Goal: Task Accomplishment & Management: Manage account settings

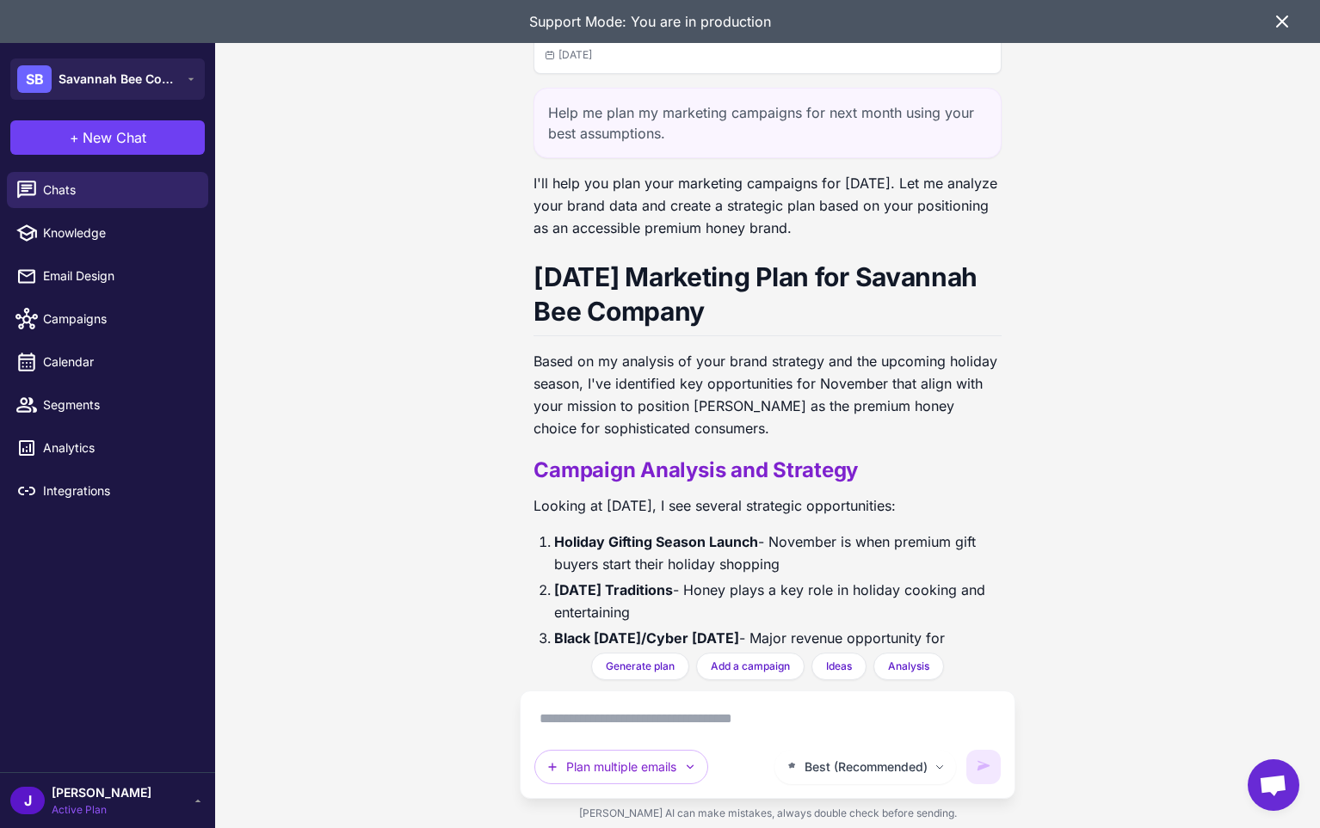
scroll to position [5291, 0]
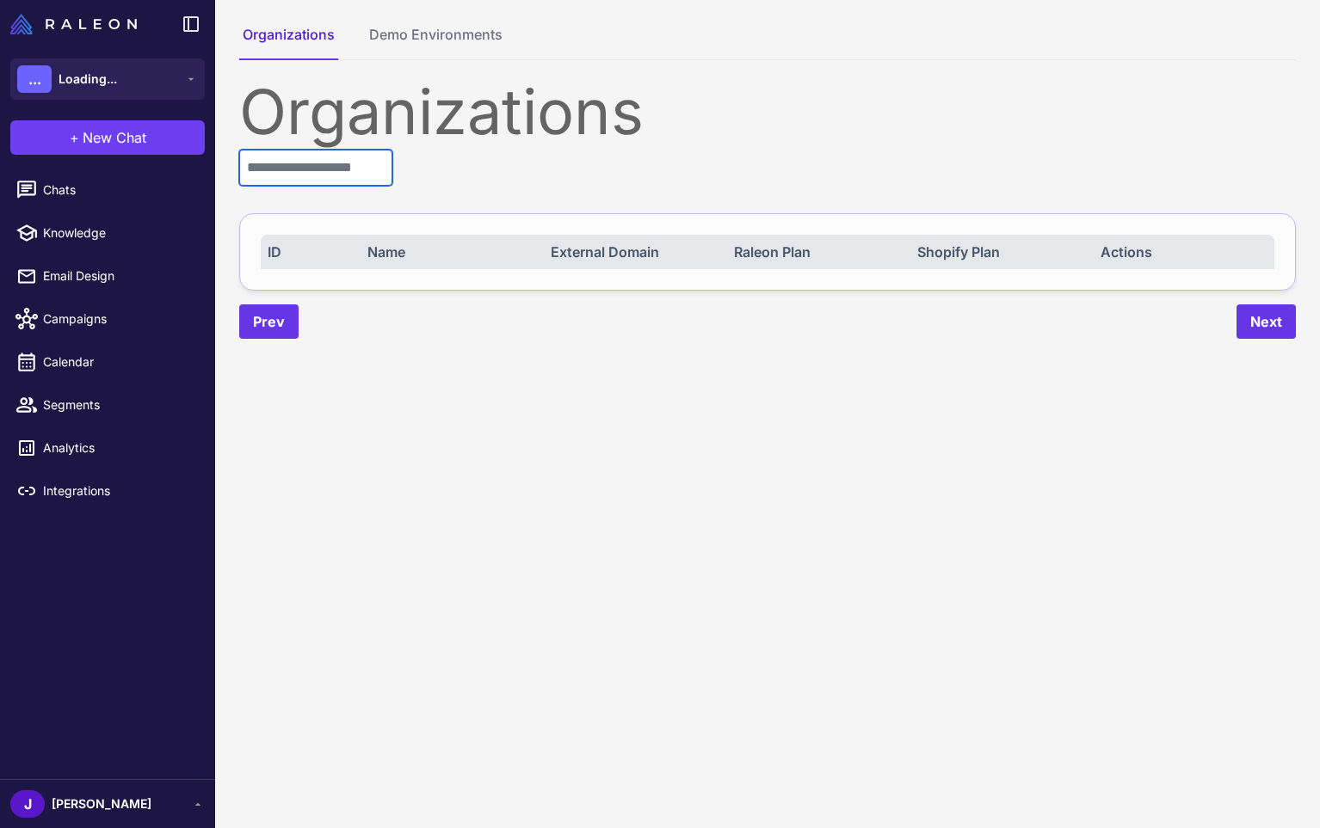
click at [312, 179] on input "text" at bounding box center [315, 168] width 153 height 36
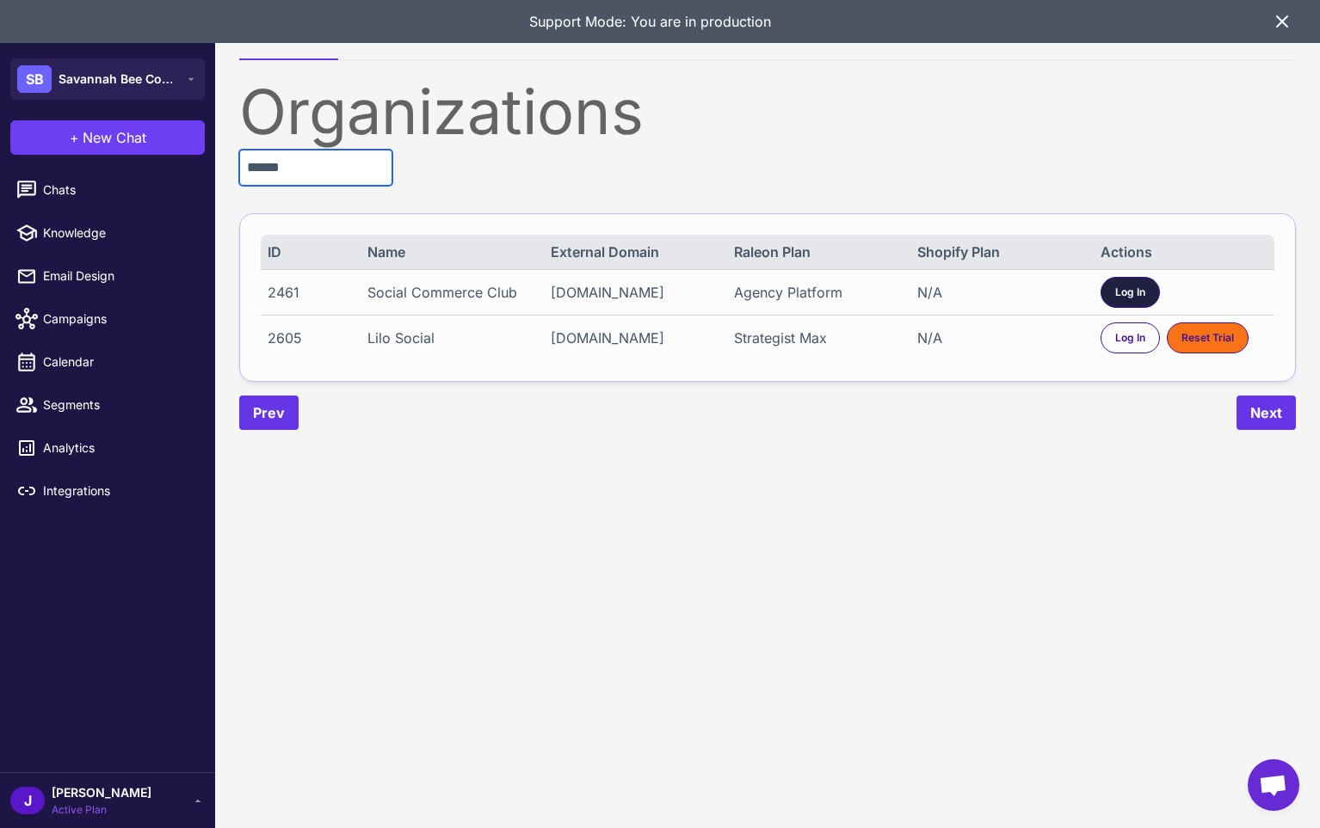
type input "******"
click at [1130, 299] on span "Log In" at bounding box center [1130, 292] width 30 height 15
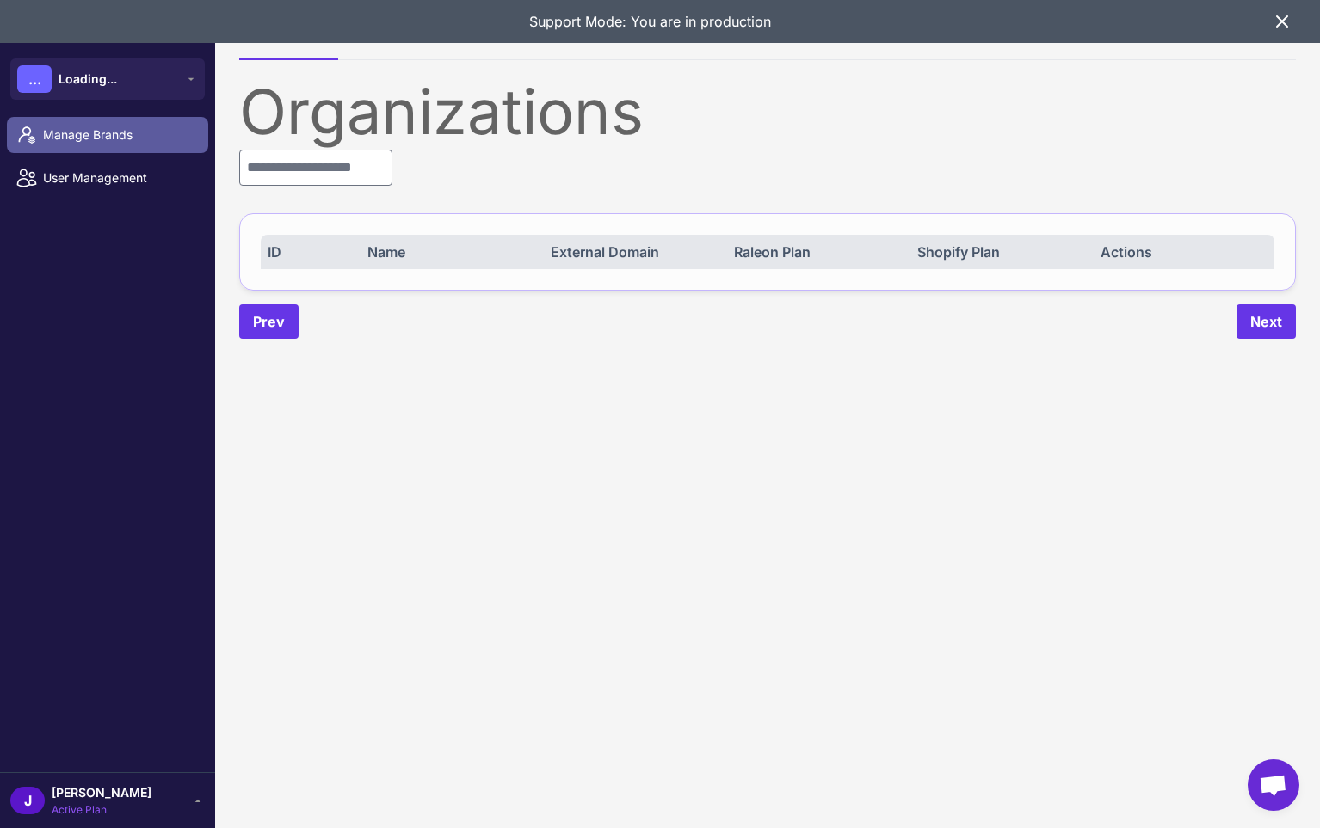
click at [88, 138] on span "Manage Brands" at bounding box center [118, 135] width 151 height 19
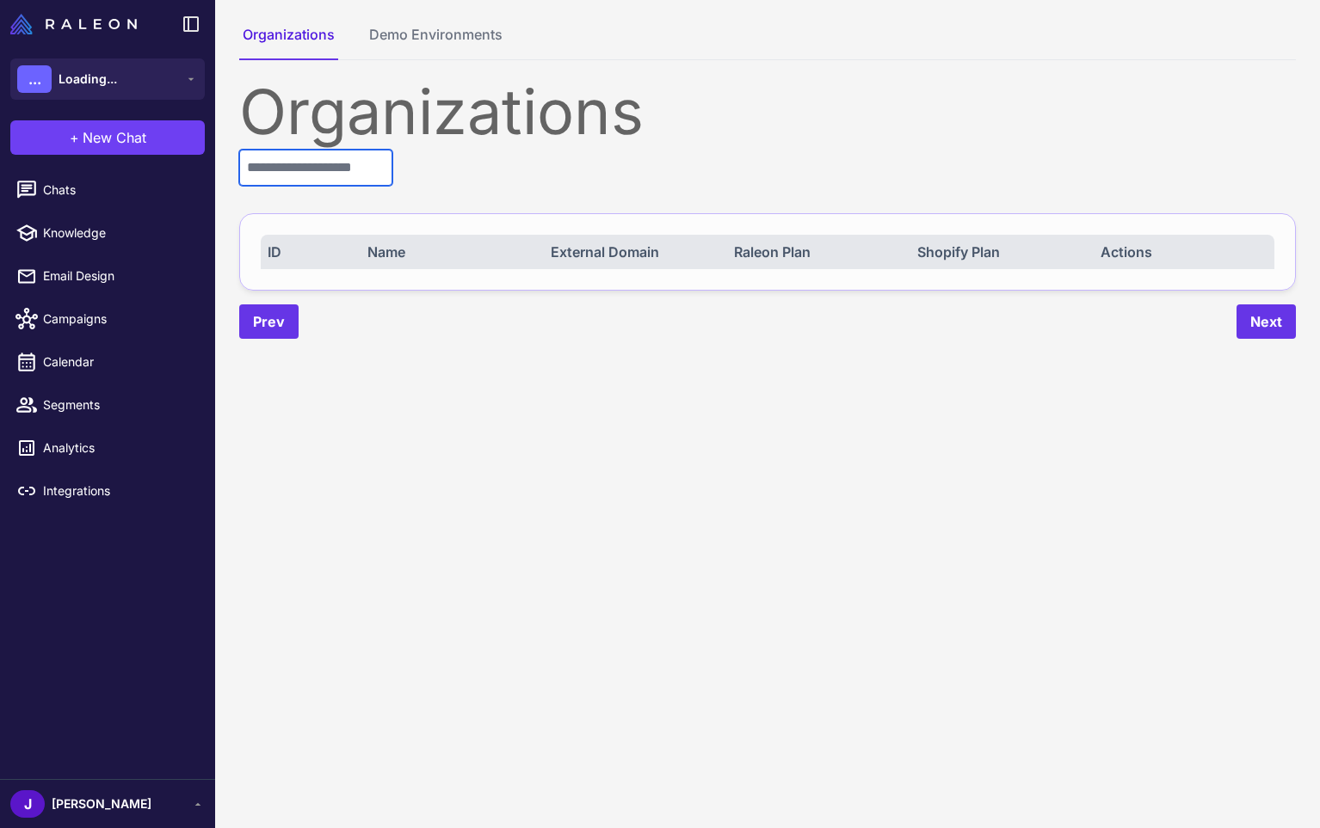
click at [357, 170] on input "text" at bounding box center [315, 168] width 153 height 36
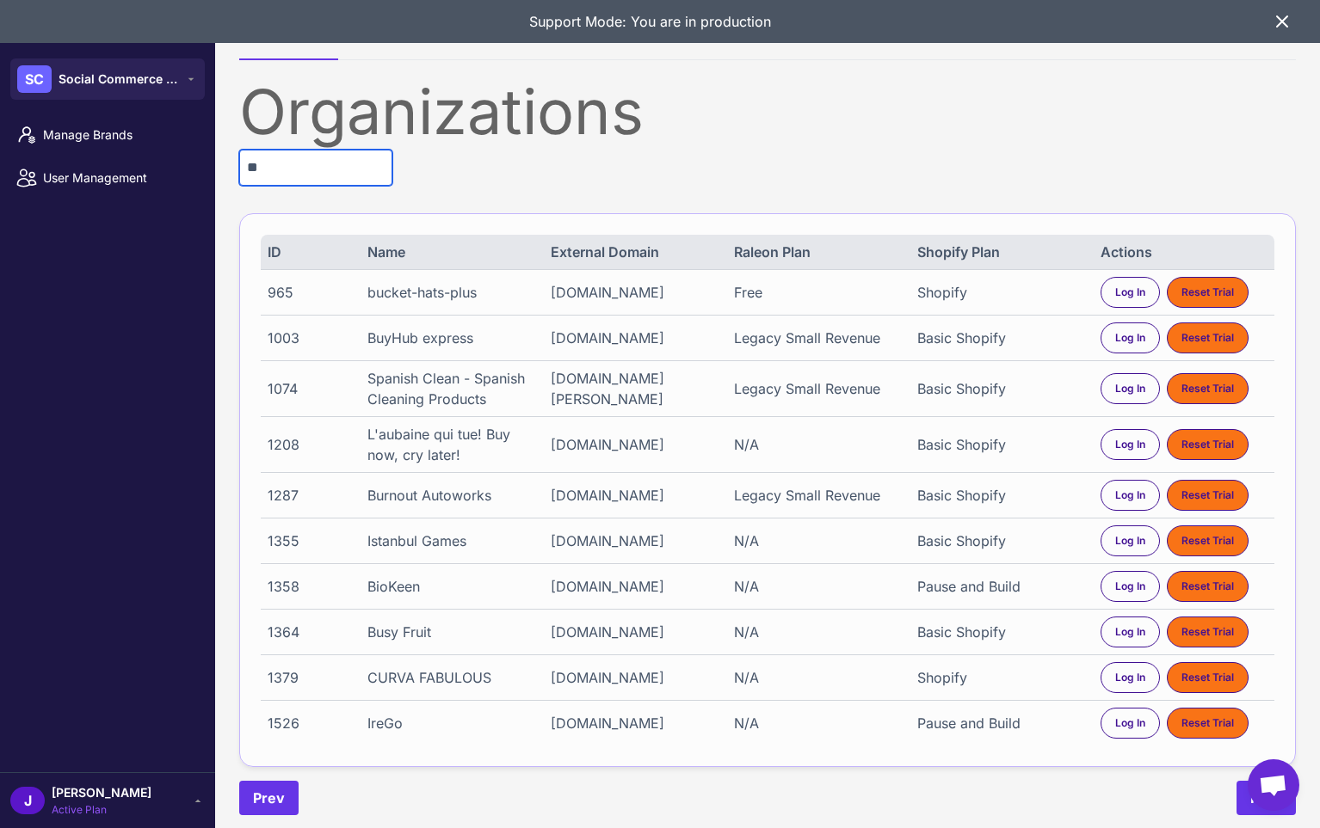
type input "*"
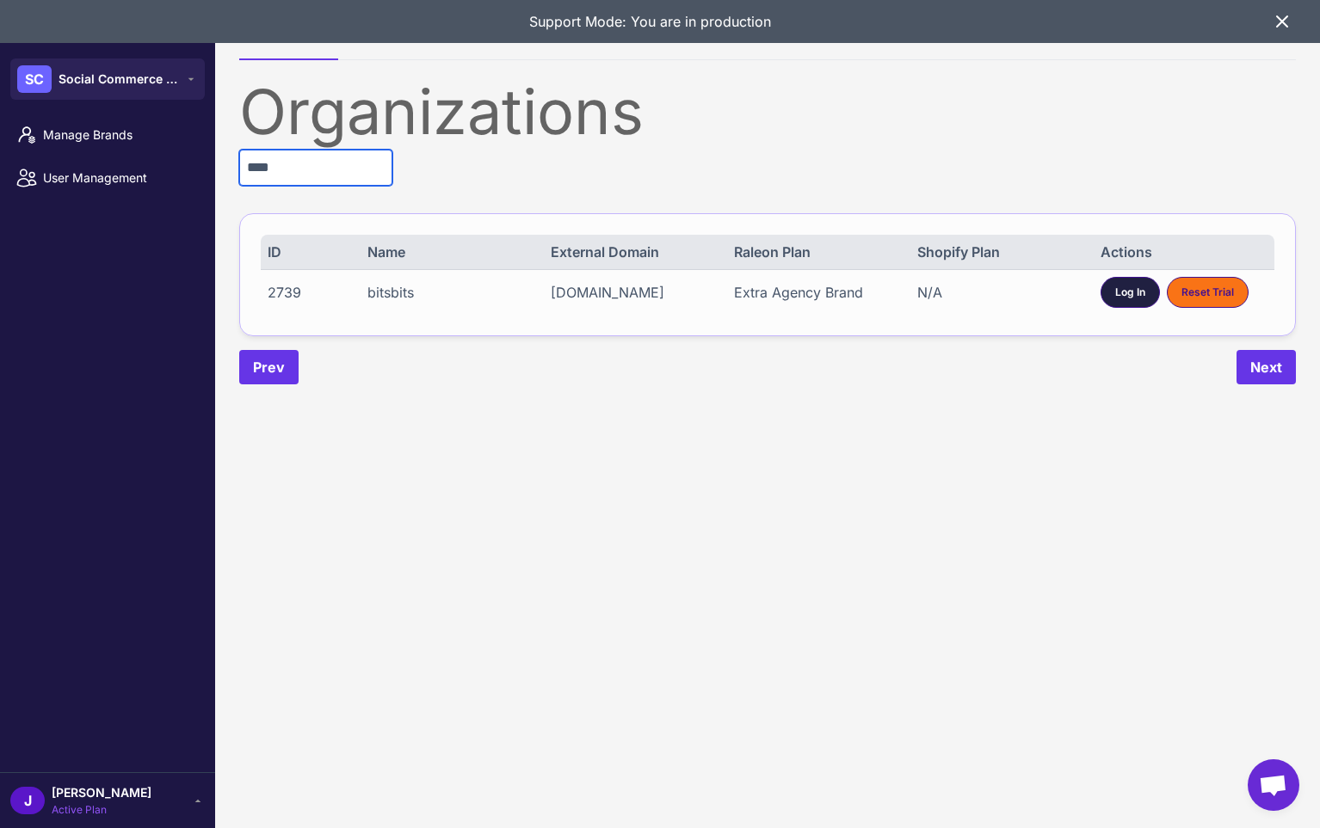
type input "****"
click at [1135, 295] on span "Log In" at bounding box center [1130, 292] width 30 height 15
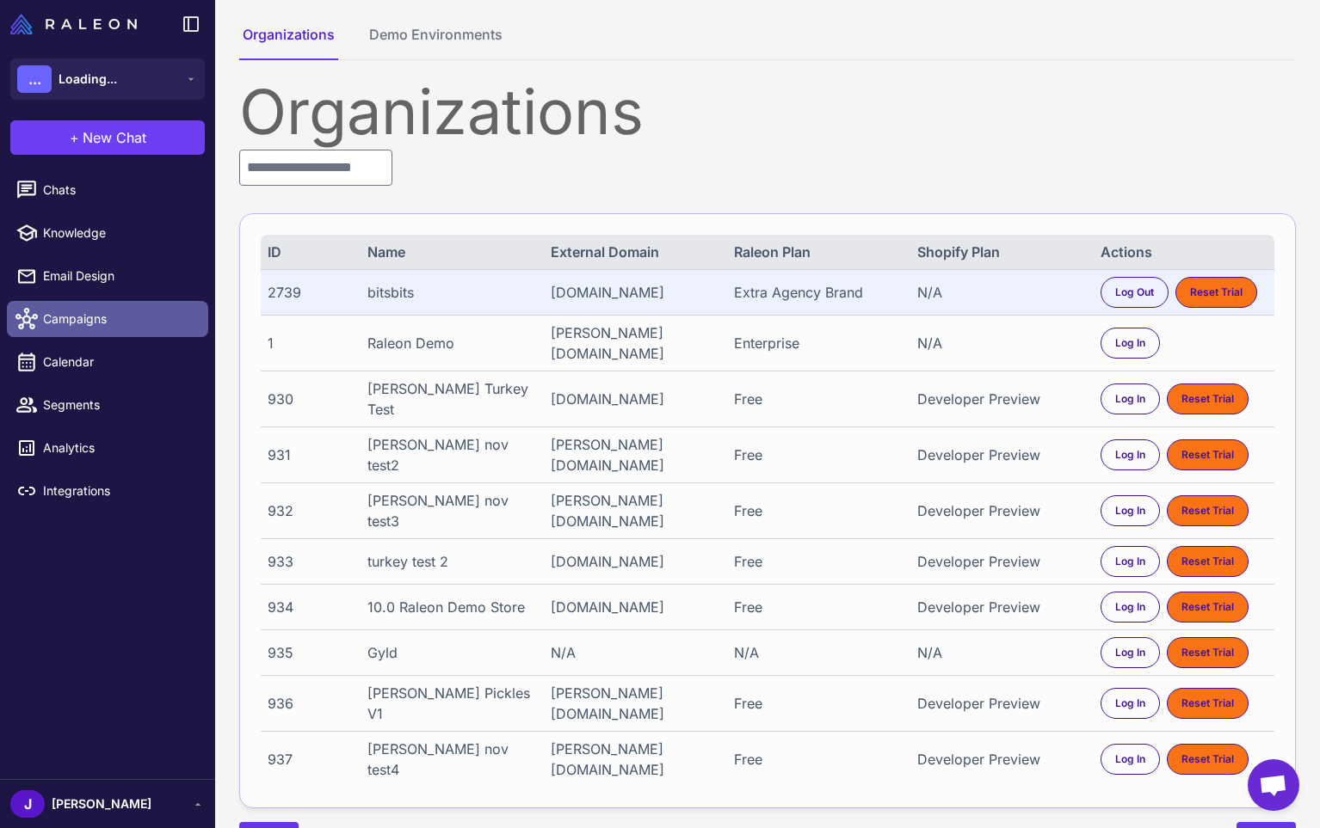
click at [71, 336] on link "Campaigns" at bounding box center [107, 319] width 201 height 36
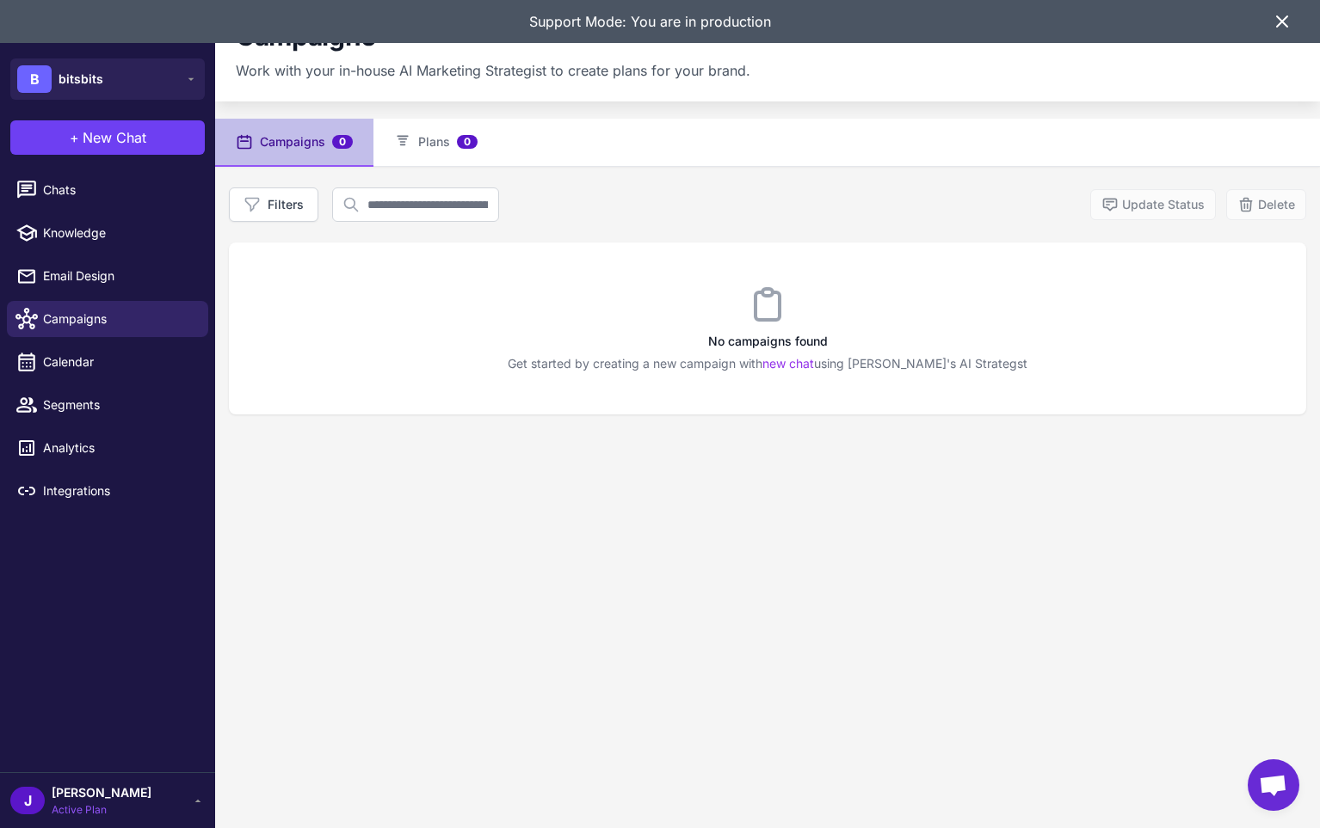
click at [65, 213] on li "Knowledge" at bounding box center [107, 233] width 215 height 43
click at [56, 178] on link "Chats" at bounding box center [107, 190] width 201 height 36
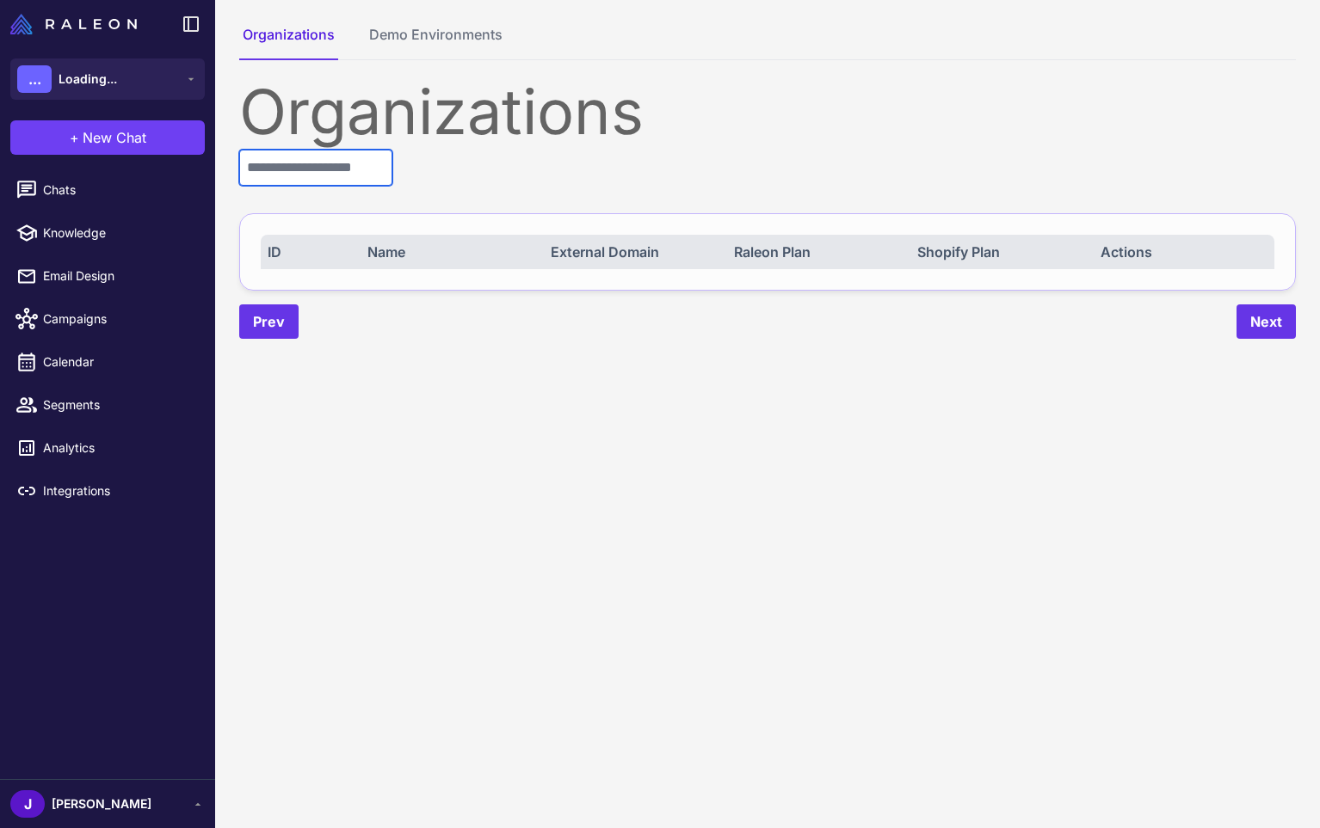
click at [322, 179] on input "text" at bounding box center [315, 168] width 153 height 36
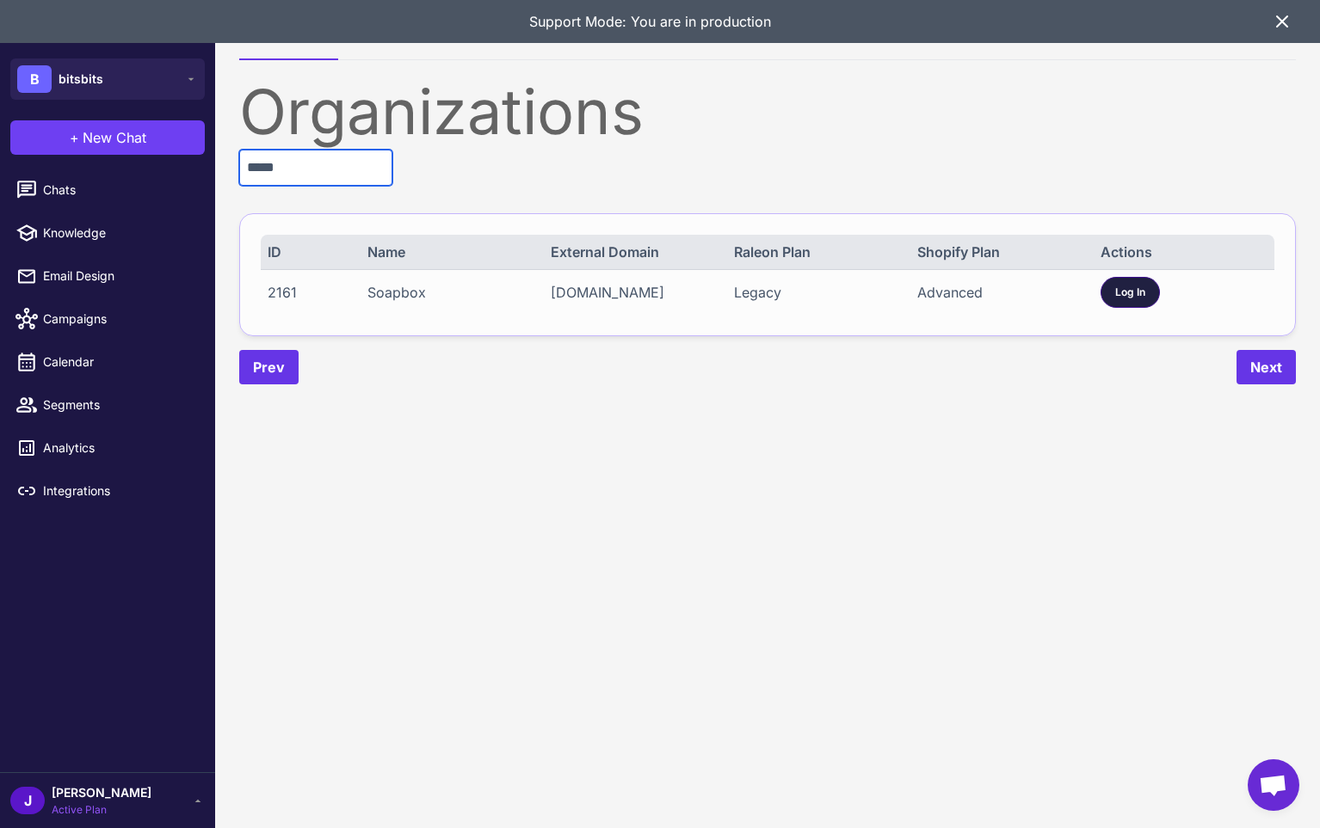
type input "*****"
click at [1125, 289] on span "Log In" at bounding box center [1130, 292] width 30 height 15
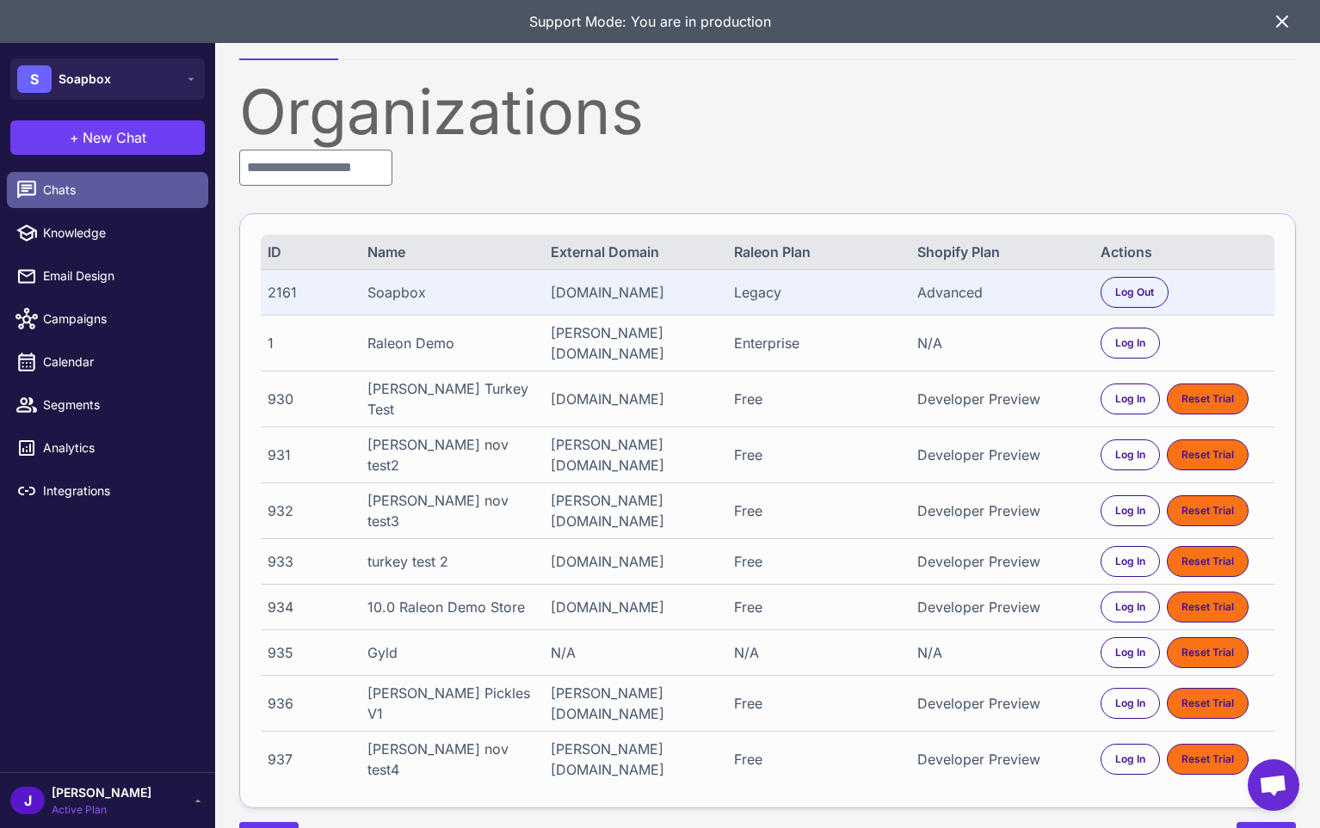
click at [62, 188] on span "Chats" at bounding box center [118, 190] width 151 height 19
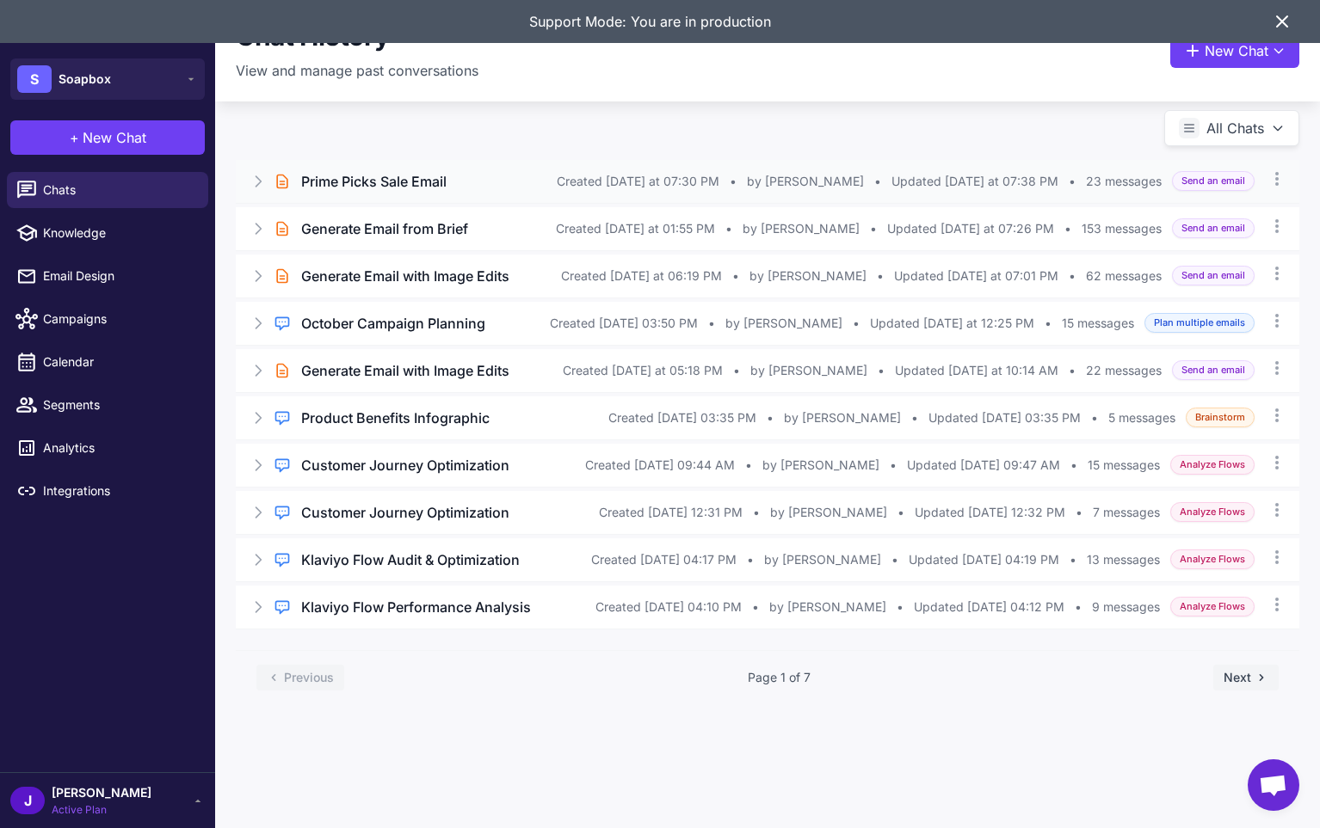
click at [835, 179] on span "by Will Maclean" at bounding box center [805, 181] width 117 height 19
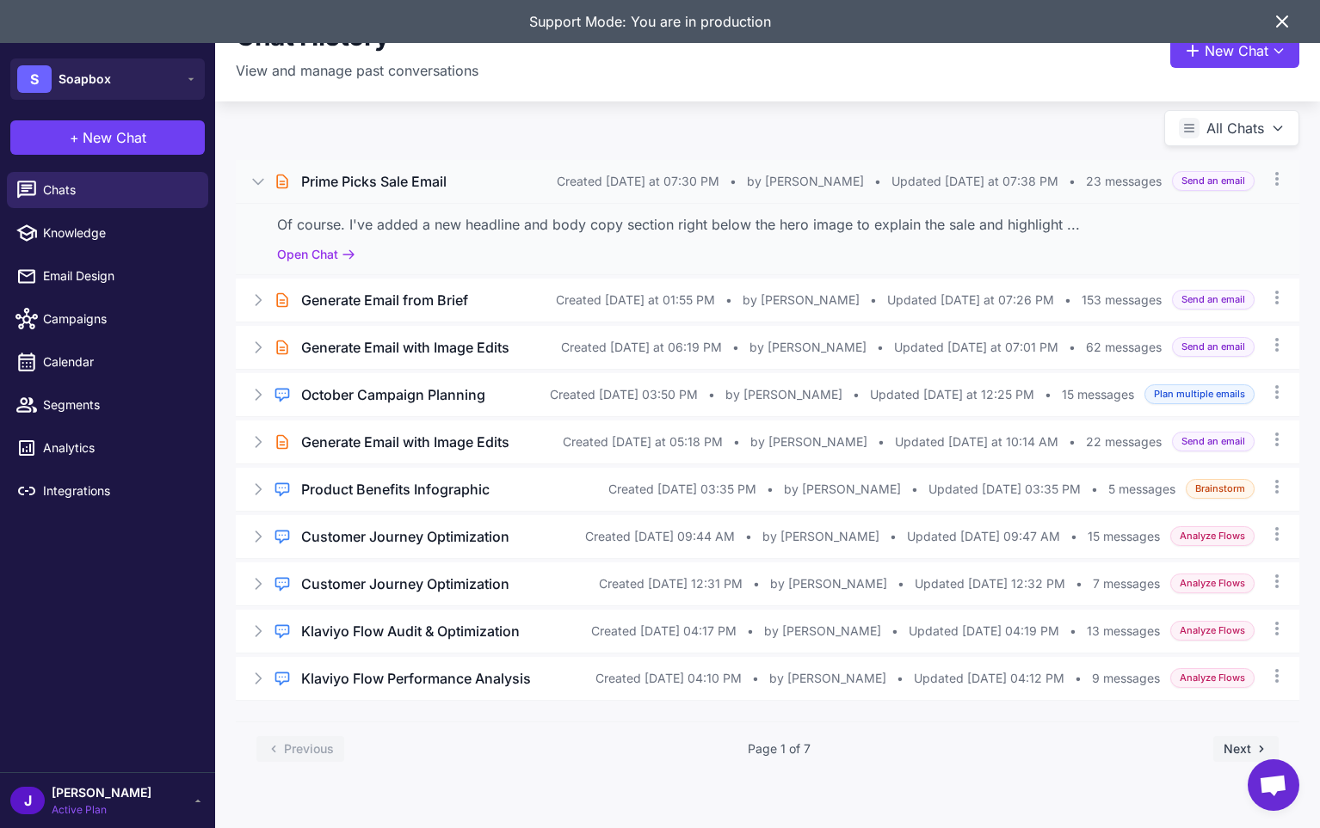
click at [360, 244] on div "Of course. I've added a new headline and body copy section right below the hero…" at bounding box center [767, 238] width 1063 height 71
click at [347, 245] on button "Open Chat" at bounding box center [316, 254] width 78 height 19
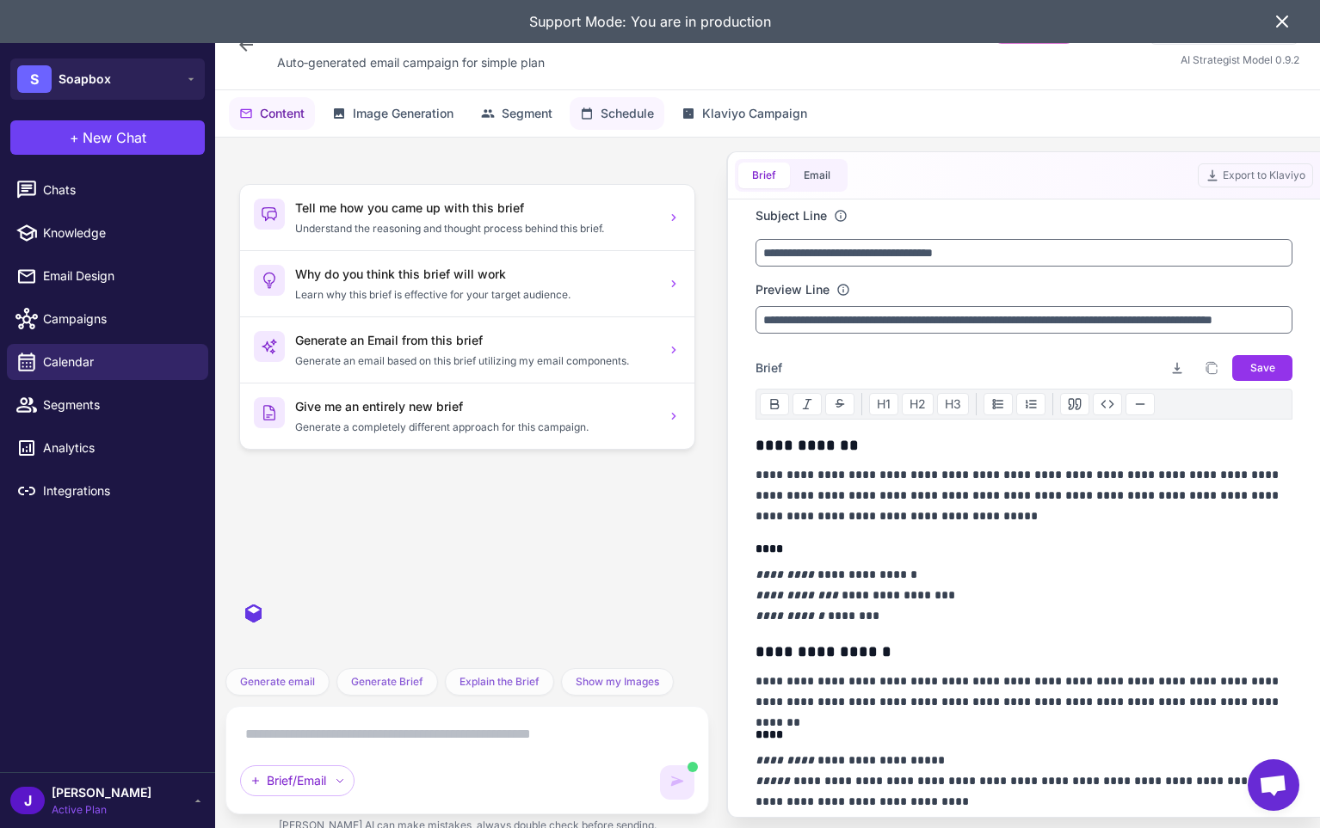
scroll to position [3265, 0]
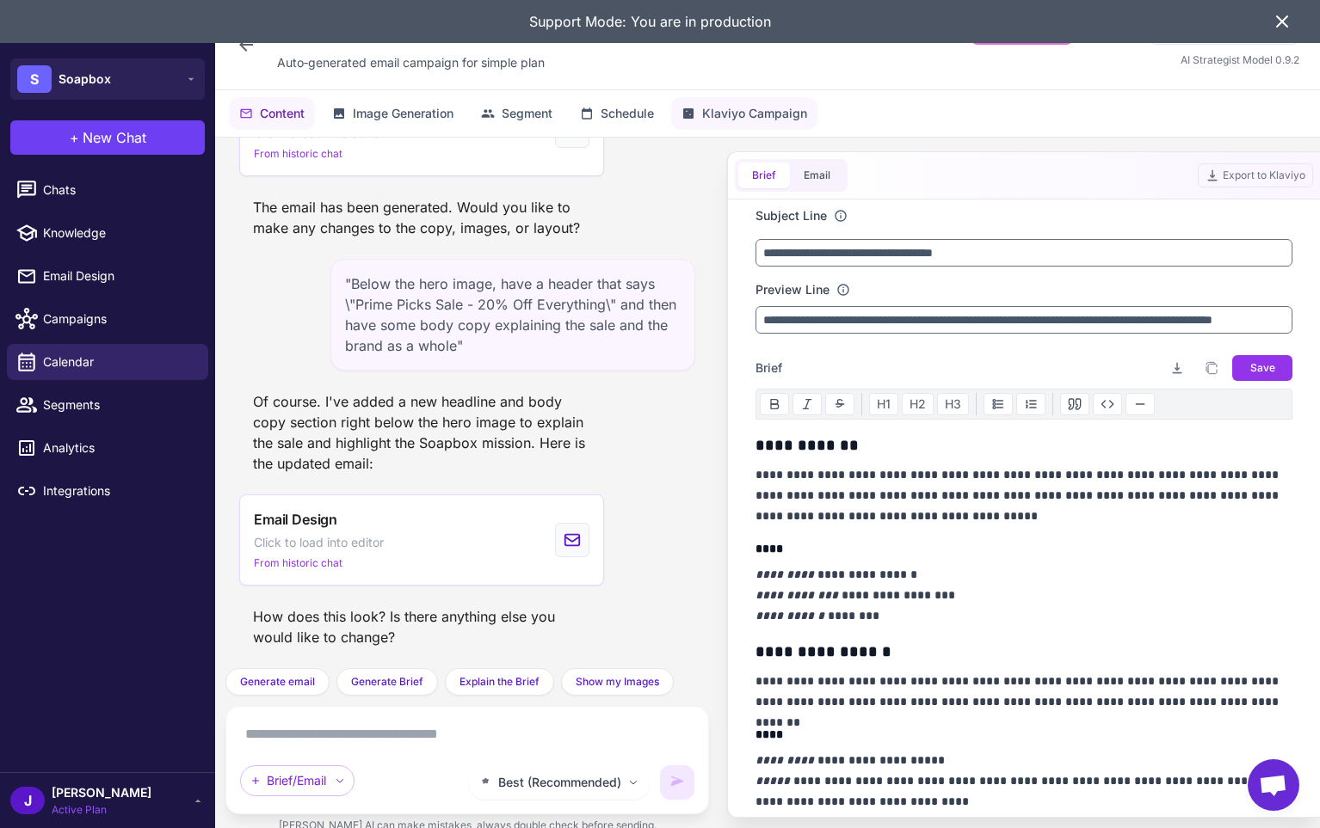
click at [733, 109] on span "Klaviyo Campaign" at bounding box center [754, 113] width 105 height 19
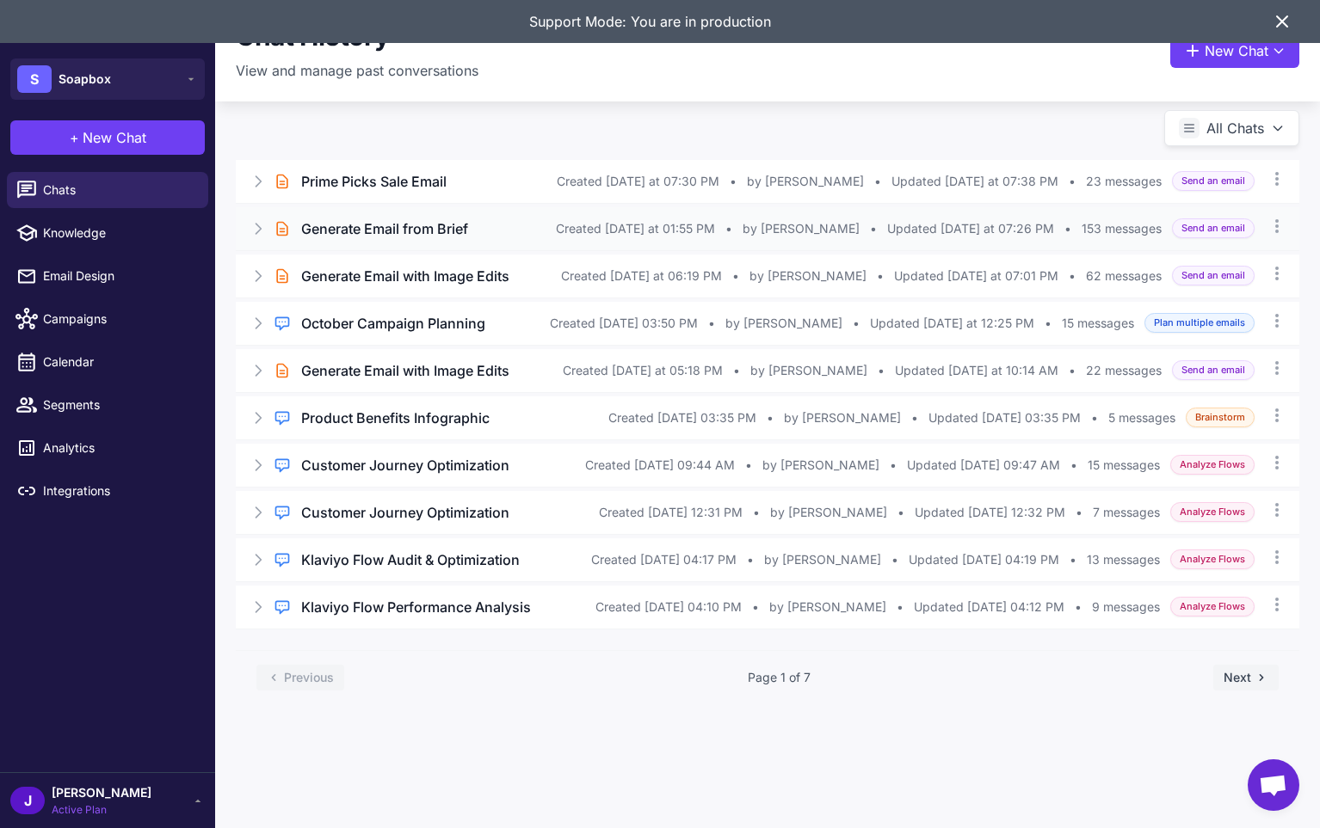
click at [467, 224] on h3 "Generate Email from Brief" at bounding box center [384, 229] width 167 height 21
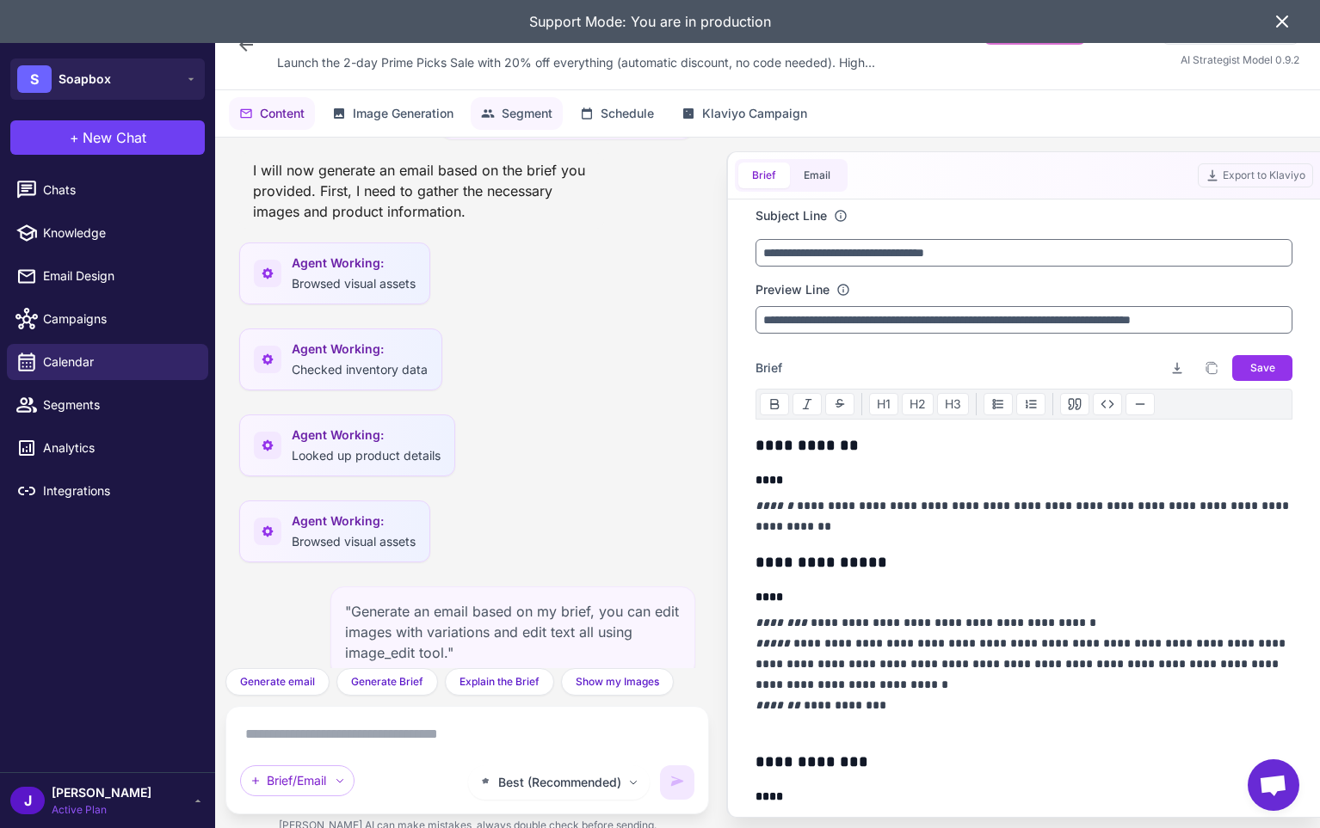
scroll to position [30441, 0]
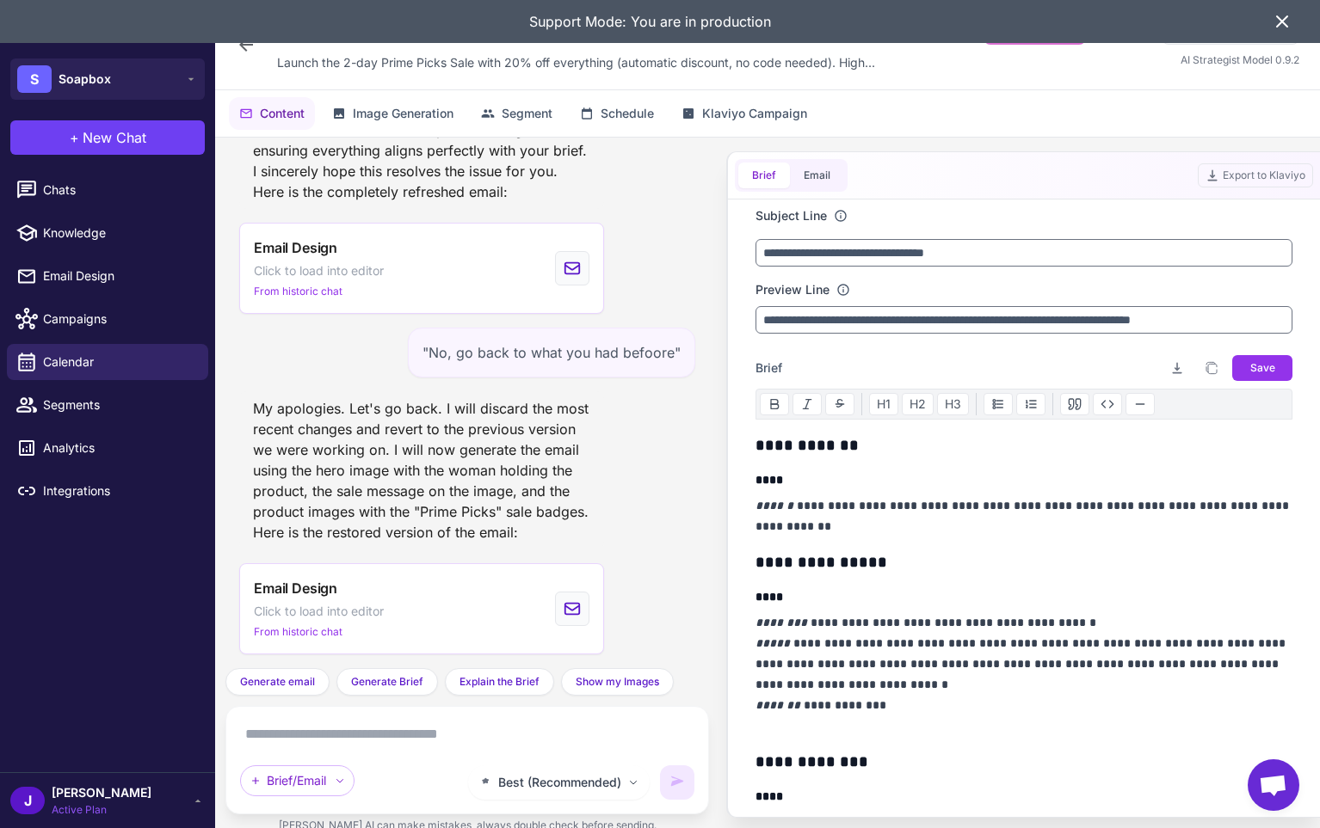
click at [756, 95] on div "Content Image Generation Segment Schedule Klaviyo Campaign" at bounding box center [767, 113] width 1105 height 46
drag, startPoint x: 767, startPoint y: 115, endPoint x: 768, endPoint y: 131, distance: 15.5
click at [767, 116] on span "Klaviyo Campaign" at bounding box center [754, 113] width 105 height 19
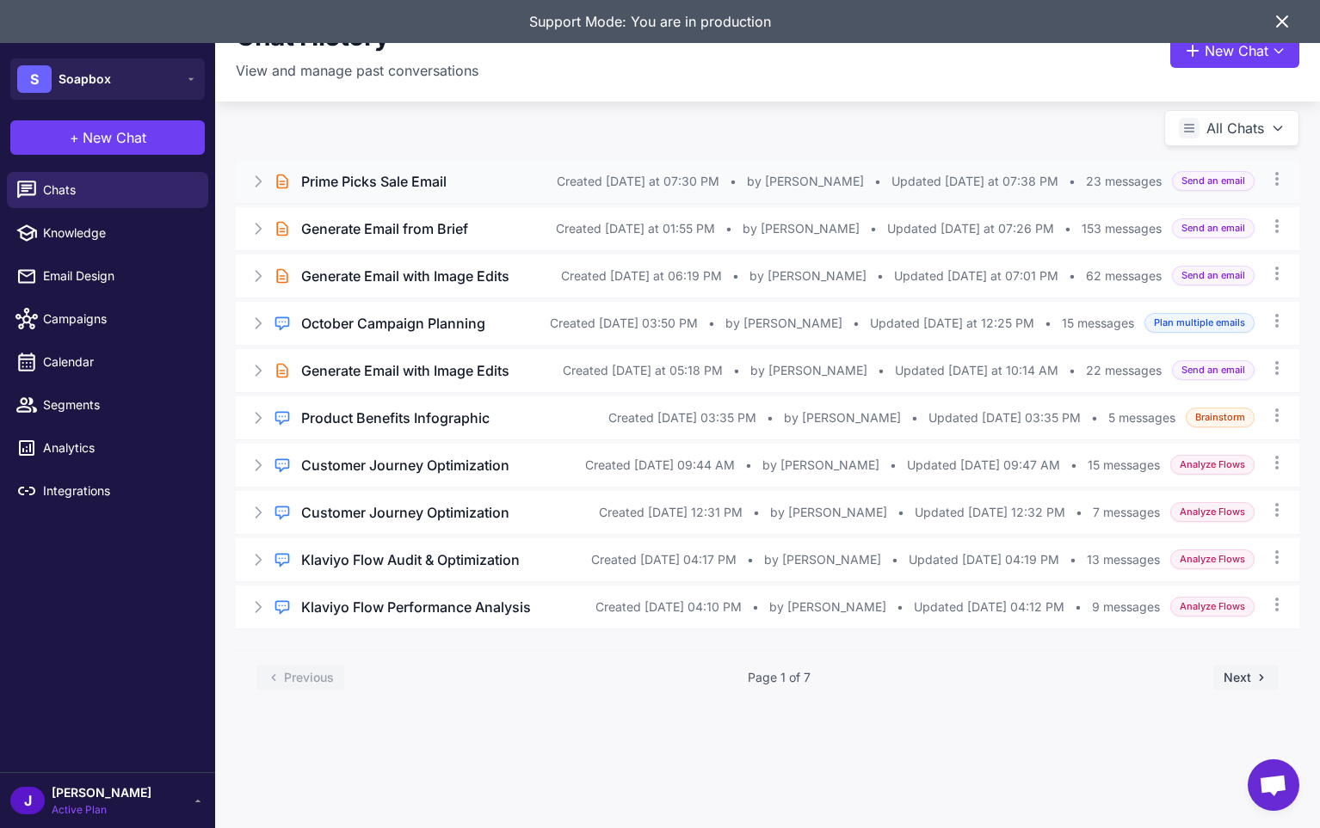
click at [379, 187] on h3 "Prime Picks Sale Email" at bounding box center [373, 181] width 145 height 21
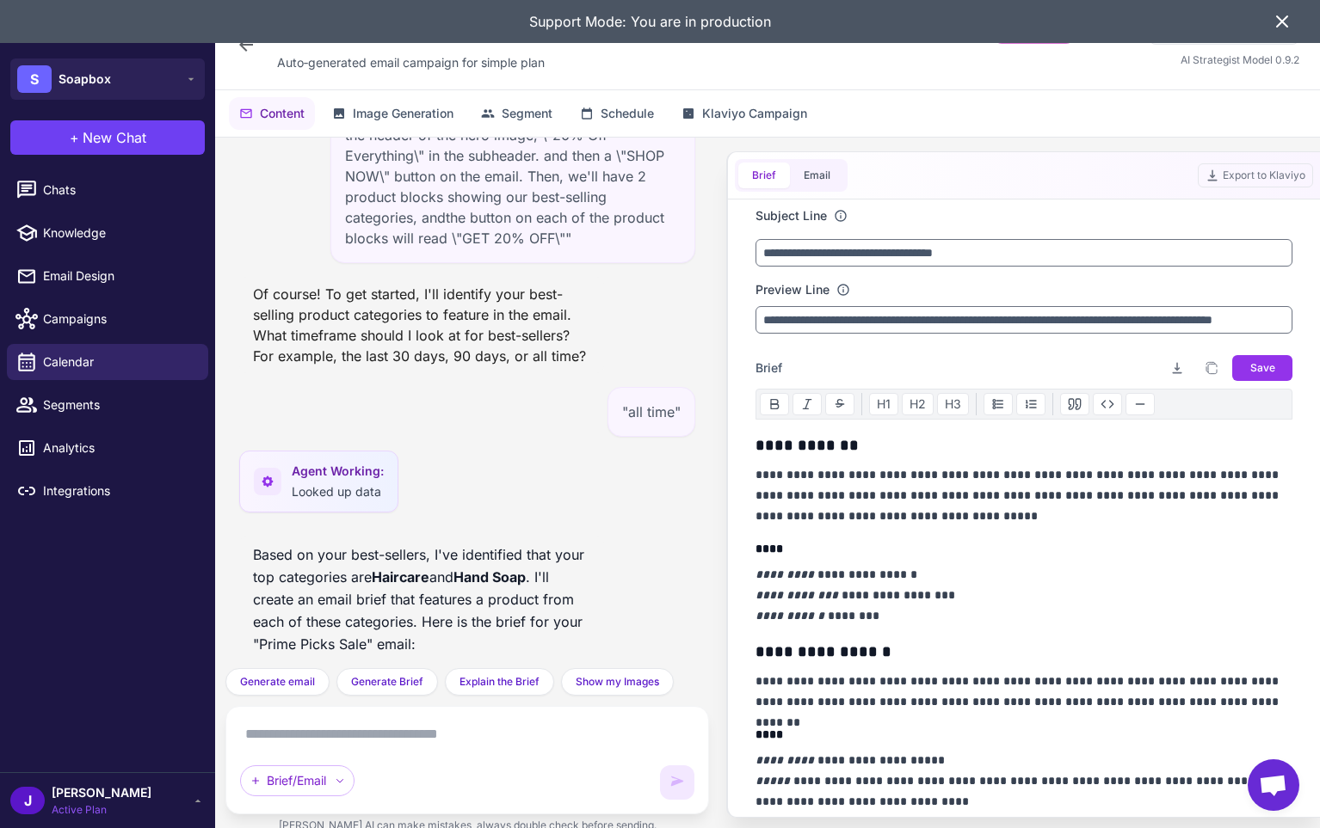
scroll to position [3265, 0]
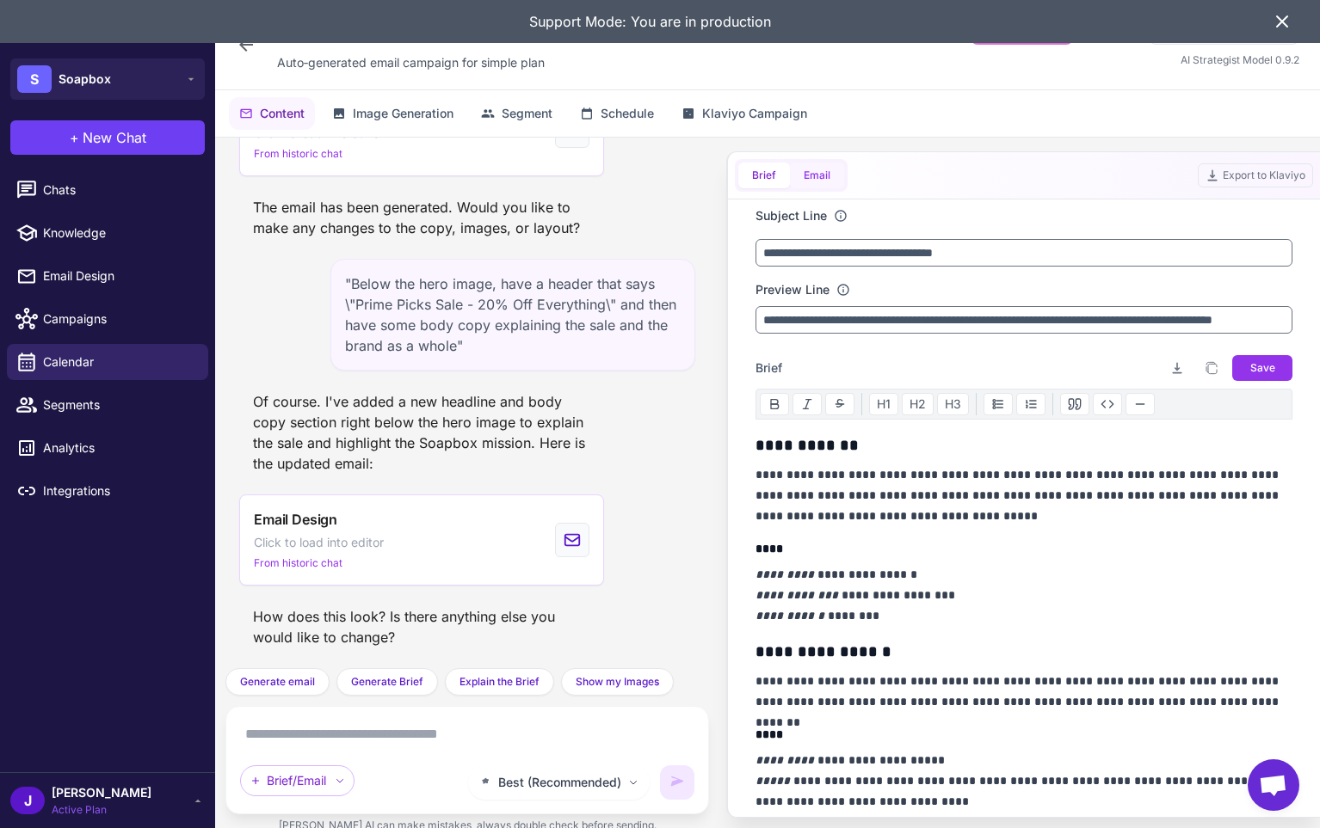
click at [818, 180] on button "Email" at bounding box center [817, 176] width 54 height 26
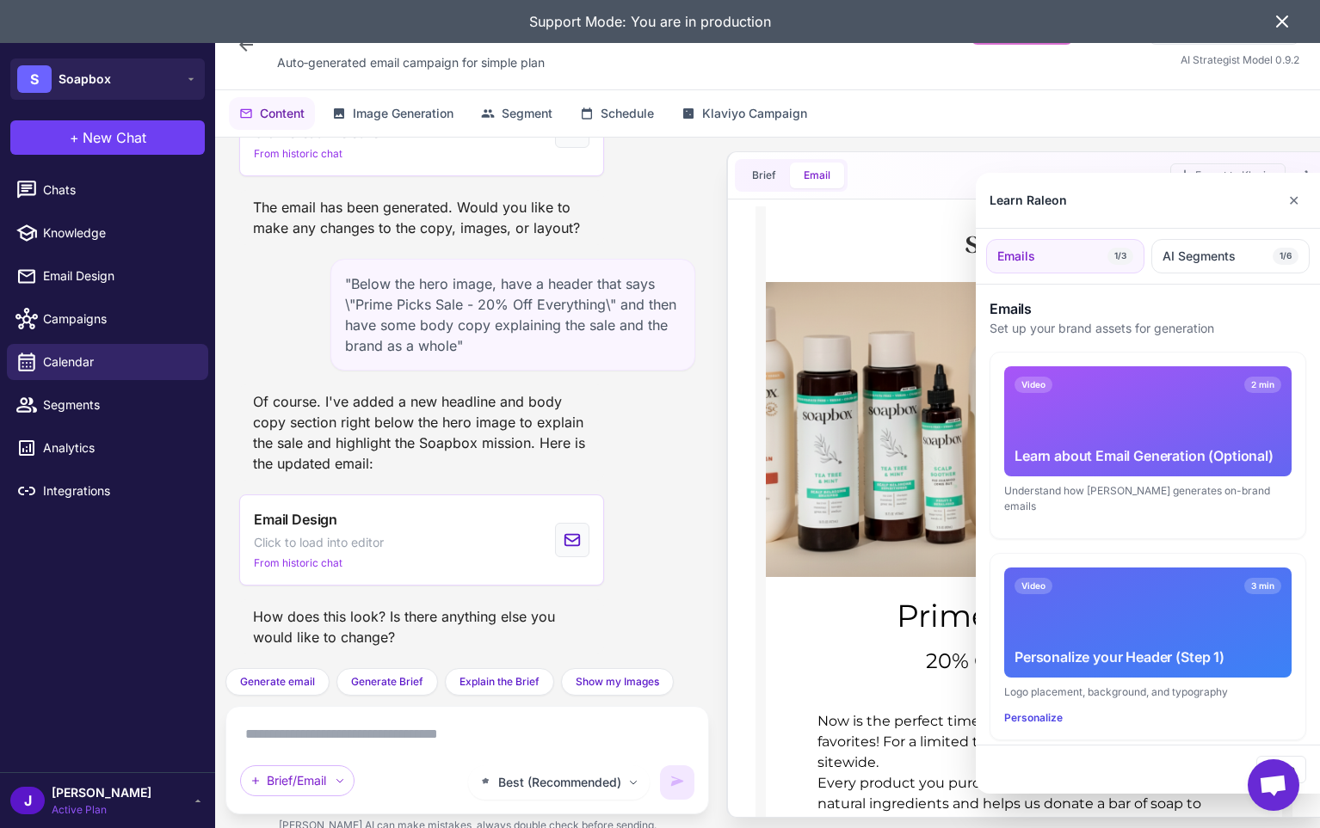
scroll to position [0, 0]
click at [911, 108] on div at bounding box center [660, 414] width 1320 height 828
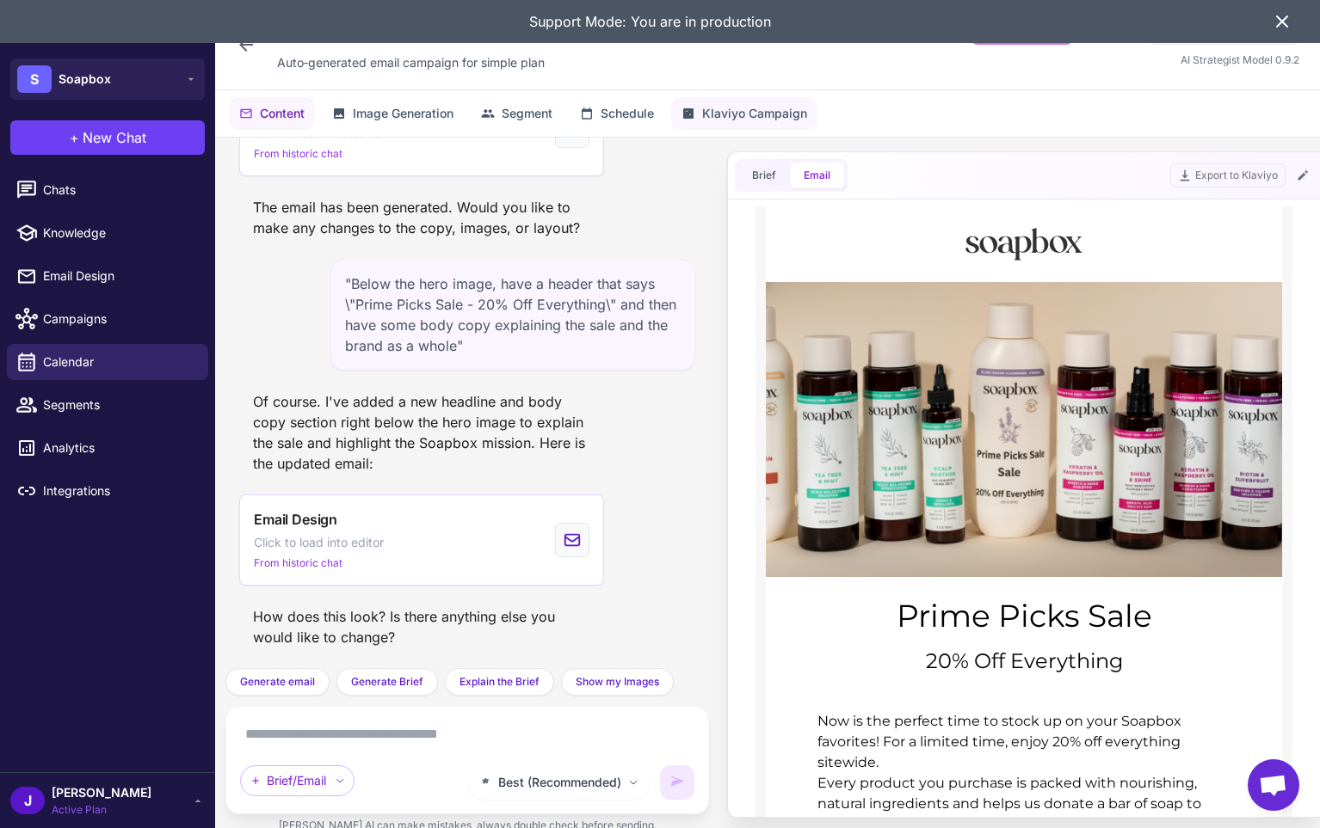
click at [772, 112] on span "Klaviyo Campaign" at bounding box center [754, 113] width 105 height 19
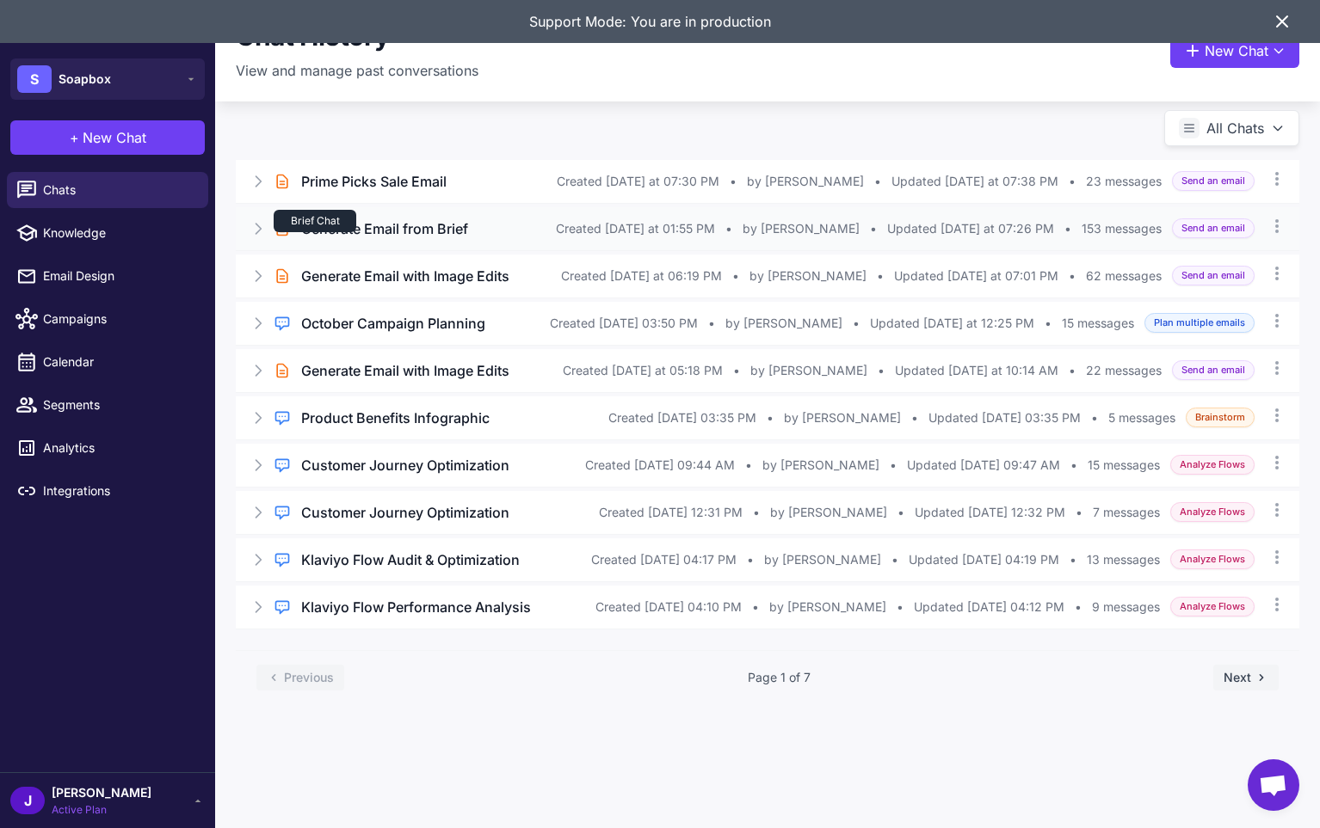
click at [325, 225] on div "Brief Chat" at bounding box center [315, 221] width 83 height 22
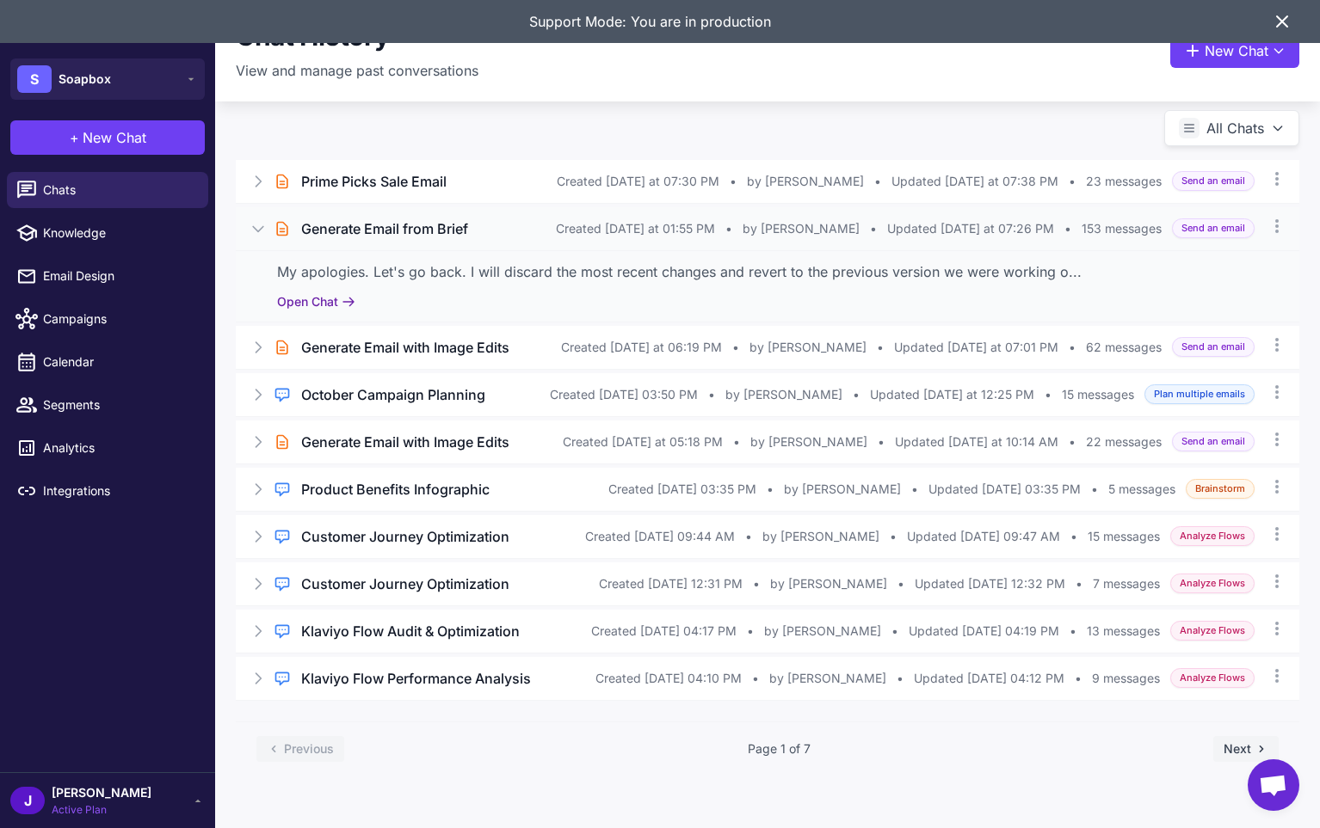
click at [305, 303] on button "Open Chat" at bounding box center [316, 302] width 78 height 19
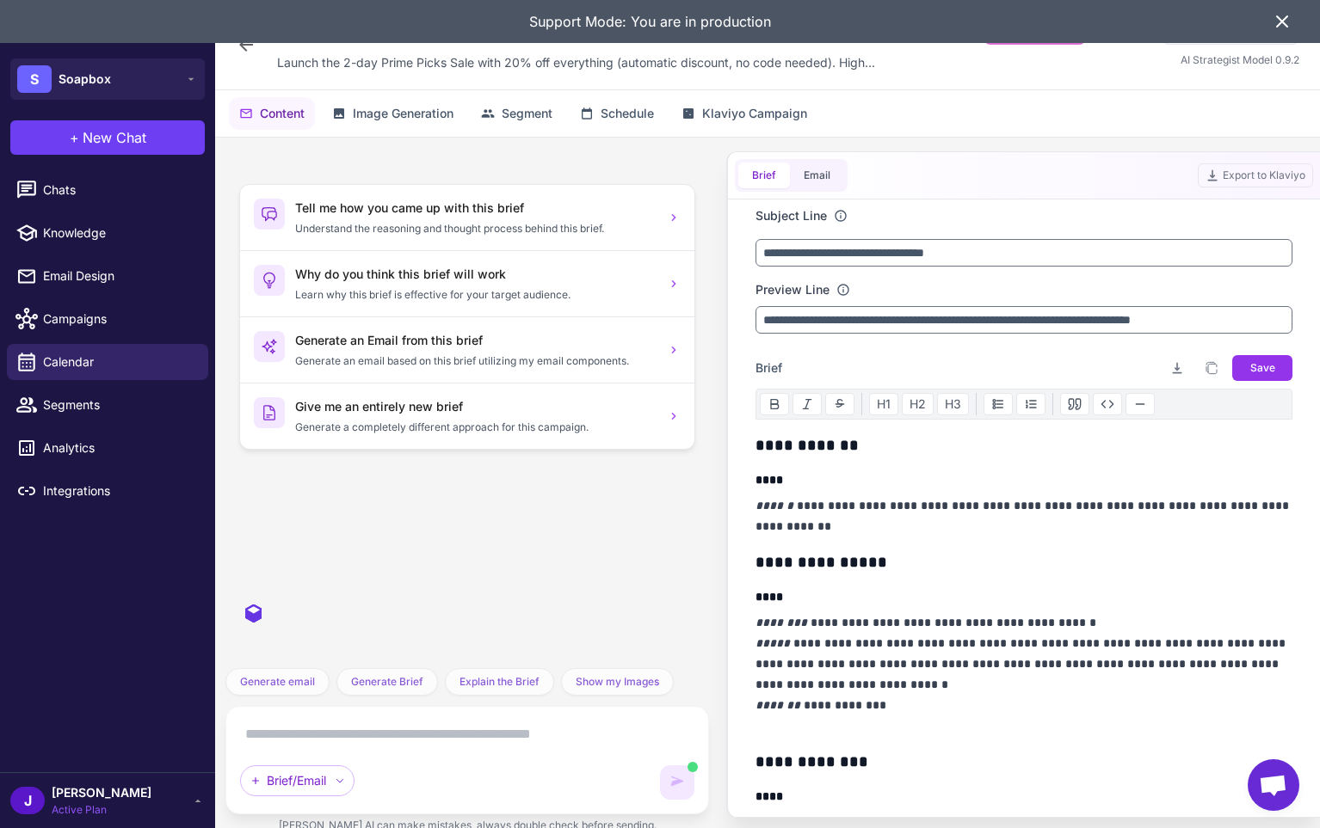
scroll to position [30441, 0]
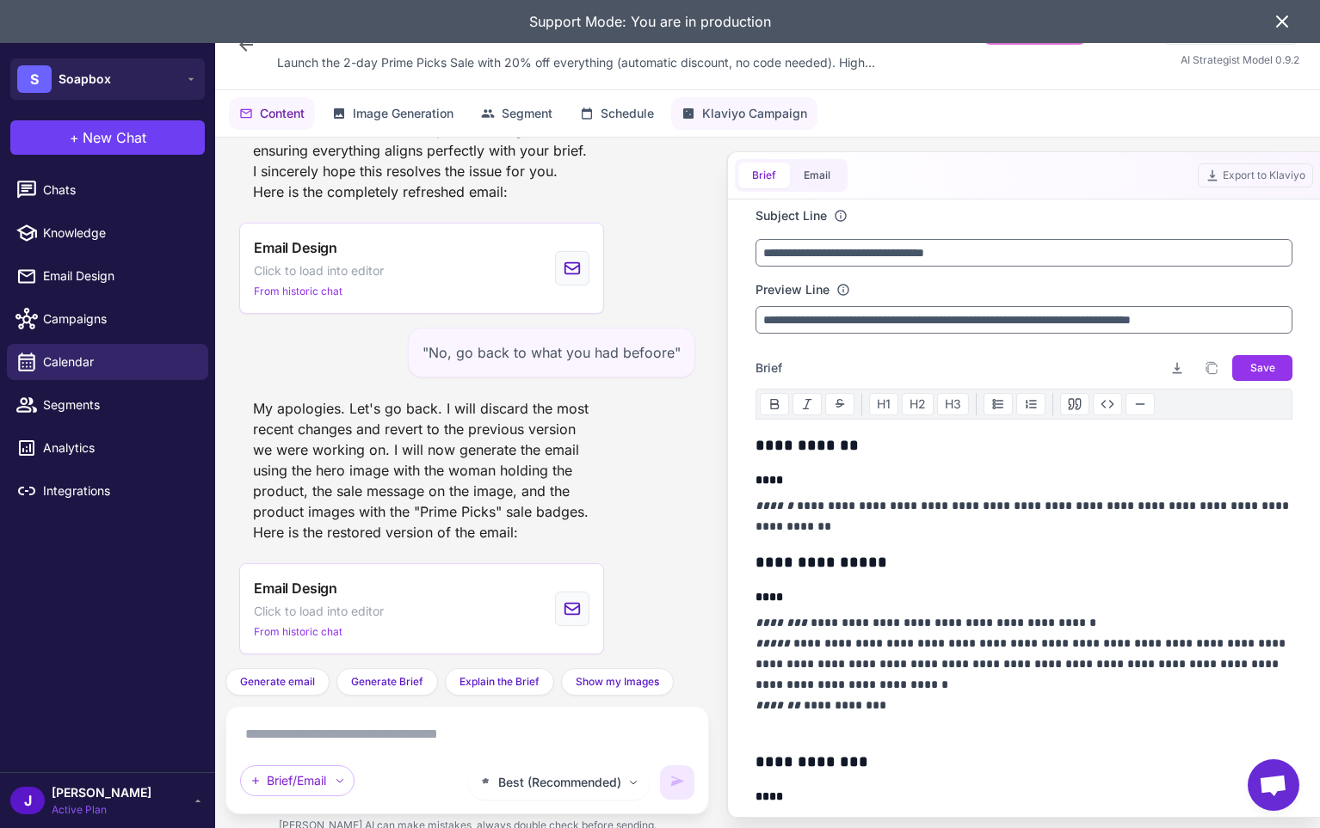
click at [753, 118] on span "Klaviyo Campaign" at bounding box center [754, 113] width 105 height 19
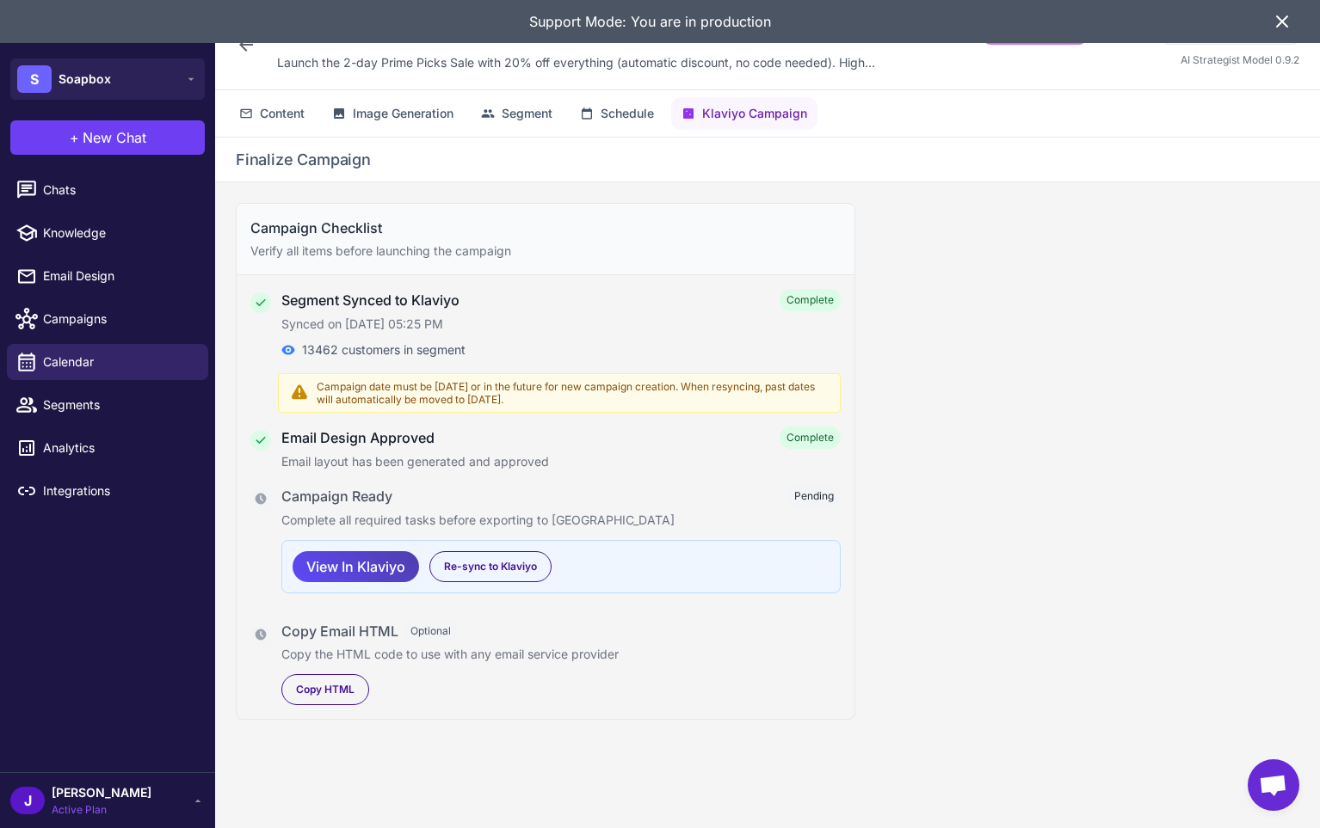
click at [1283, 24] on icon at bounding box center [1282, 21] width 10 height 10
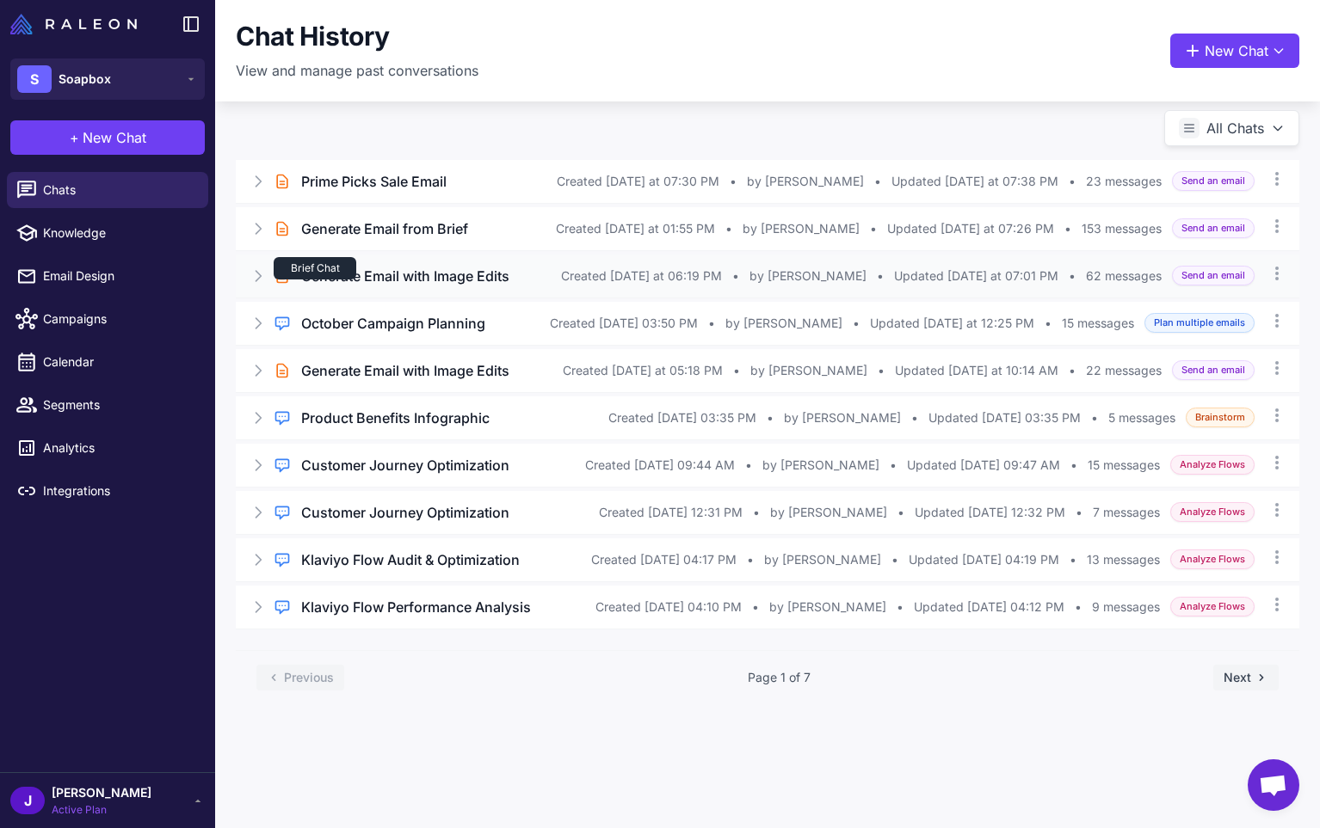
click at [328, 272] on div "Brief Chat" at bounding box center [315, 268] width 83 height 22
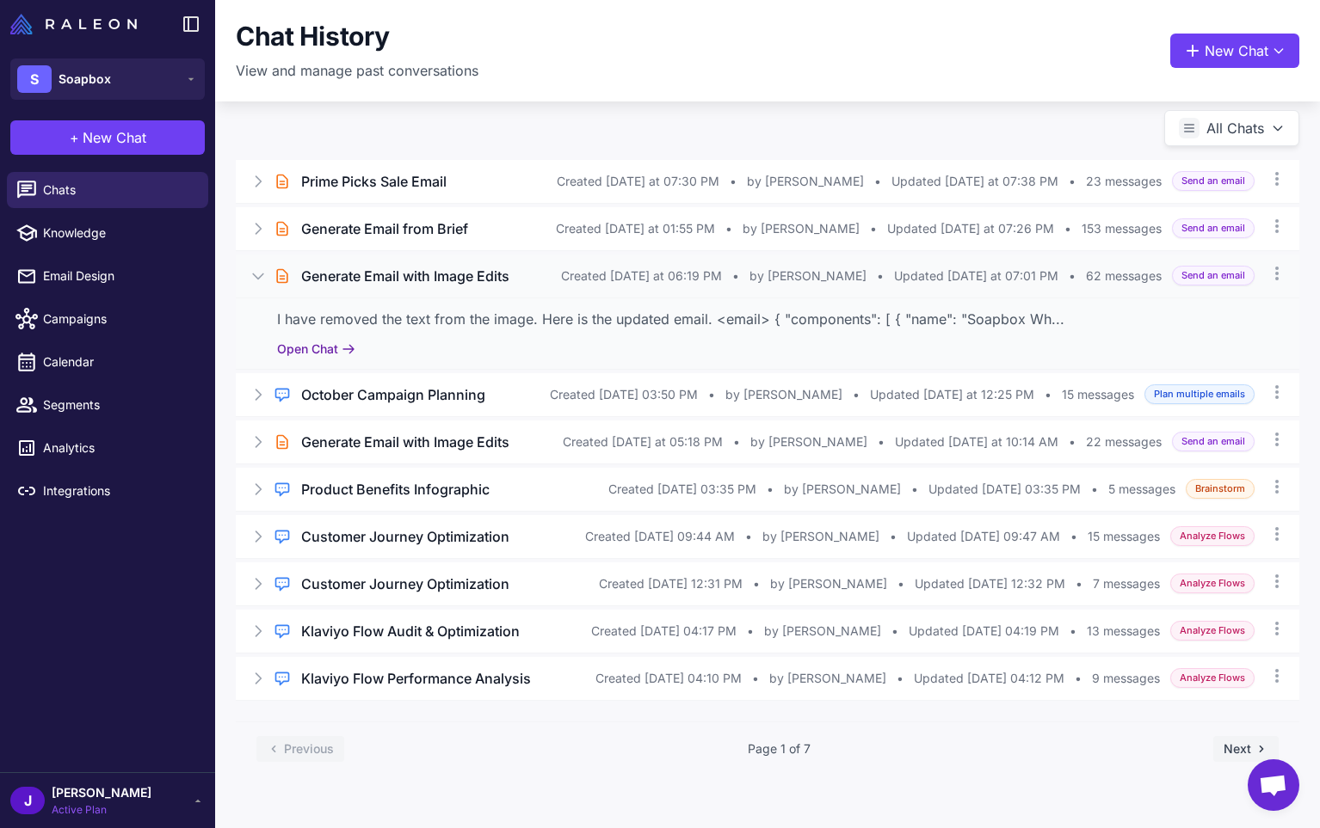
click at [315, 348] on button "Open Chat" at bounding box center [316, 349] width 78 height 19
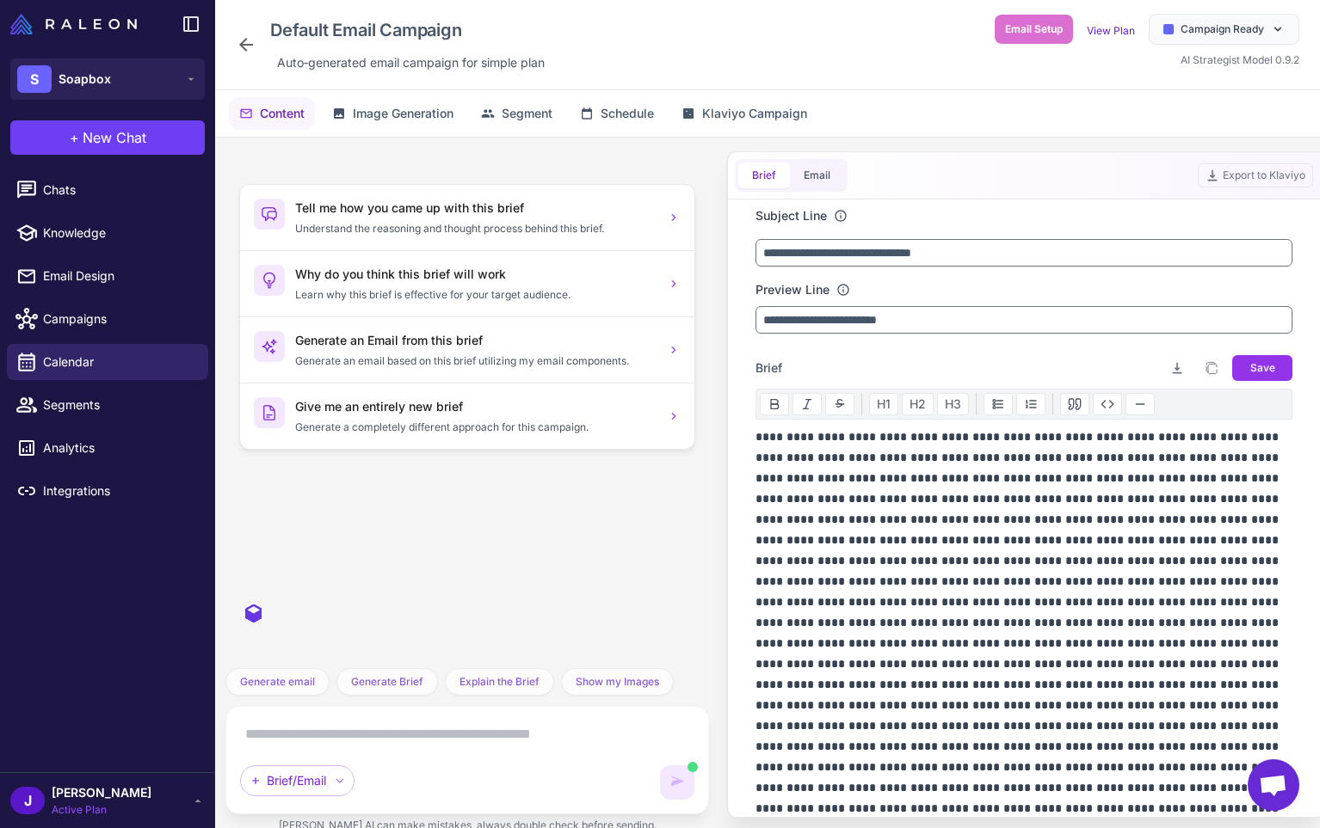
scroll to position [6606, 0]
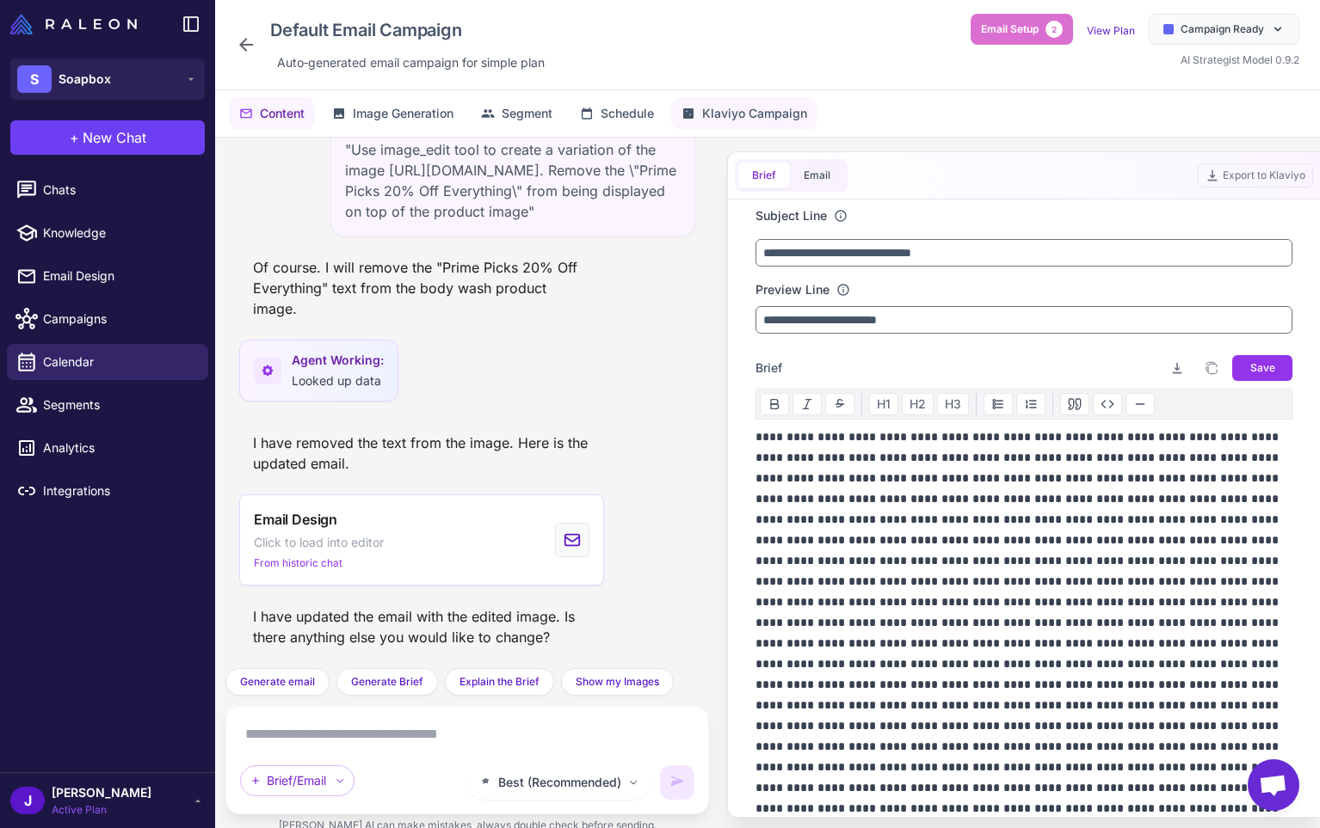
click at [752, 114] on span "Klaviyo Campaign" at bounding box center [754, 113] width 105 height 19
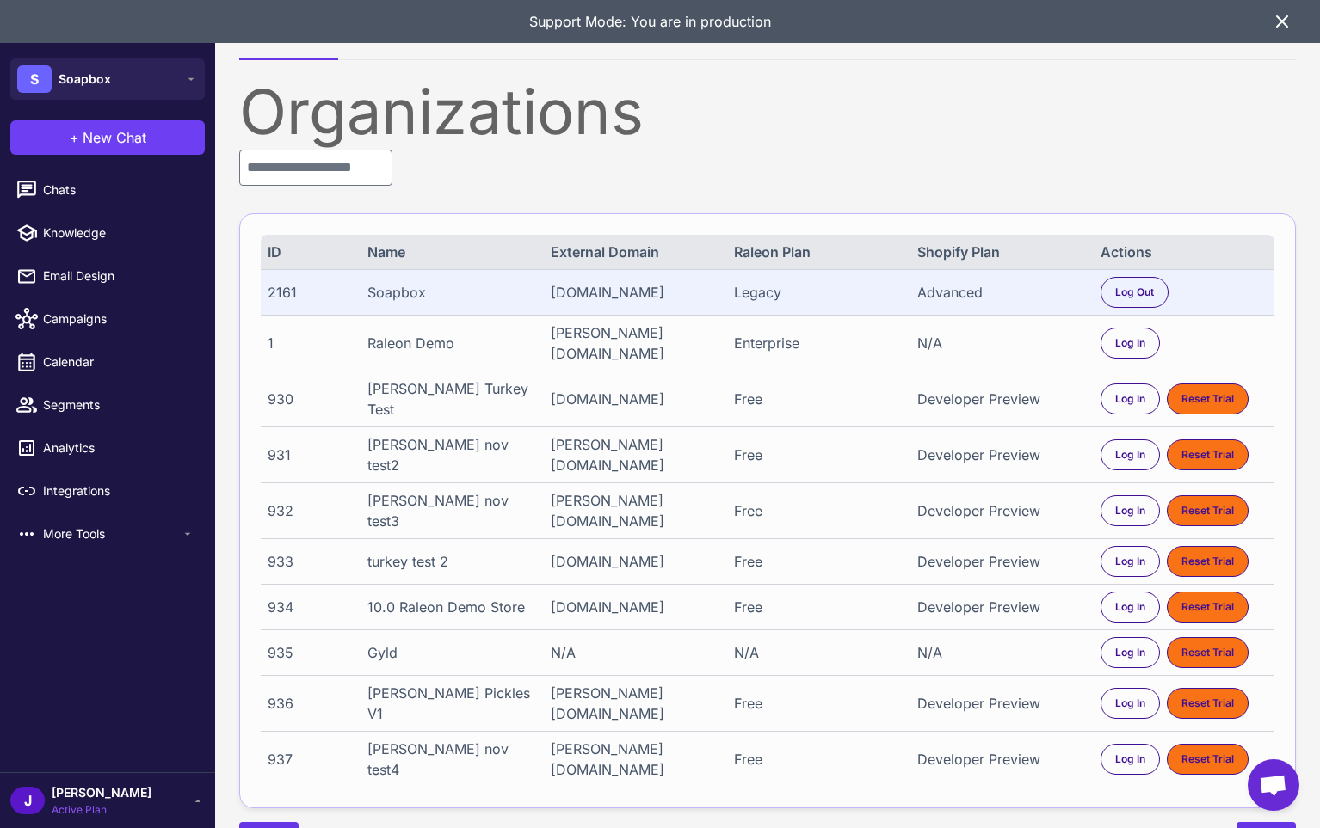
click at [1285, 17] on icon at bounding box center [1282, 21] width 10 height 10
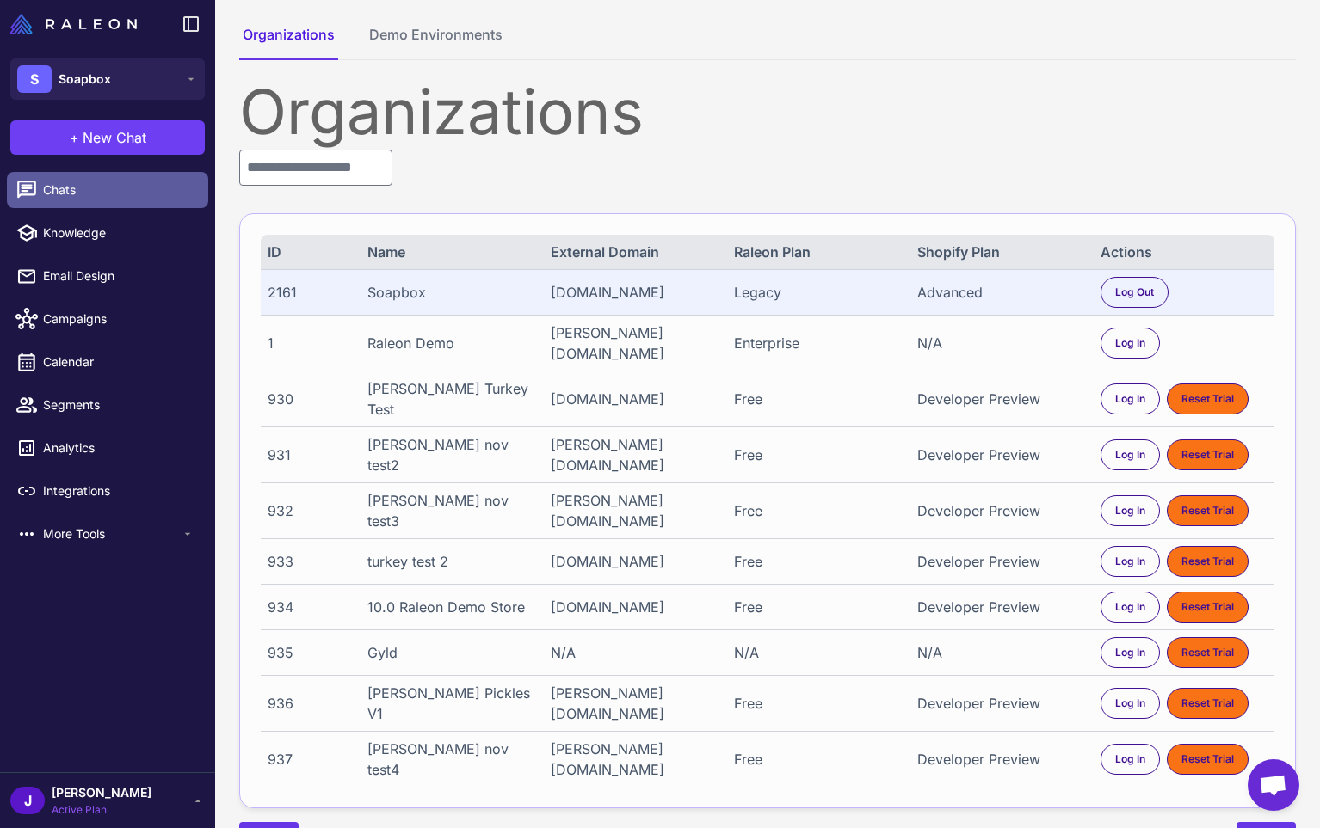
click at [58, 188] on span "Chats" at bounding box center [118, 190] width 151 height 19
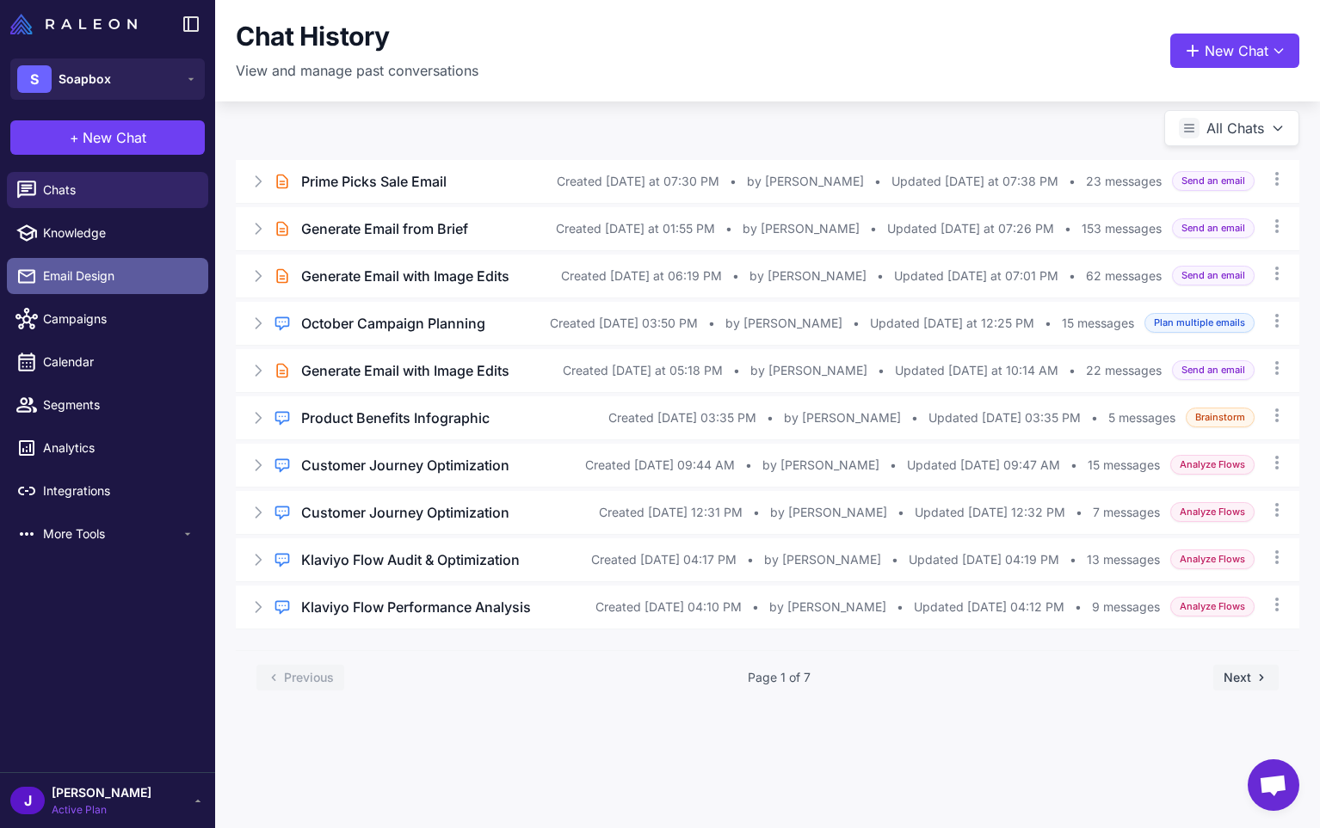
click at [122, 287] on link "Email Design" at bounding box center [107, 276] width 201 height 36
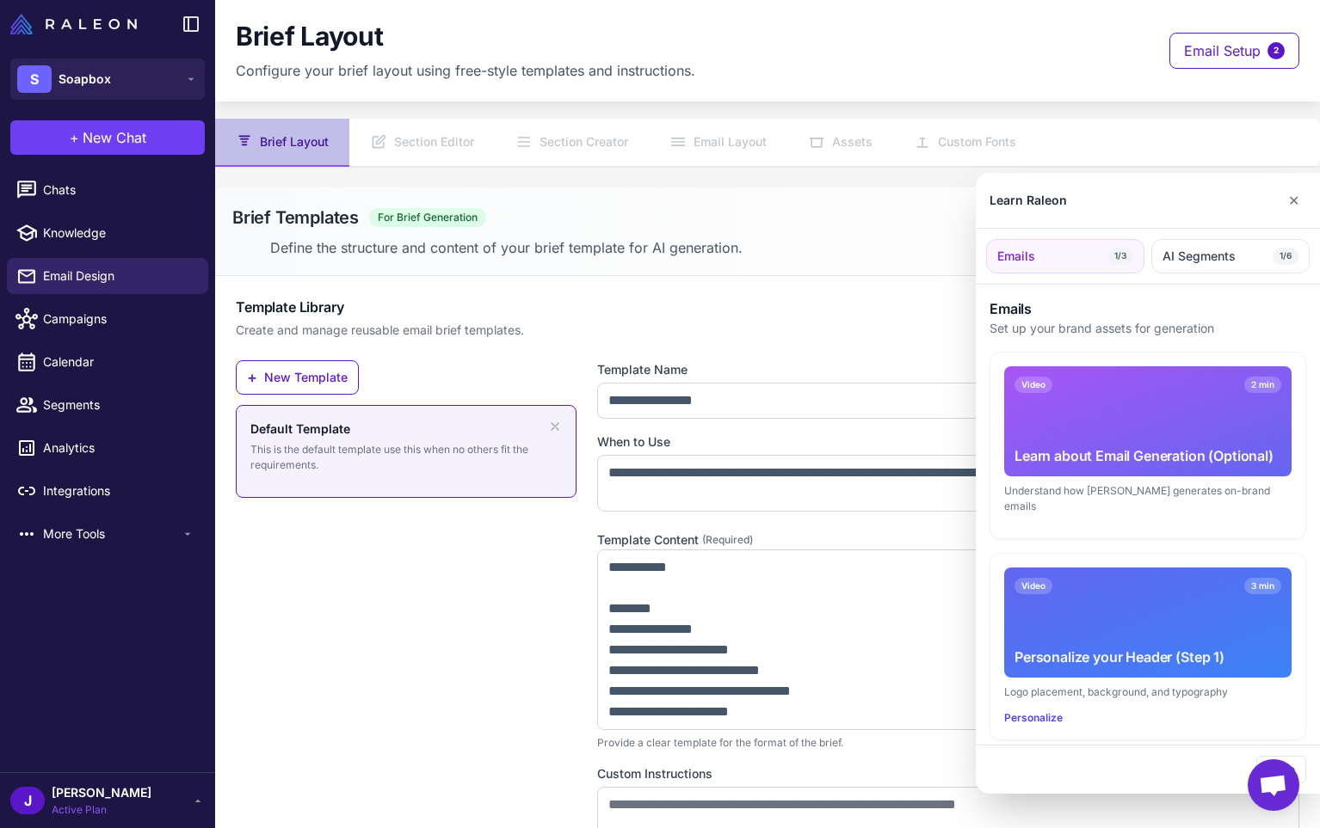
click at [771, 632] on div at bounding box center [660, 414] width 1320 height 828
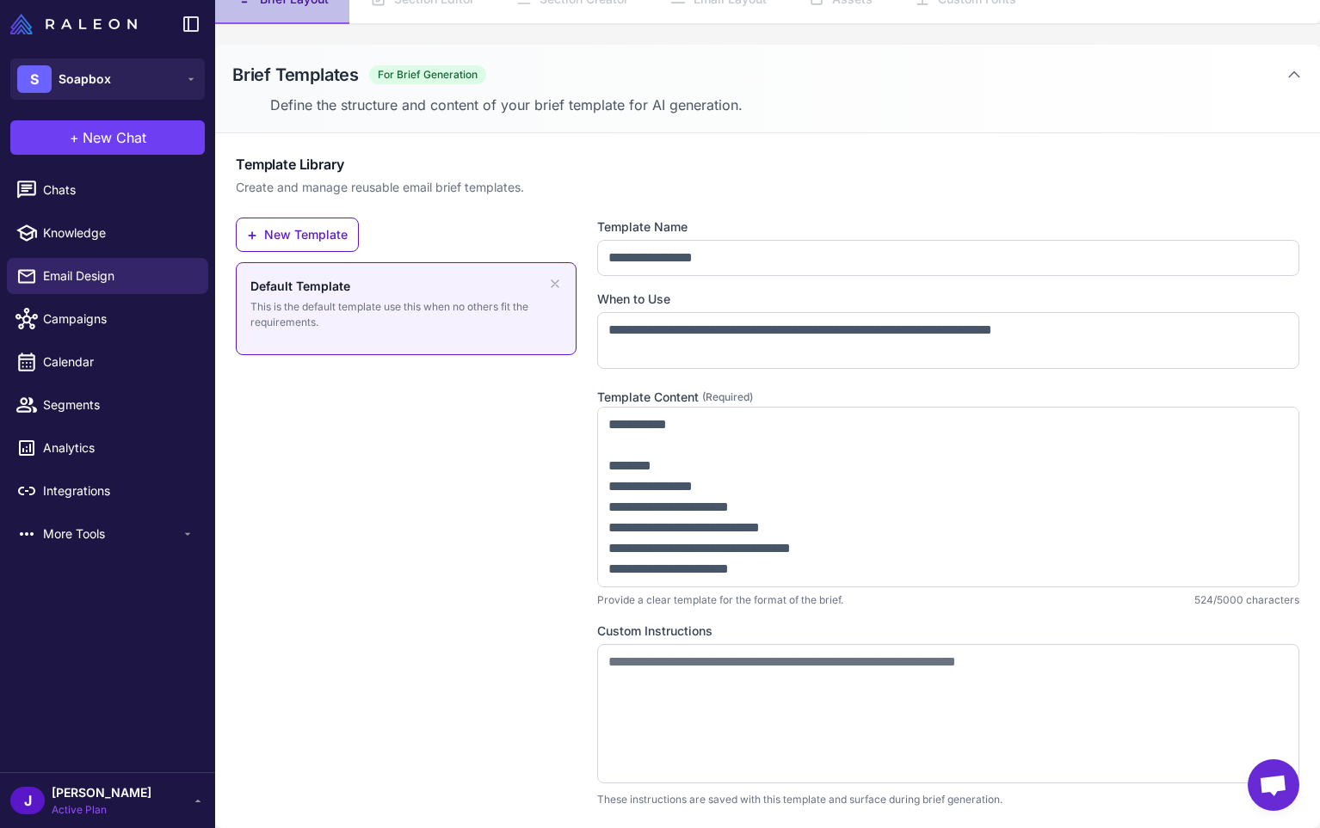
click at [502, 527] on div "+ New Template Default Template This is the default template use this when no o…" at bounding box center [406, 513] width 341 height 590
click at [65, 191] on span "Chats" at bounding box center [118, 190] width 151 height 19
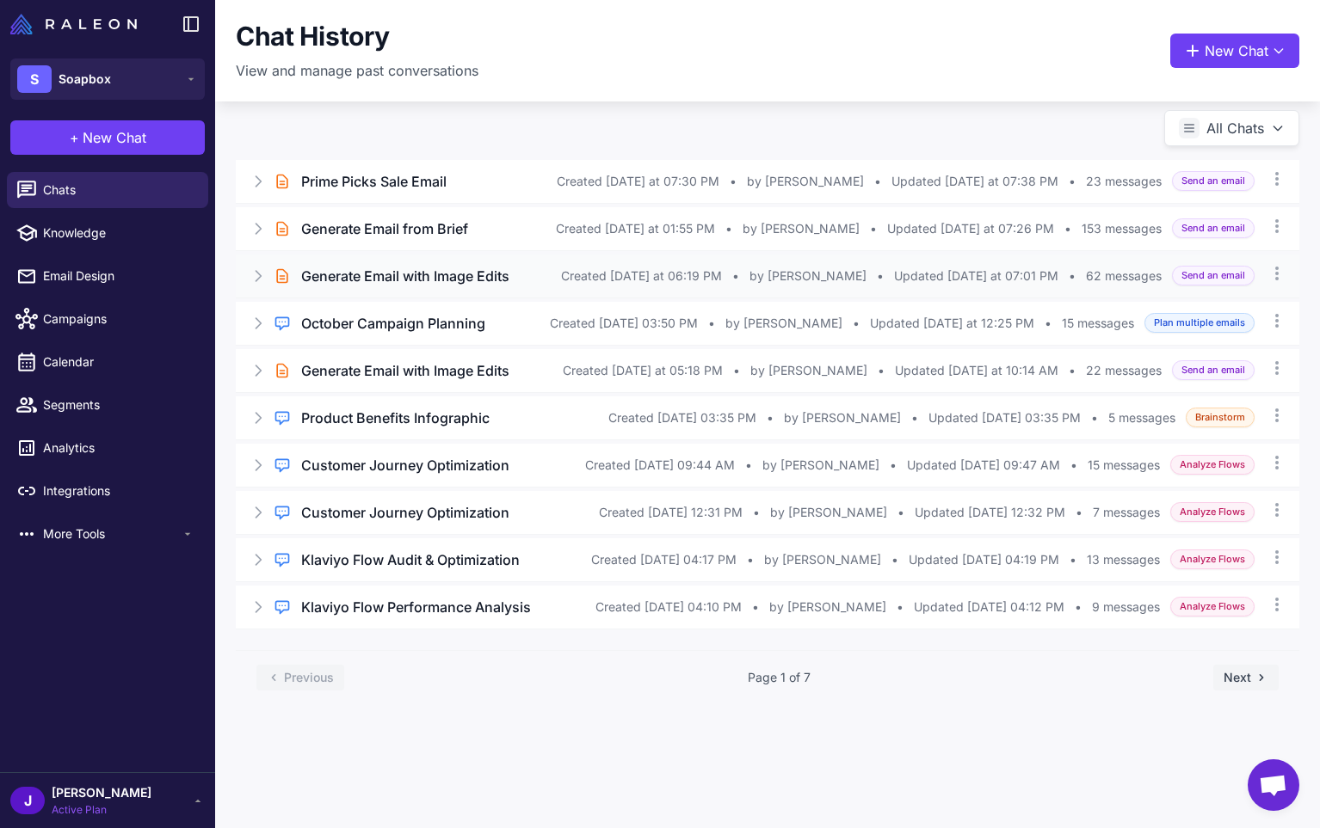
click at [269, 275] on div "Brief Chat Generate Email with Image Edits Created Yesterday at 06:19 PM • by W…" at bounding box center [767, 276] width 1063 height 43
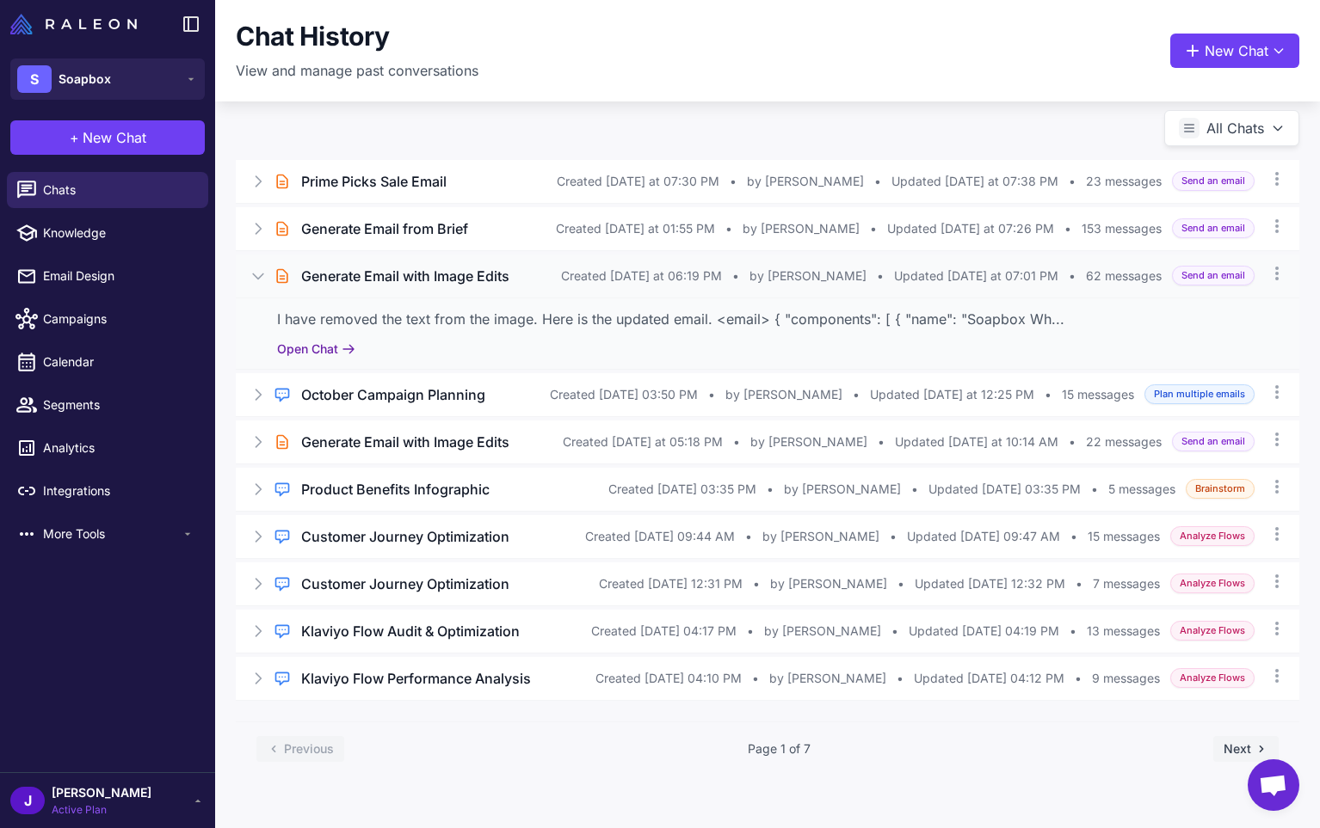
click at [317, 344] on button "Open Chat" at bounding box center [316, 349] width 78 height 19
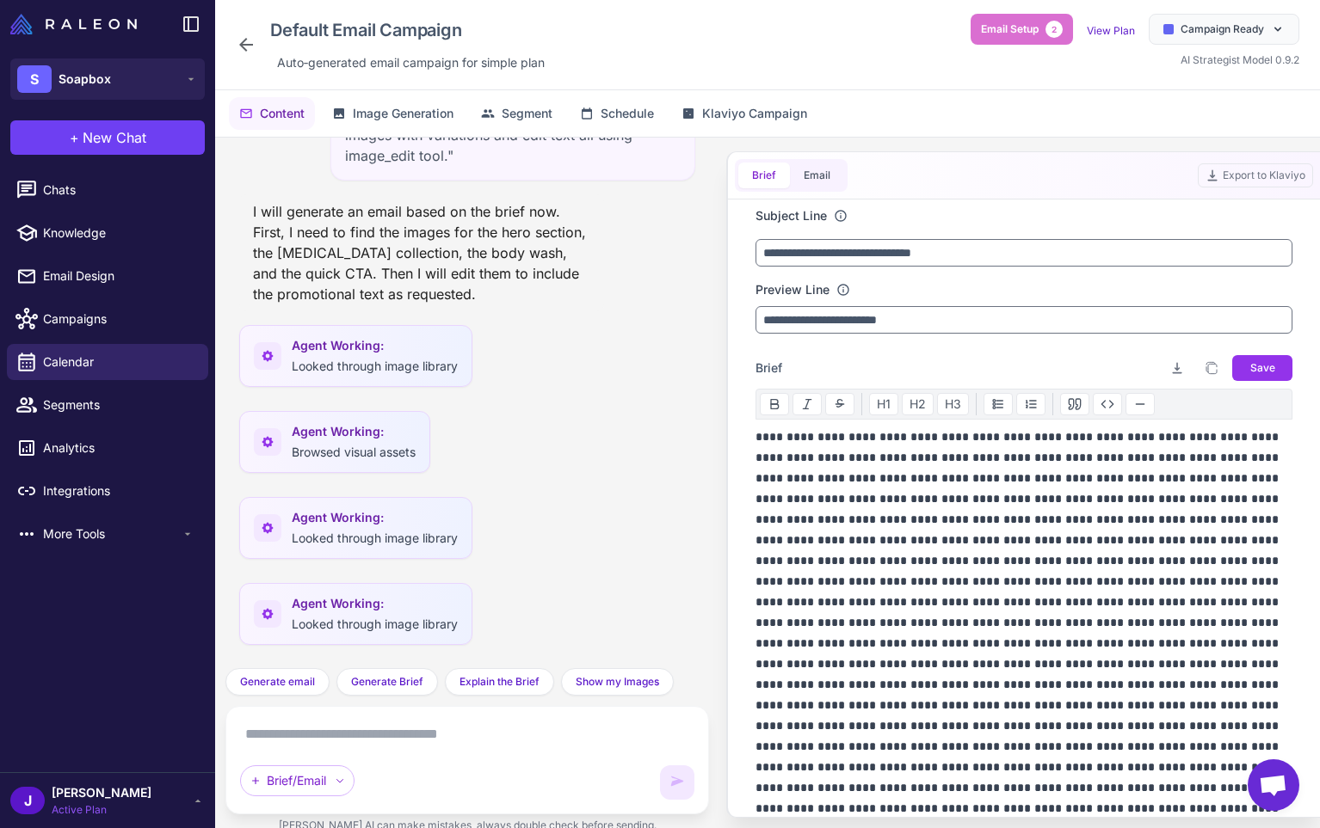
scroll to position [6606, 0]
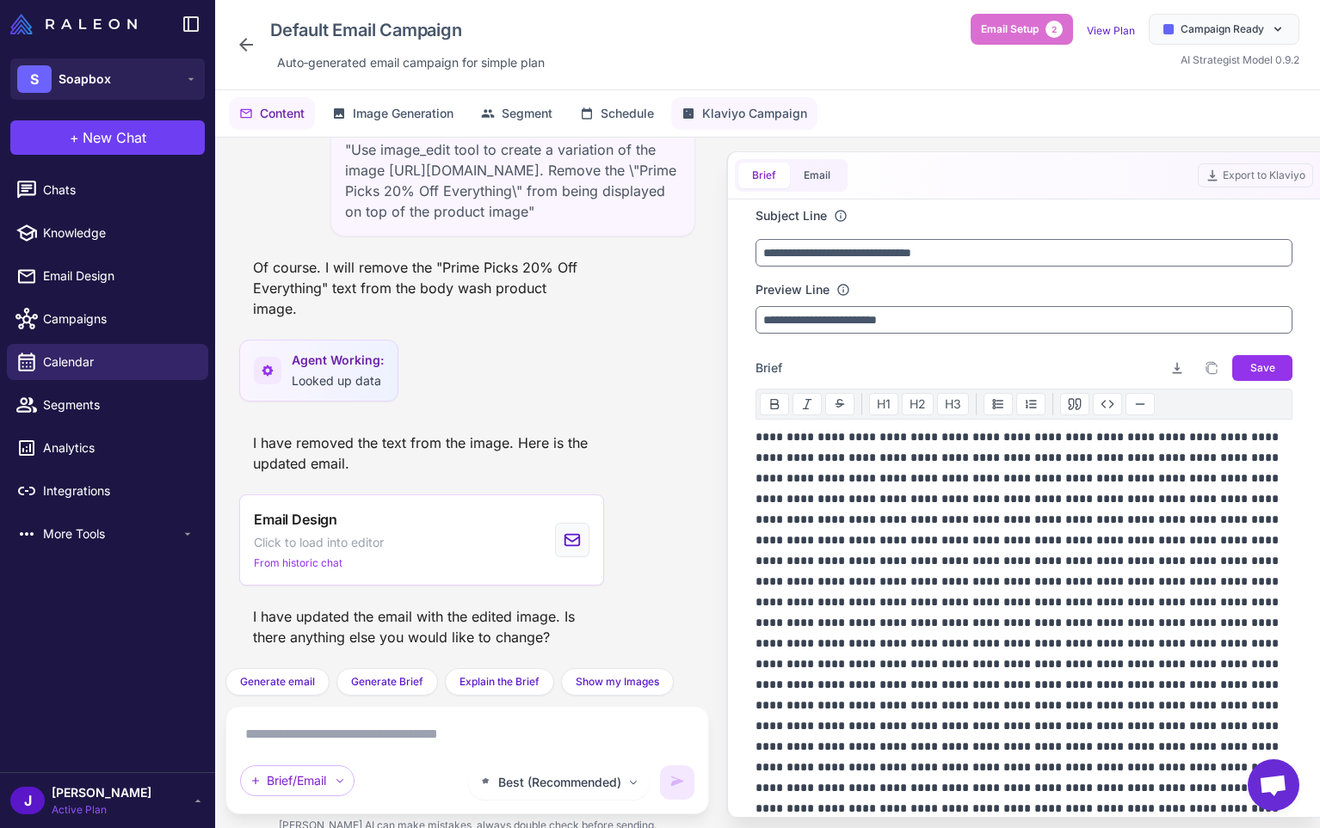
click at [780, 100] on button "Klaviyo Campaign" at bounding box center [744, 113] width 146 height 33
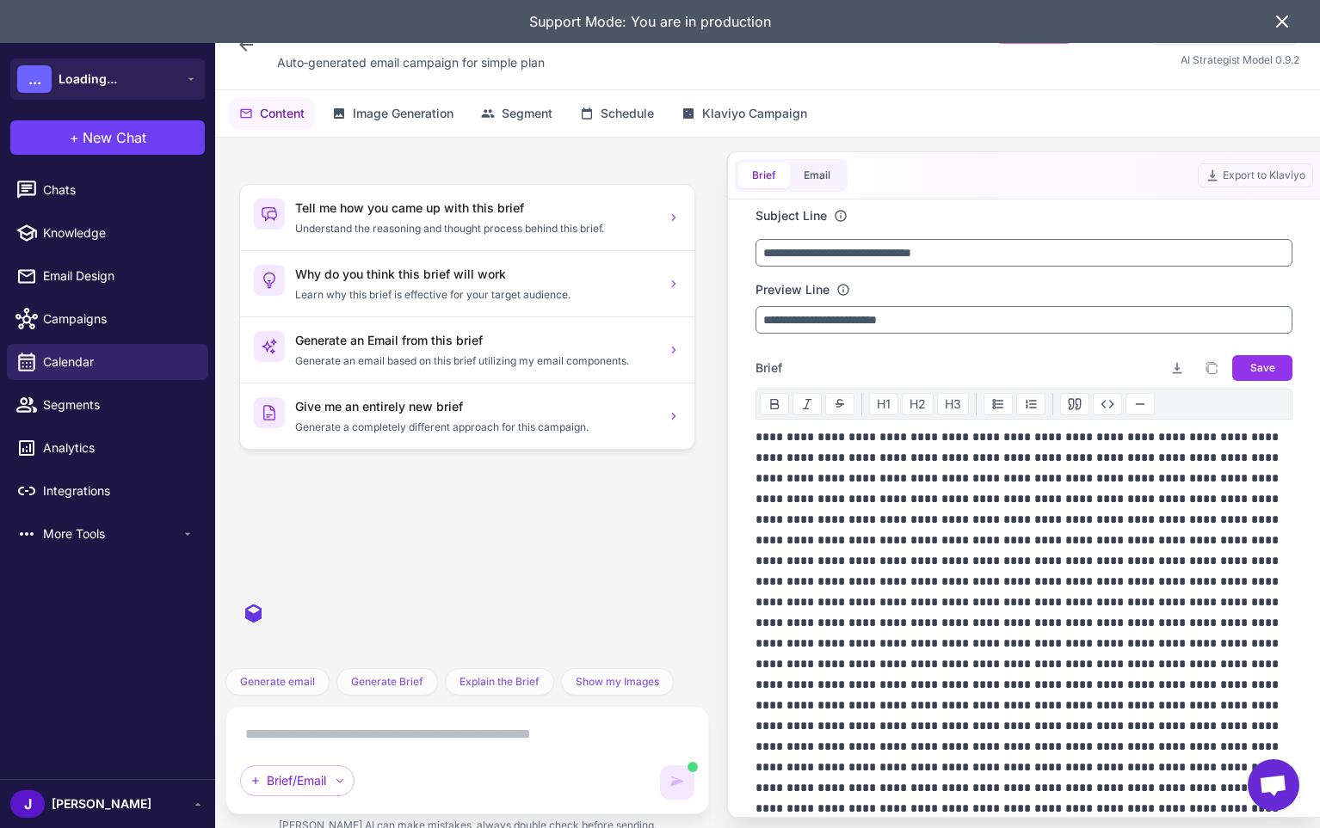
scroll to position [6606, 0]
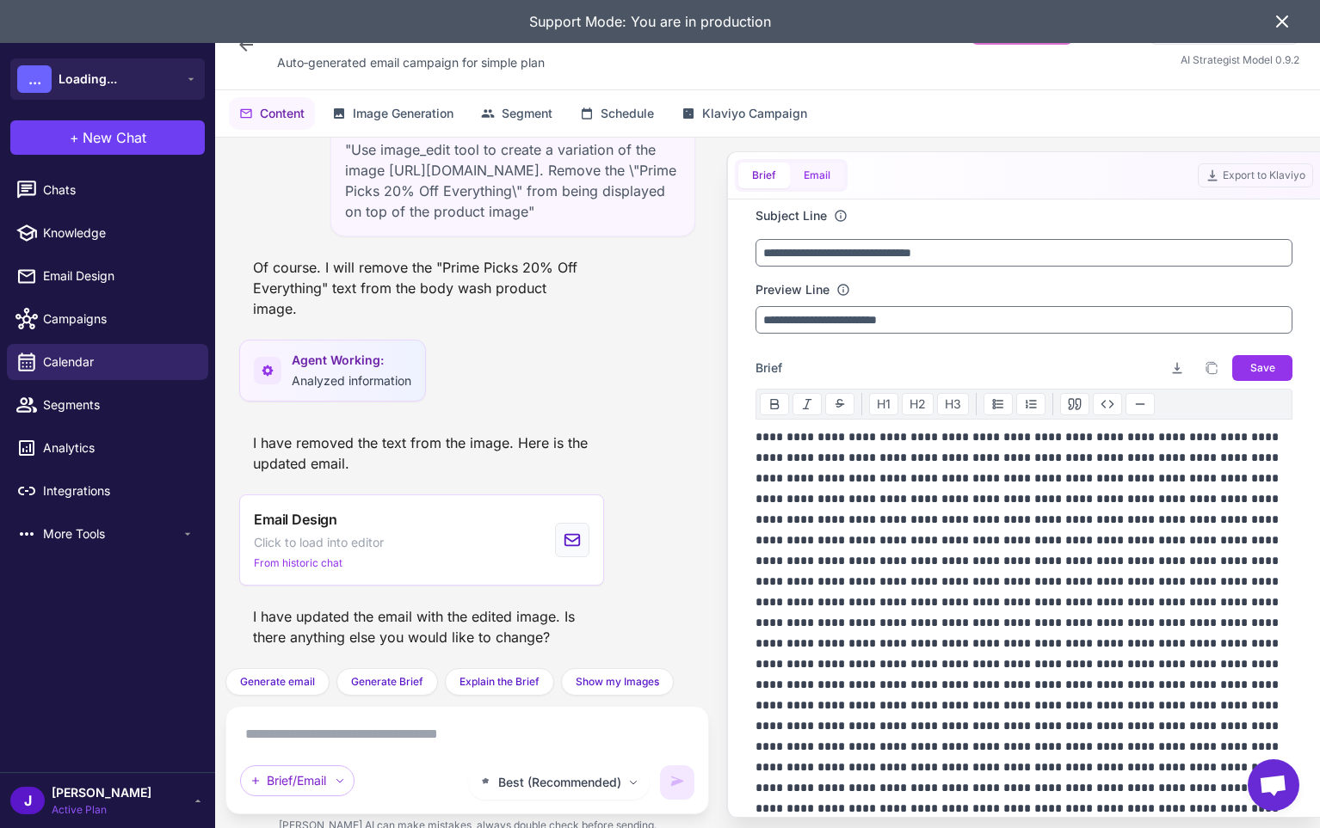
click at [804, 177] on button "Email" at bounding box center [817, 176] width 54 height 26
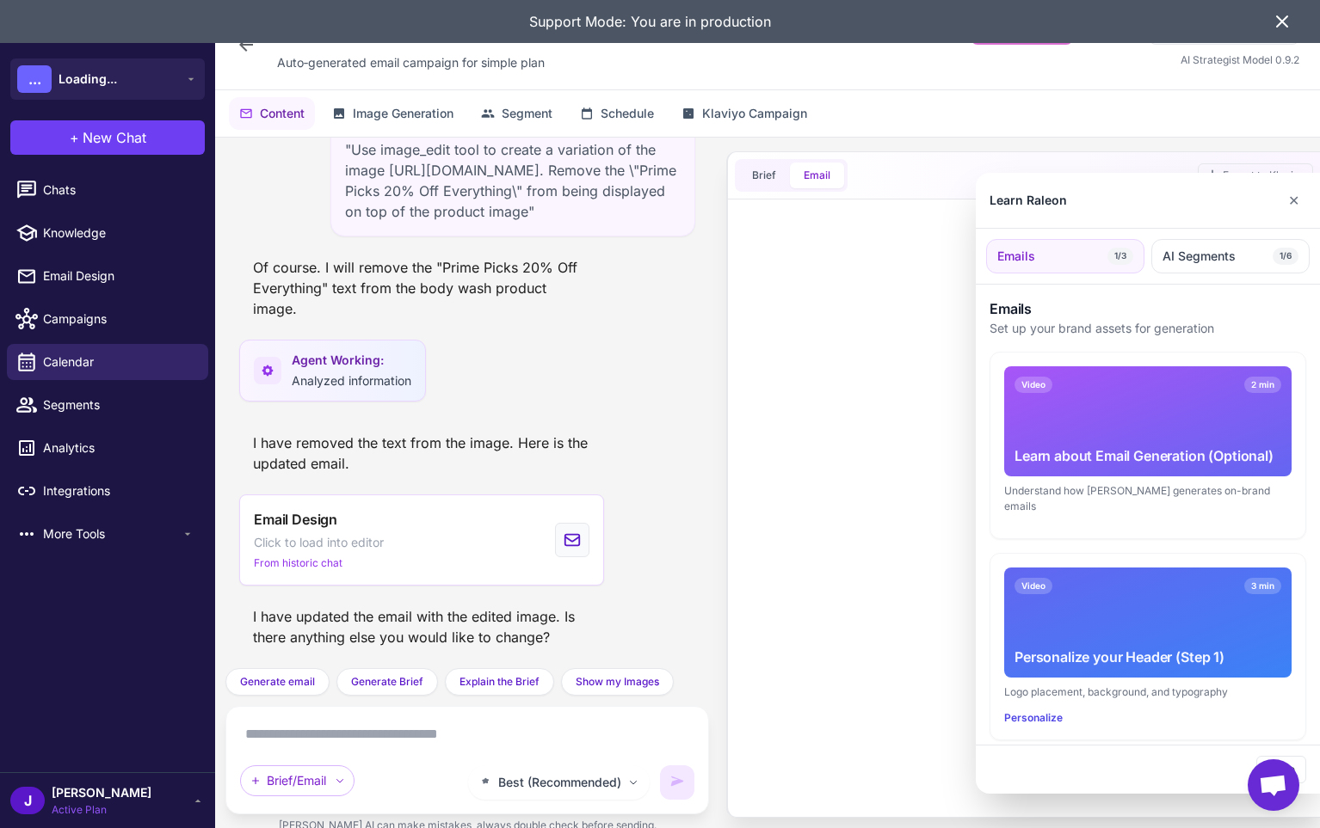
click at [767, 110] on div at bounding box center [660, 414] width 1320 height 828
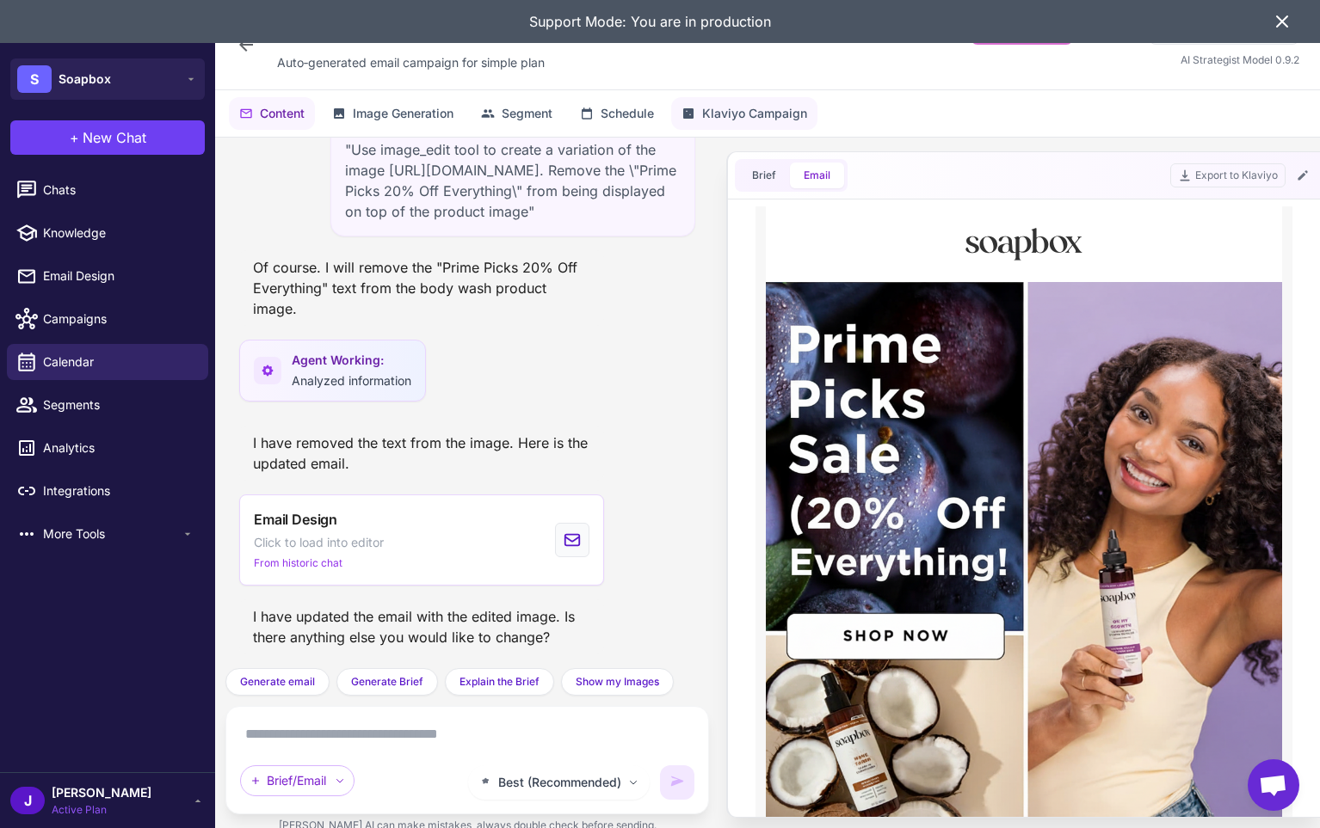
scroll to position [0, 0]
click at [764, 119] on div "Content Image Generation Segment Schedule Klaviyo Campaign "Generate an email b…" at bounding box center [767, 473] width 1105 height 766
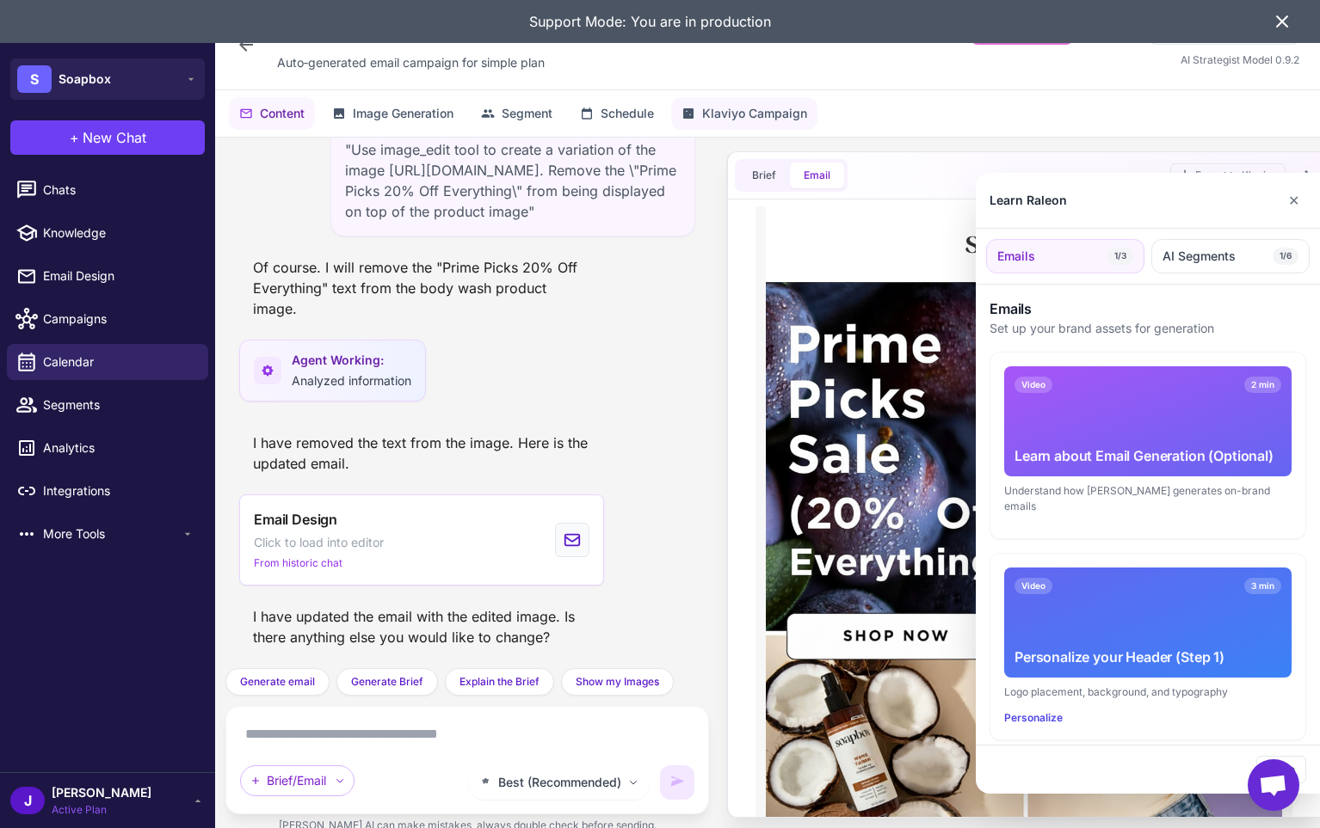
click at [764, 119] on div at bounding box center [660, 414] width 1320 height 828
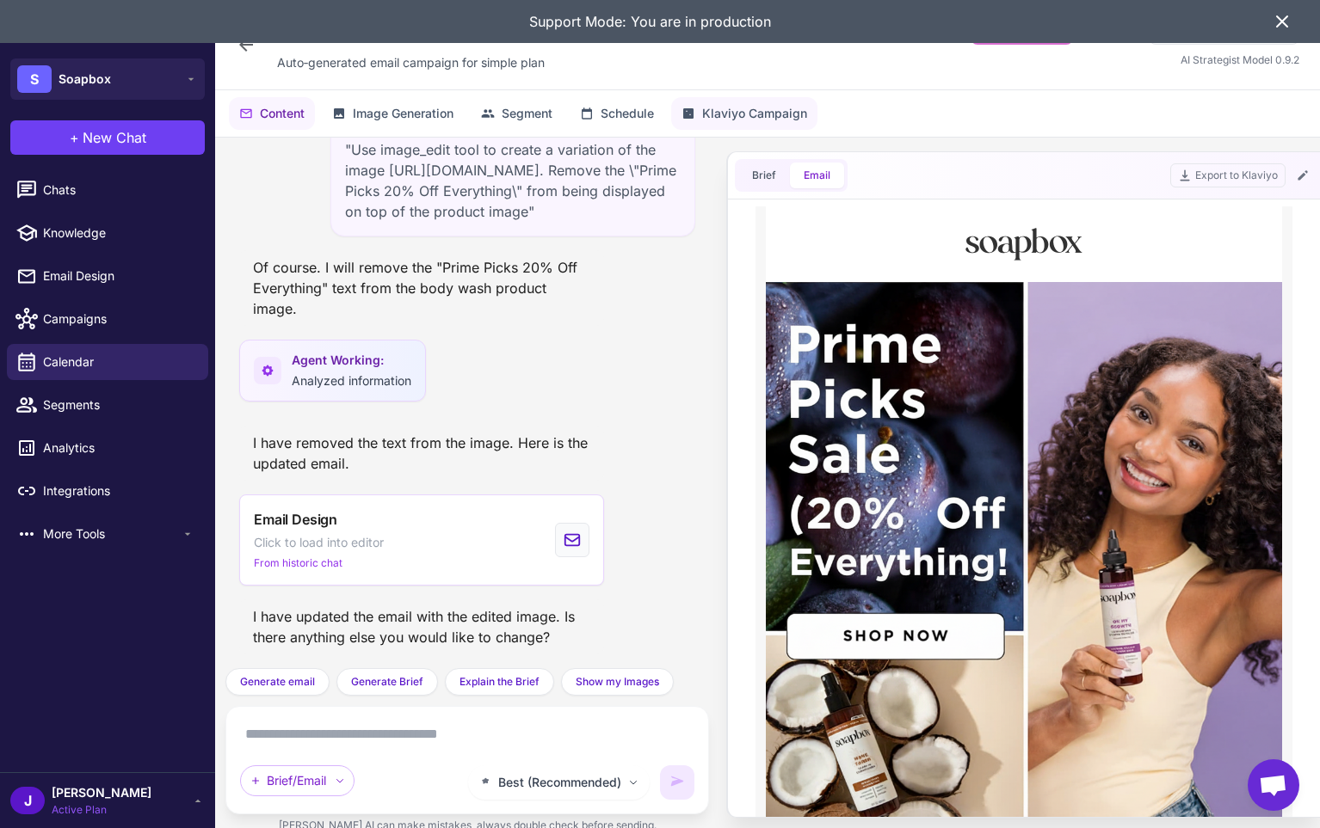
click at [758, 111] on span "Klaviyo Campaign" at bounding box center [754, 113] width 105 height 19
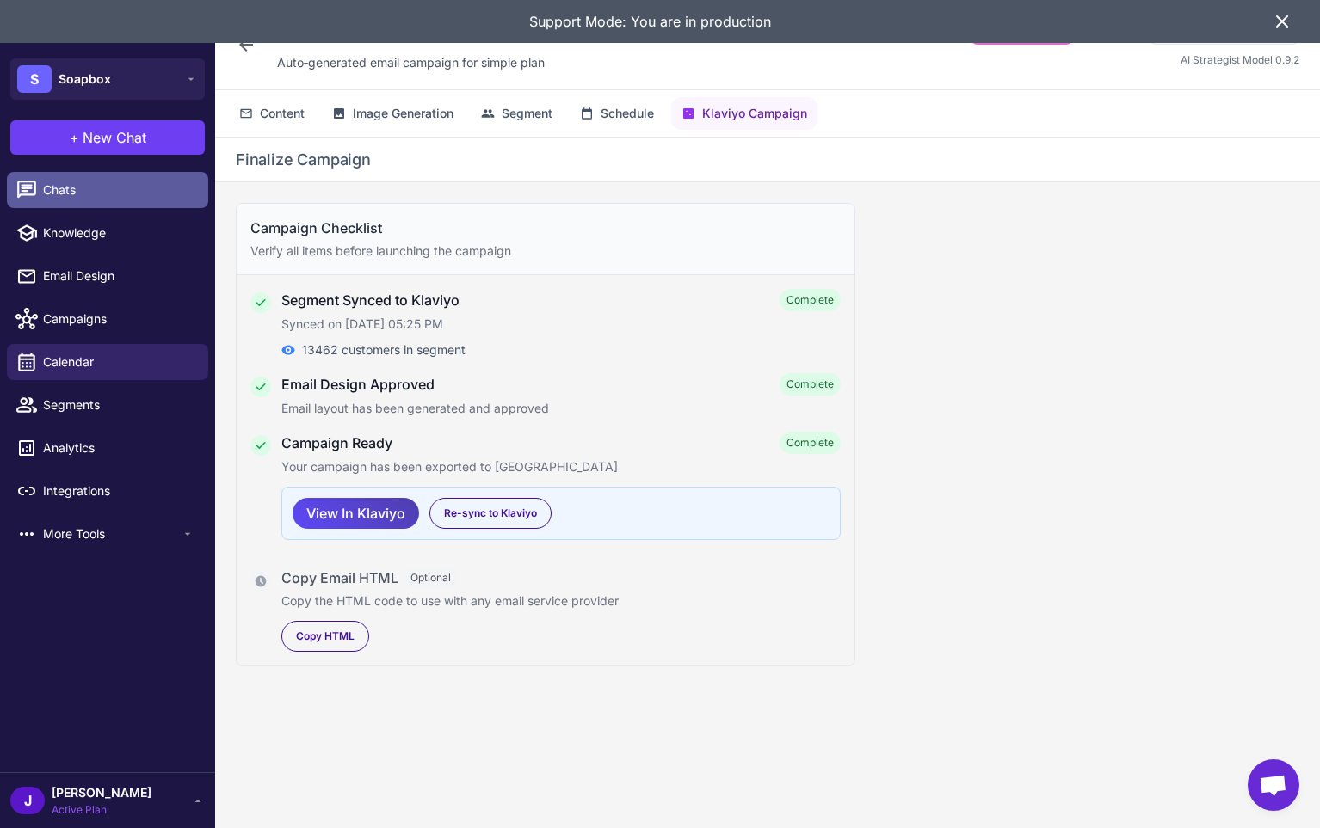
click at [79, 188] on span "Chats" at bounding box center [118, 190] width 151 height 19
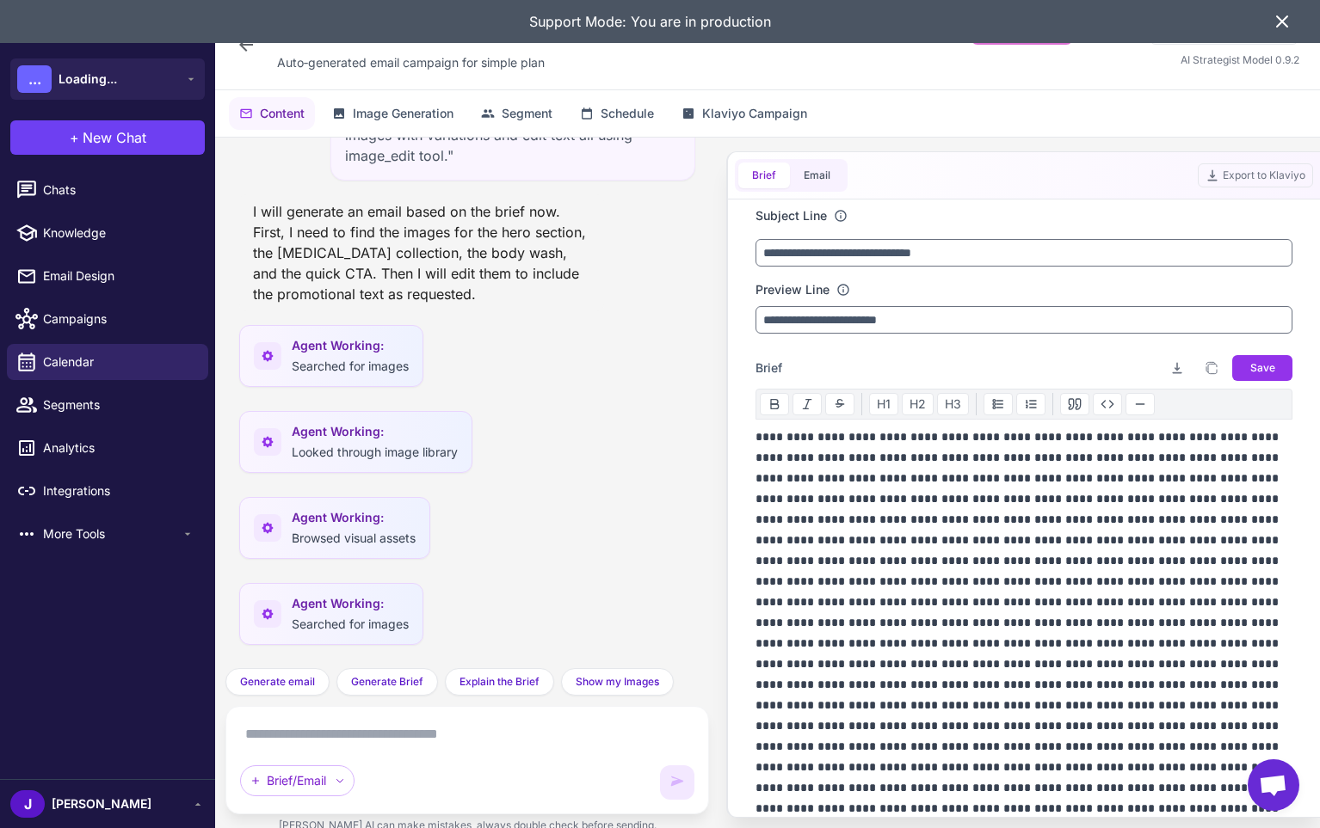
scroll to position [6606, 0]
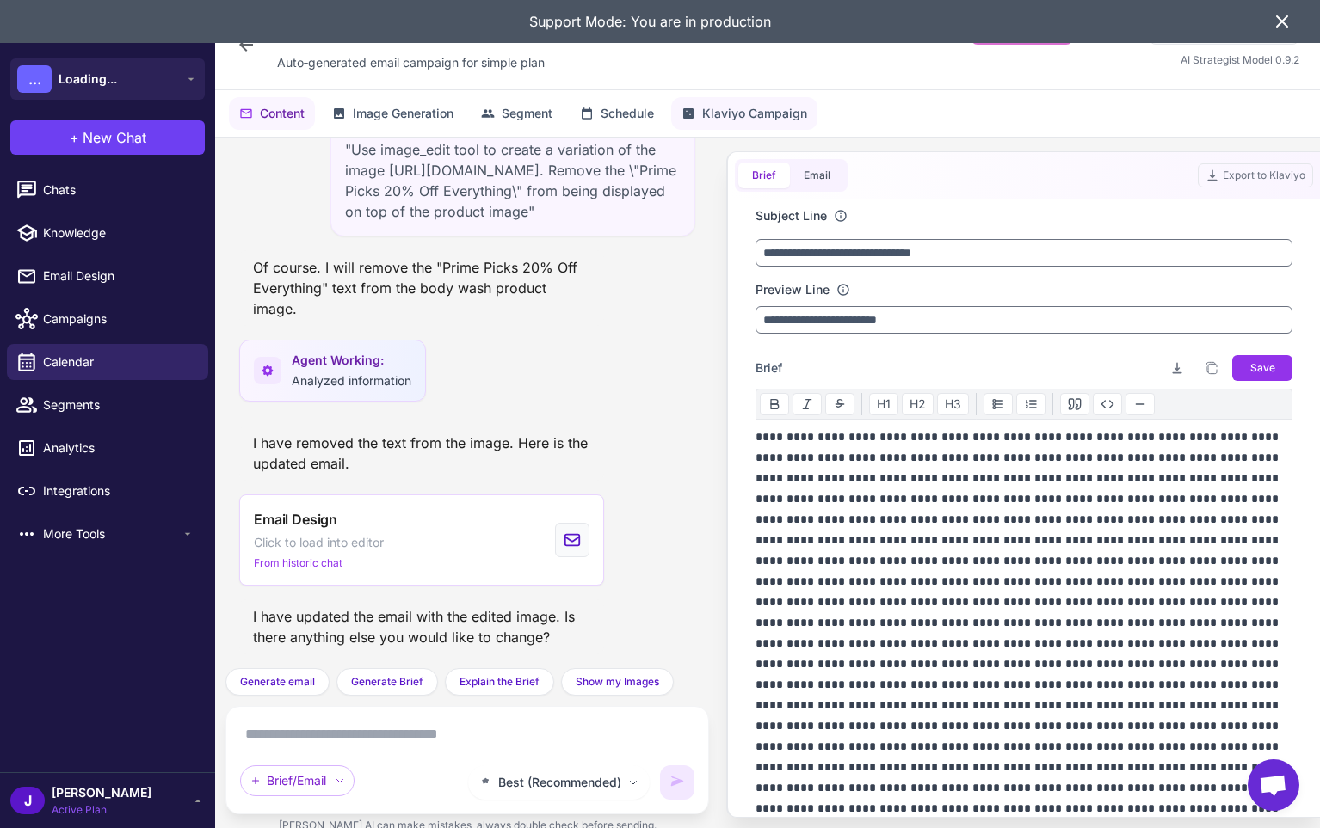
click at [758, 112] on span "Klaviyo Campaign" at bounding box center [754, 113] width 105 height 19
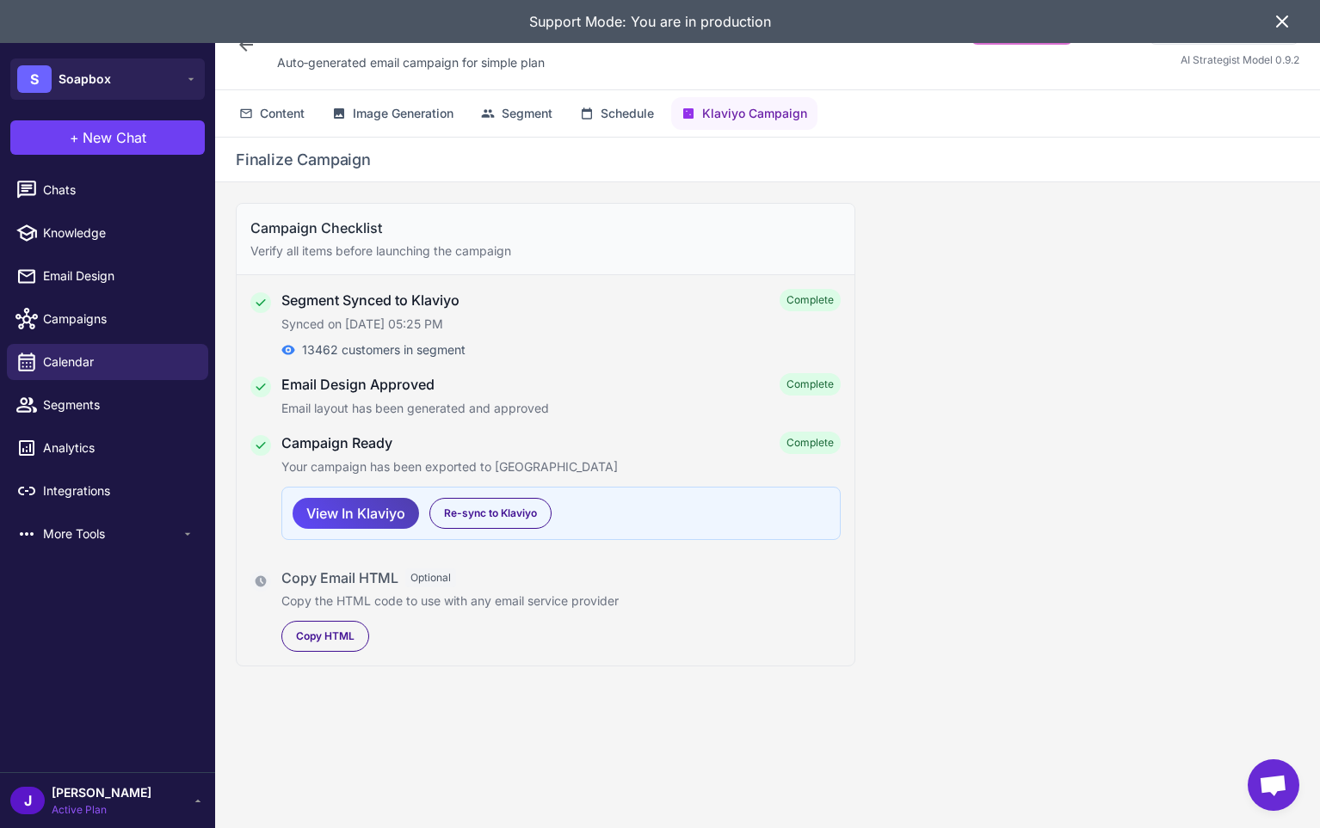
click at [1028, 510] on div "Campaign Checklist Verify all items before launching the campaign Segment Synce…" at bounding box center [767, 519] width 1105 height 674
click at [1285, 21] on icon at bounding box center [1282, 21] width 21 height 21
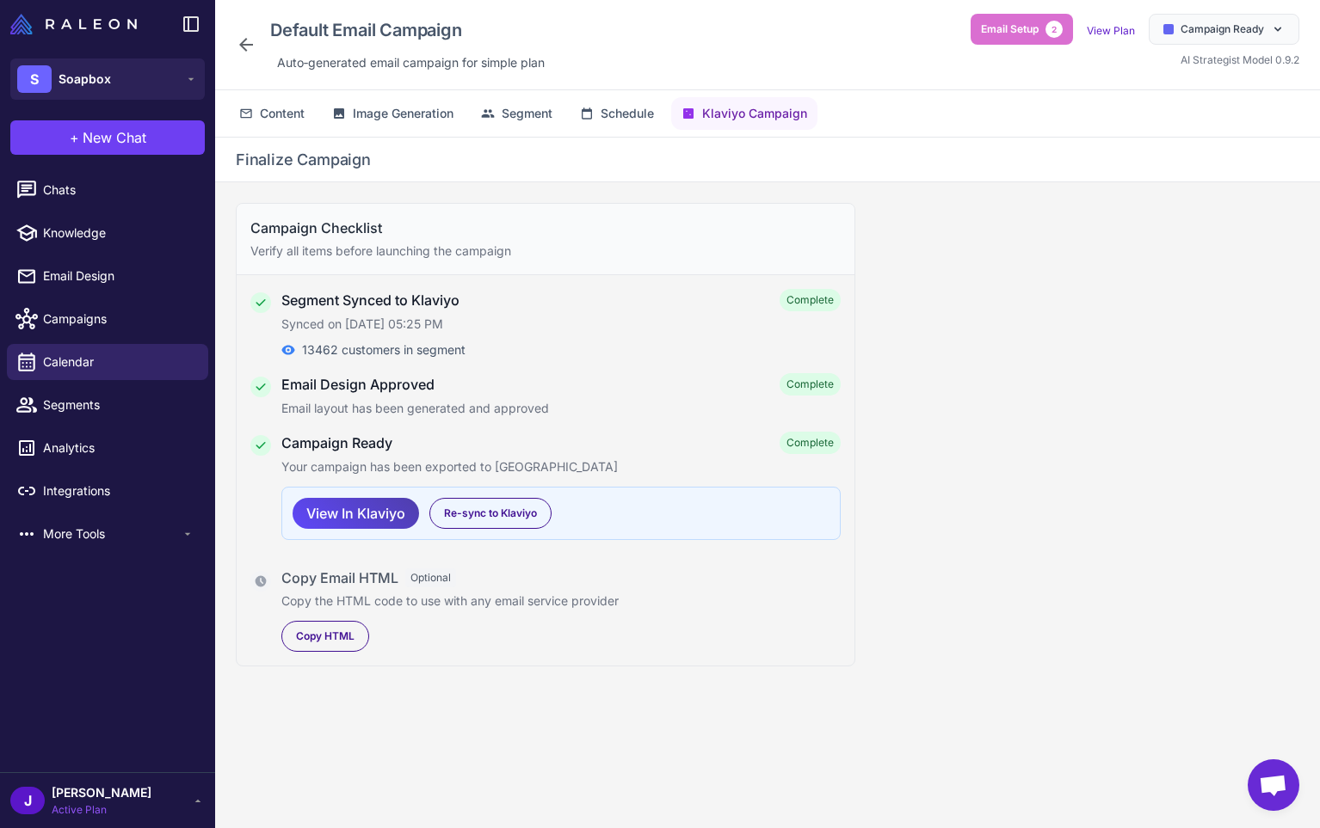
click at [791, 730] on div "Campaign Checklist Verify all items before launching the campaign Segment Synce…" at bounding box center [767, 519] width 1105 height 674
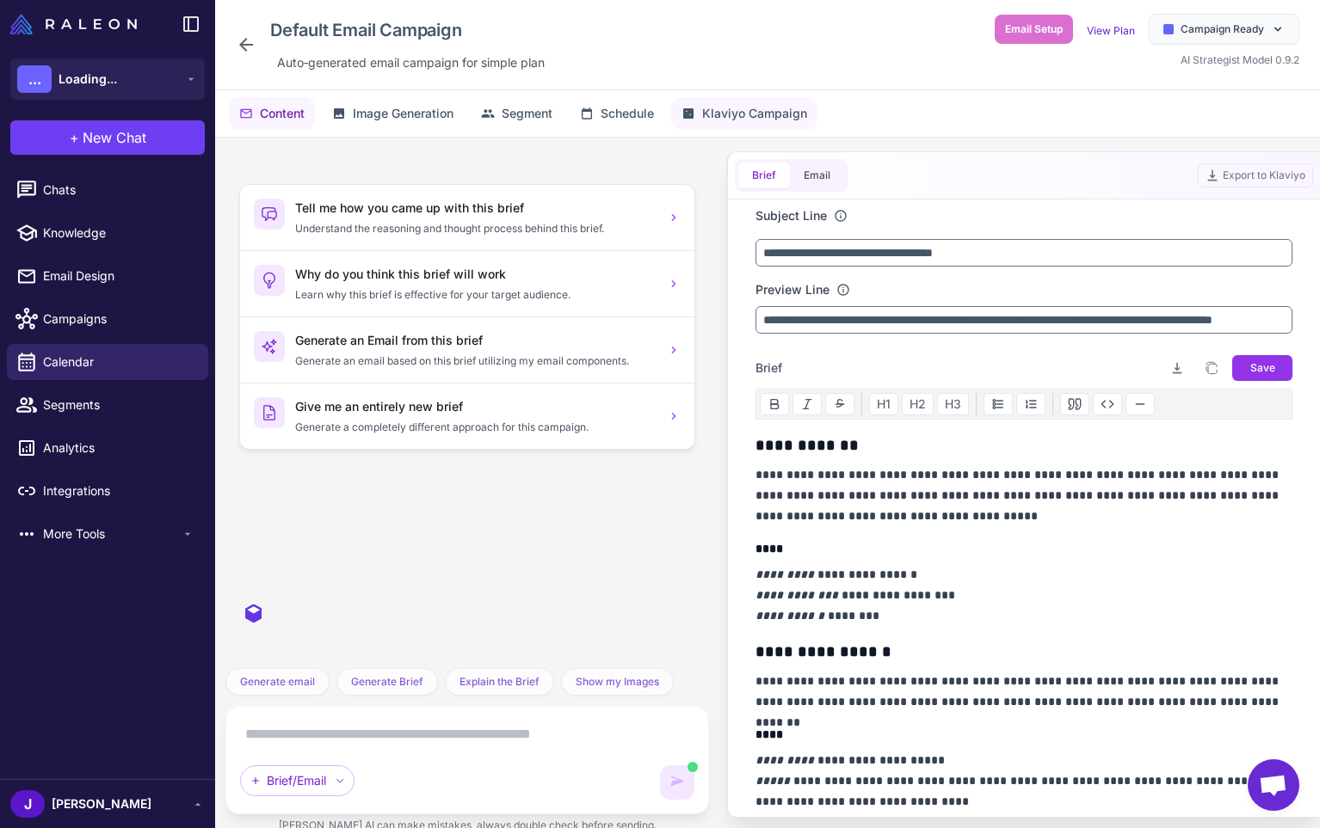
scroll to position [3265, 0]
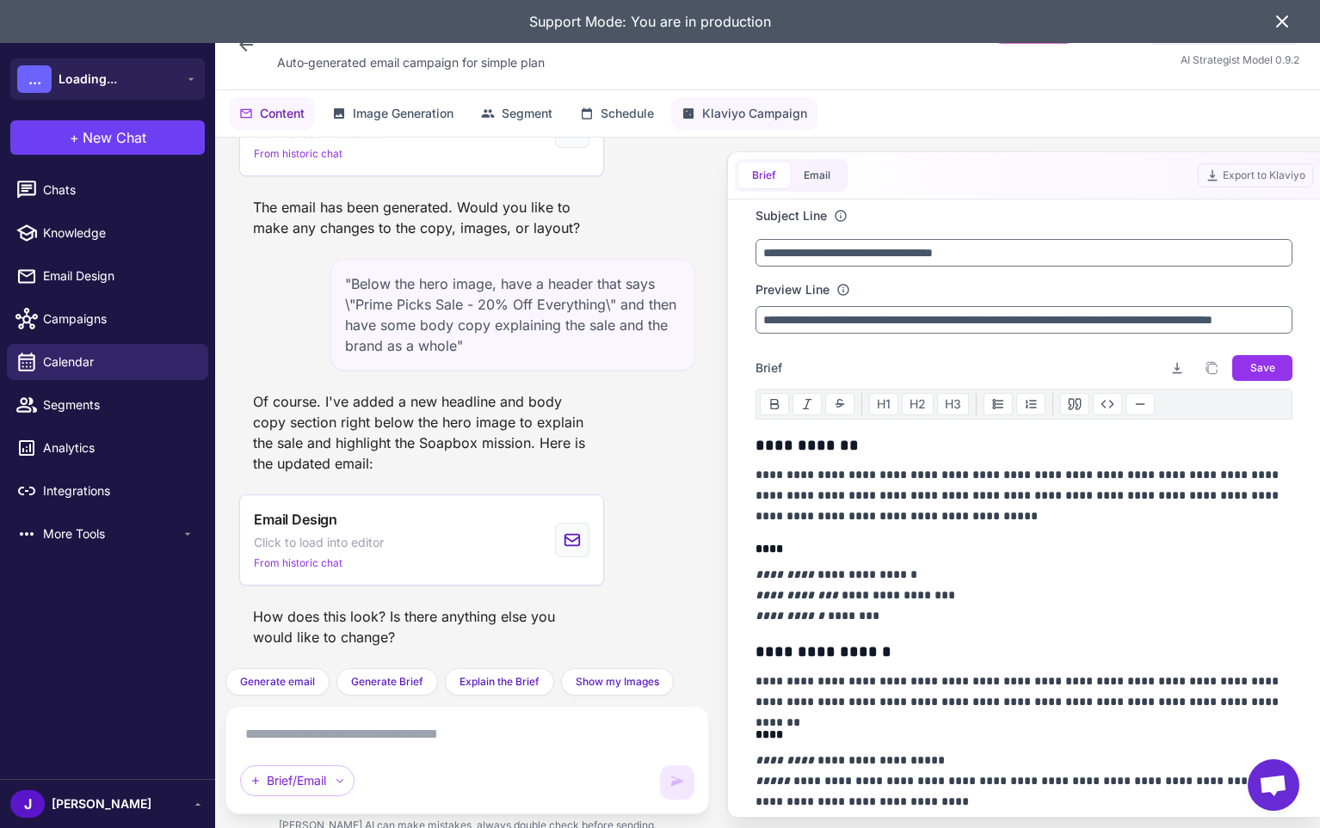
click at [755, 97] on button "Klaviyo Campaign" at bounding box center [744, 113] width 146 height 33
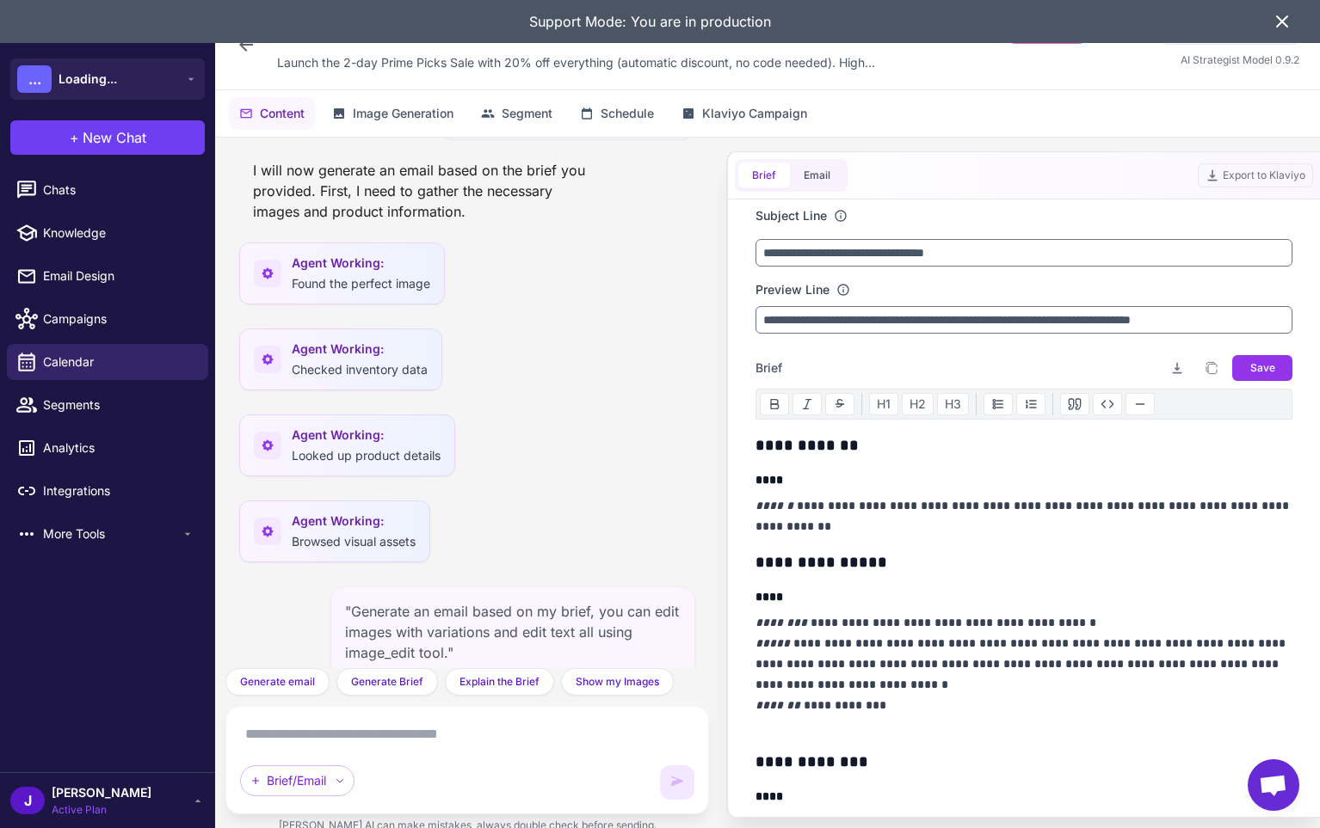
scroll to position [30819, 0]
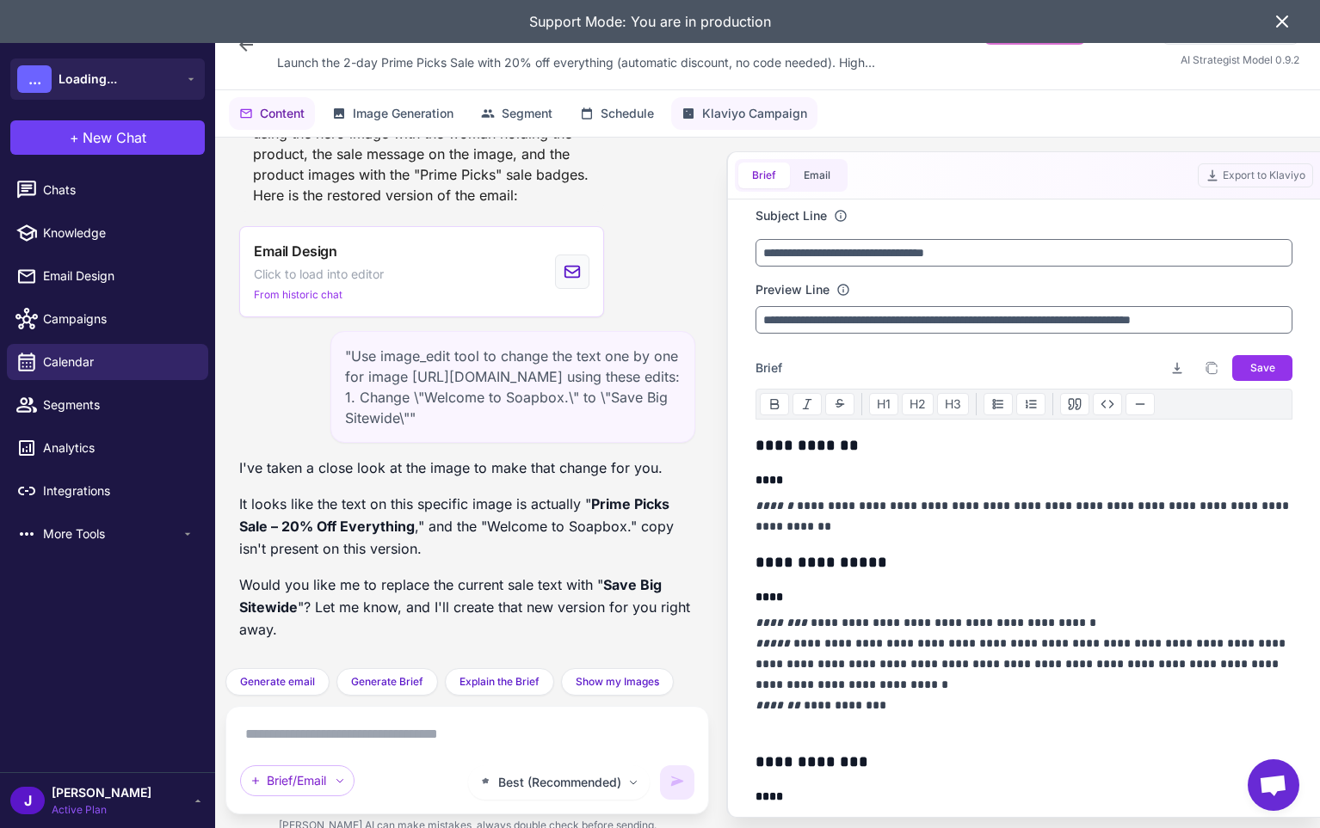
click at [800, 104] on span "Klaviyo Campaign" at bounding box center [754, 113] width 105 height 19
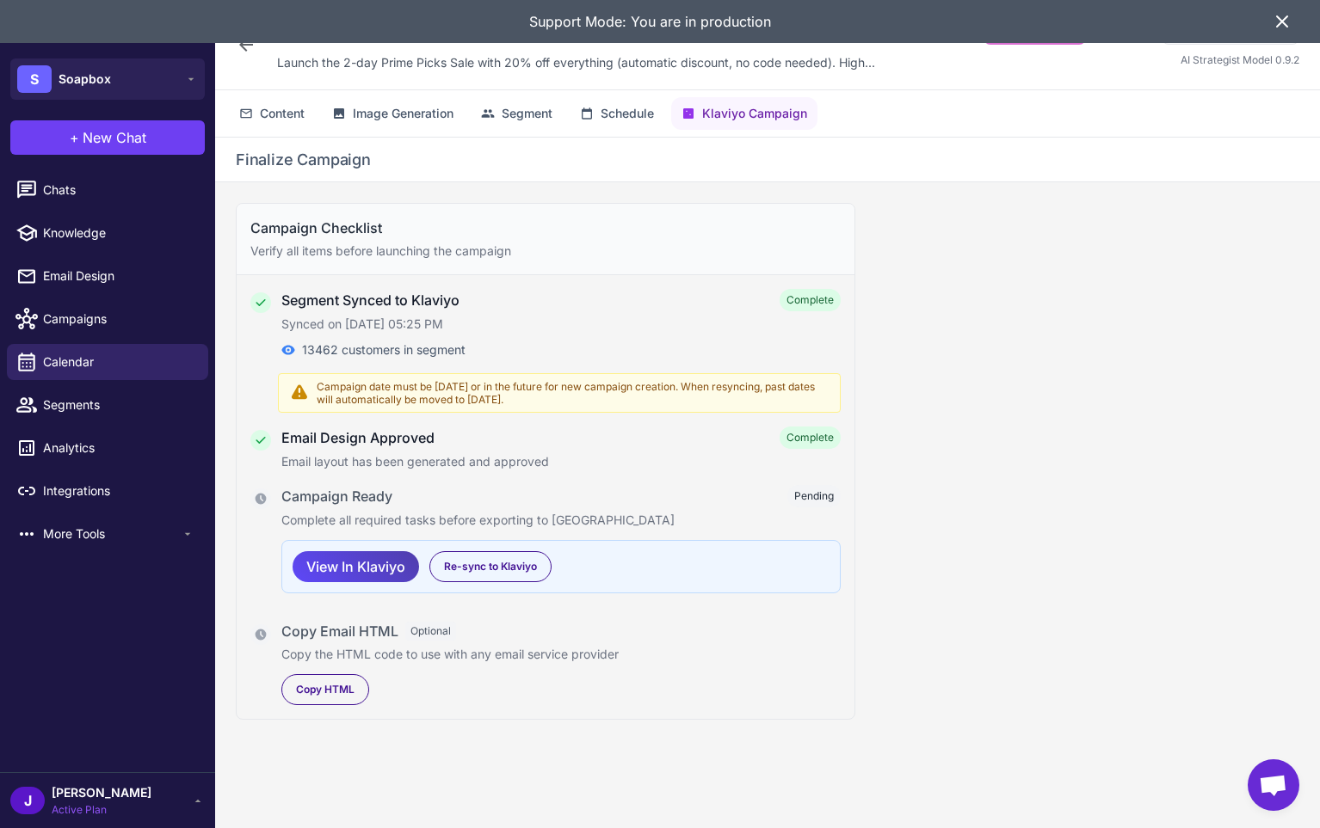
click at [810, 497] on span "Pending" at bounding box center [813, 496] width 53 height 22
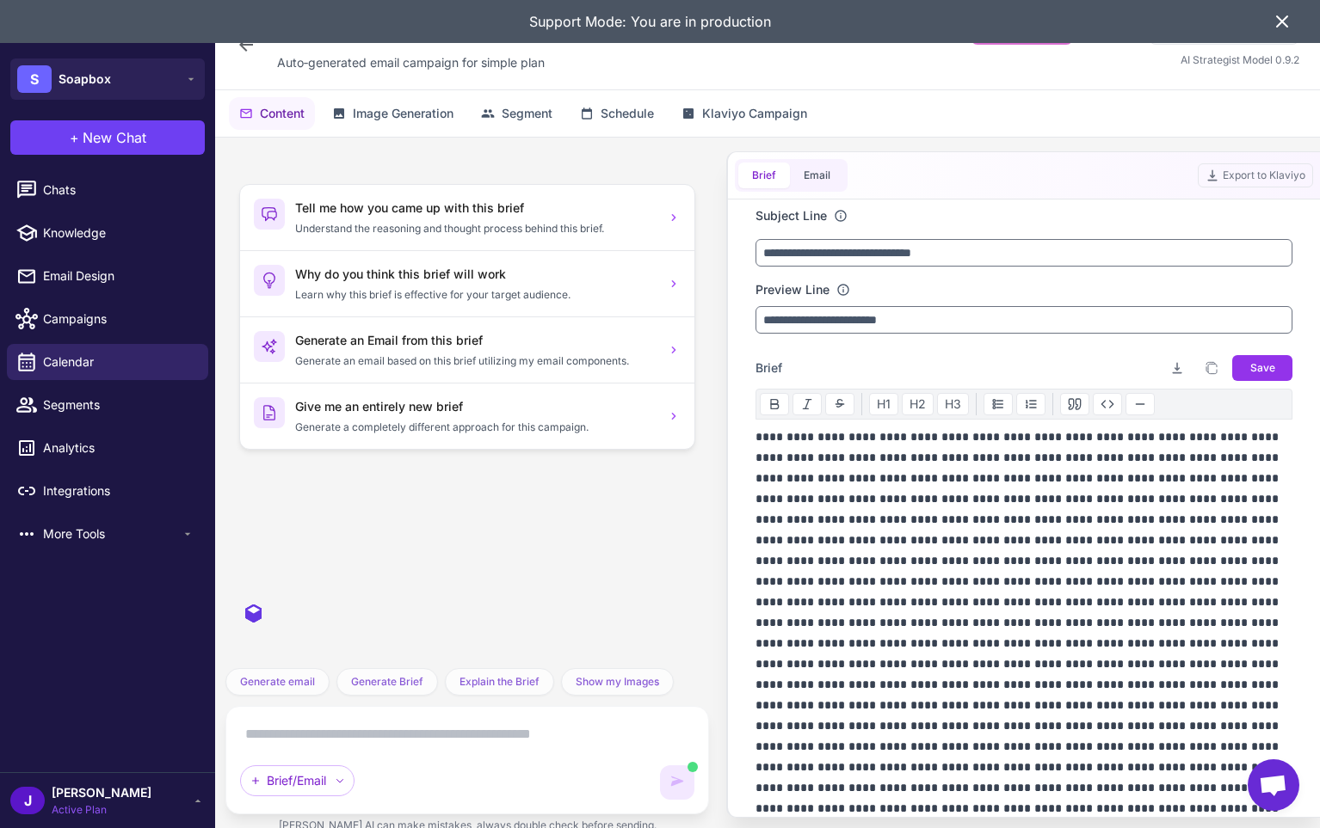
scroll to position [6606, 0]
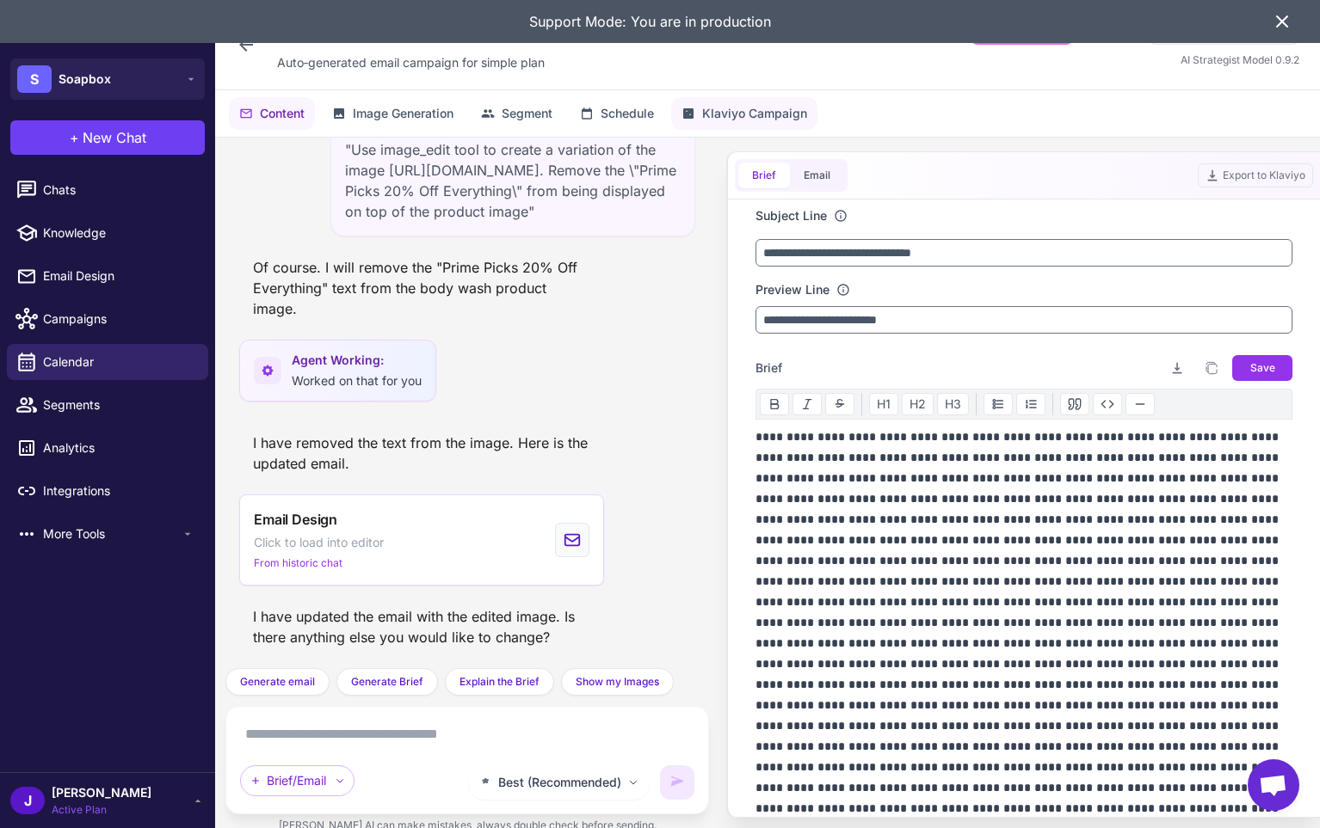
click at [773, 115] on span "Klaviyo Campaign" at bounding box center [754, 113] width 105 height 19
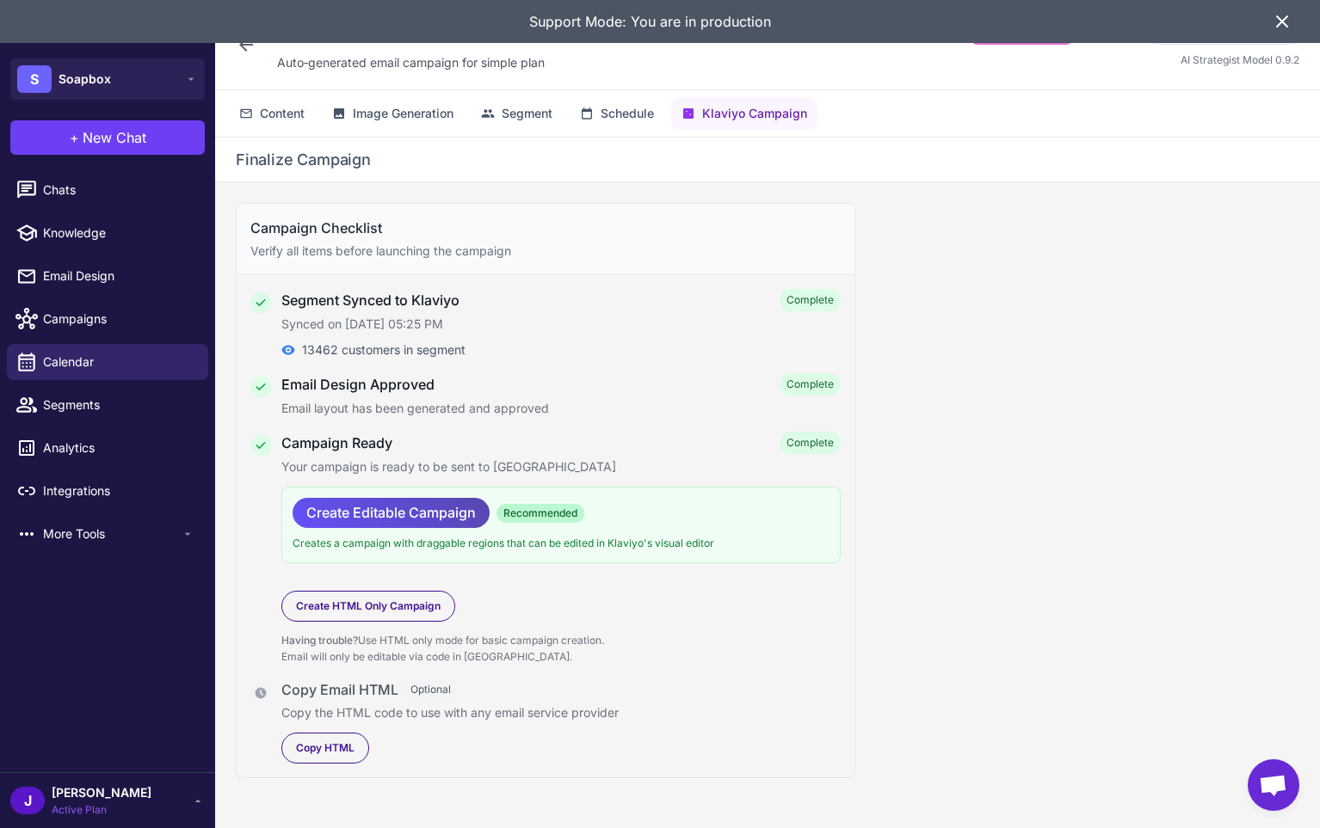
click at [405, 514] on span "Create Editable Campaign" at bounding box center [390, 513] width 169 height 30
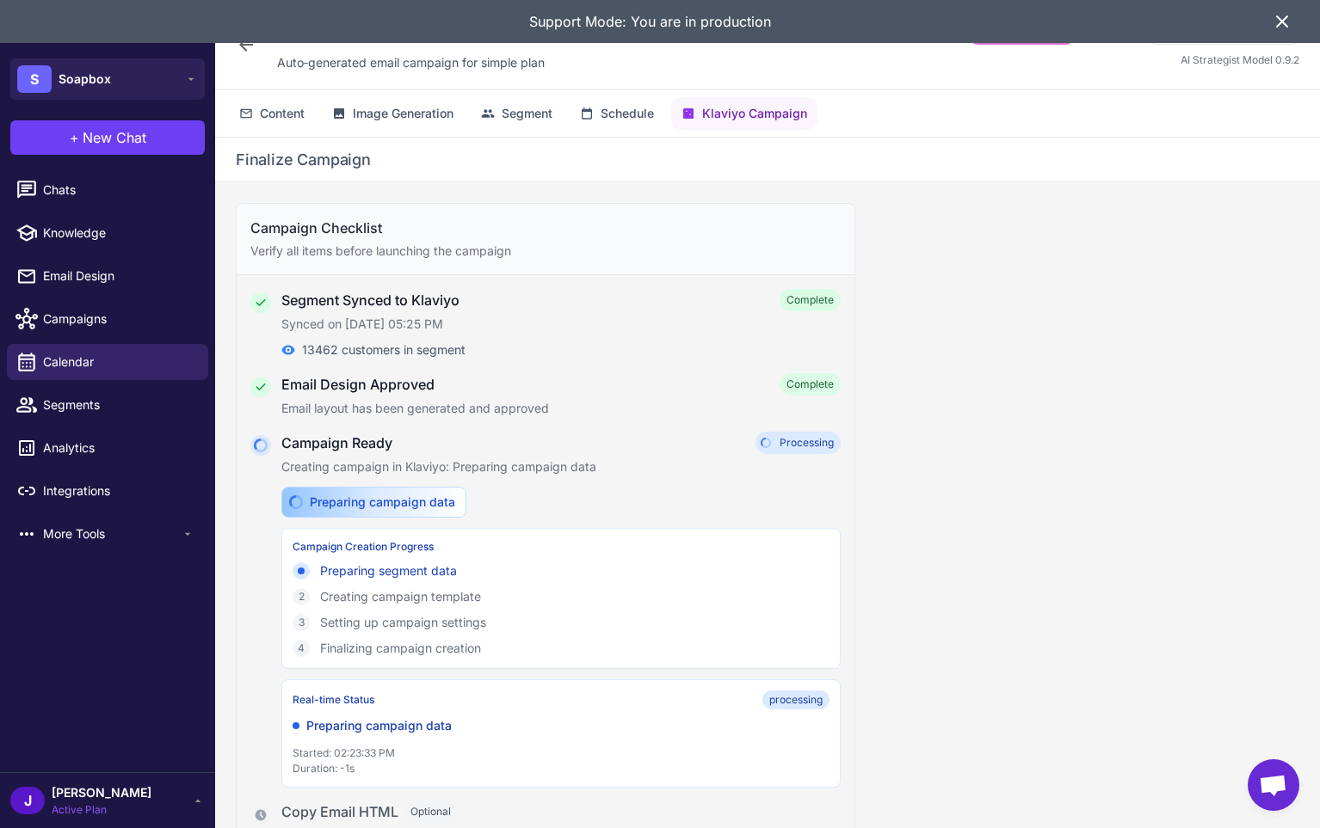
scroll to position [65, 0]
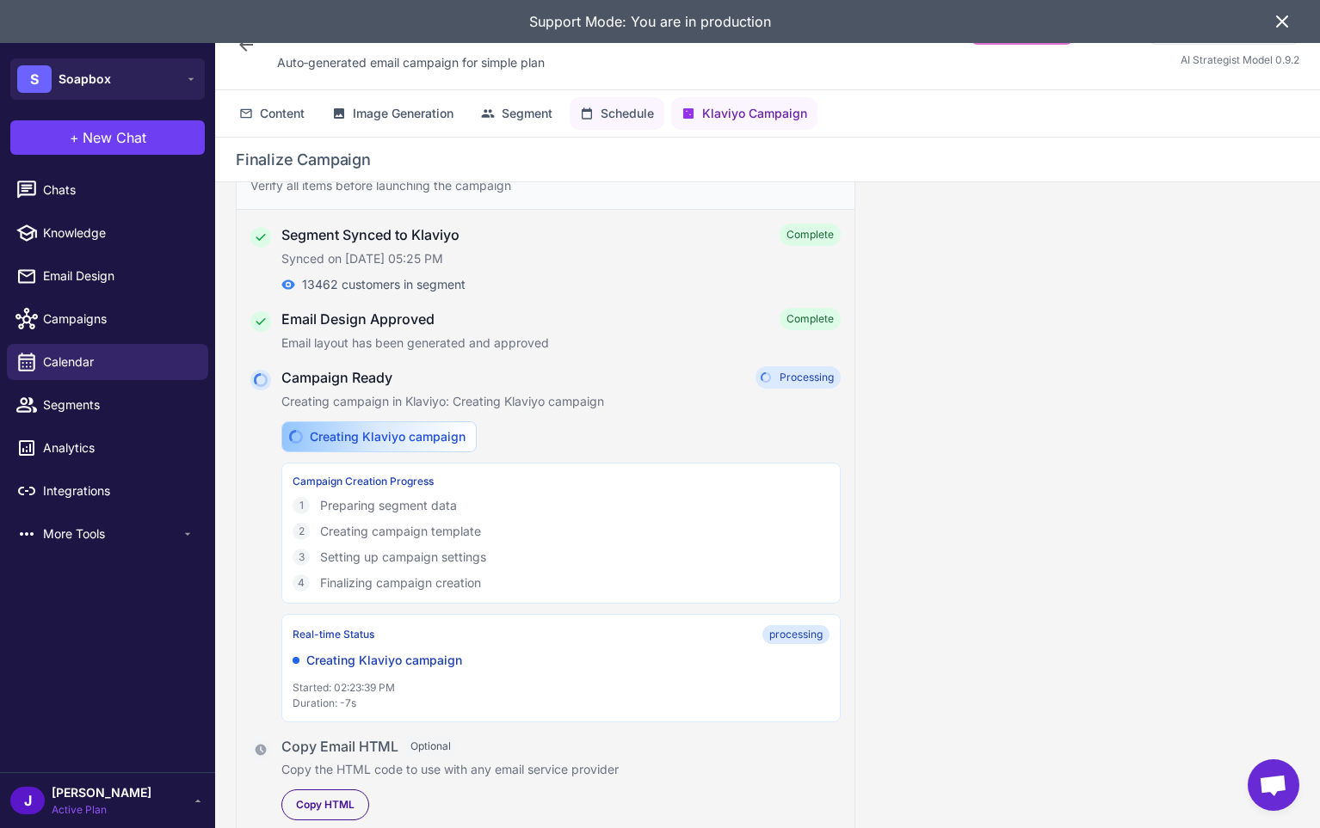
click at [623, 115] on span "Schedule" at bounding box center [627, 113] width 53 height 19
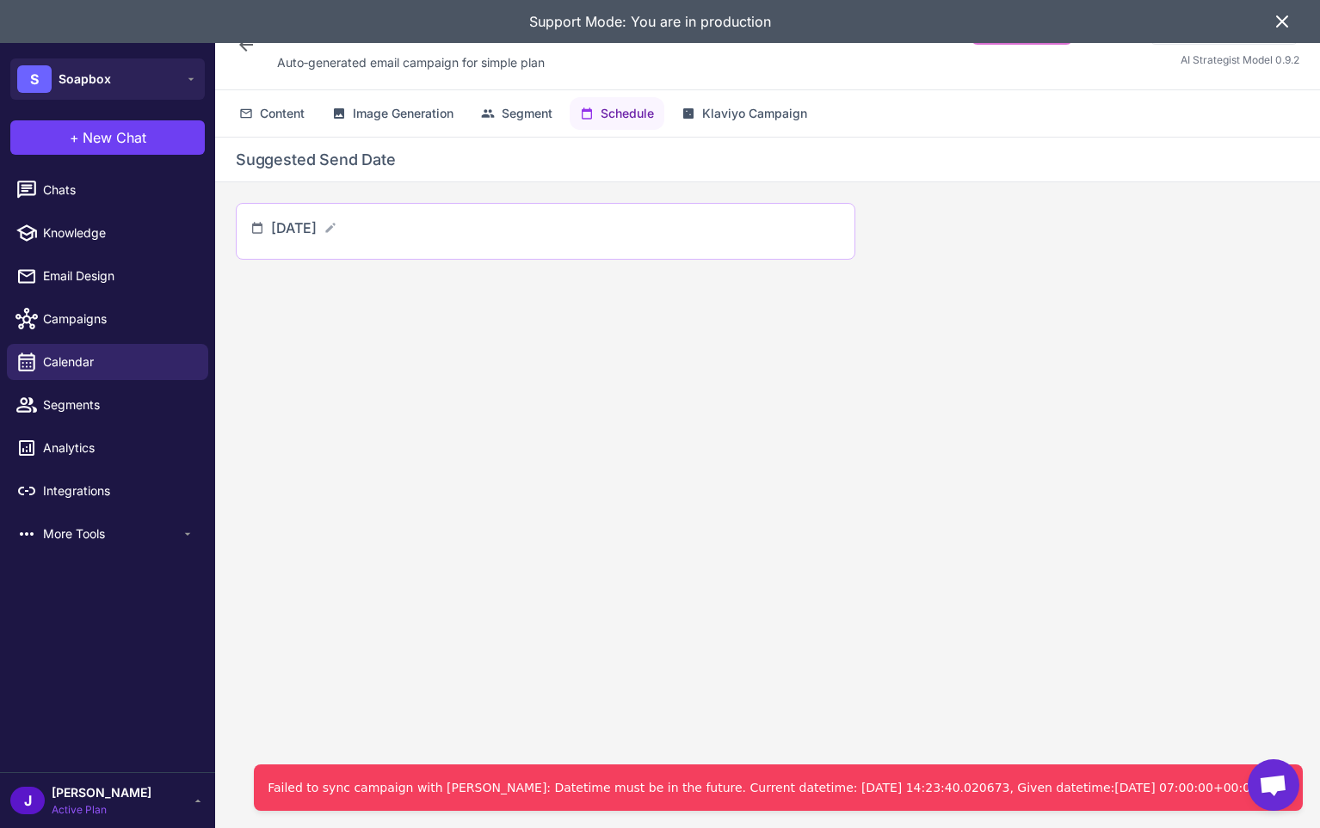
click at [397, 235] on div "October 7, 2025" at bounding box center [545, 232] width 590 height 28
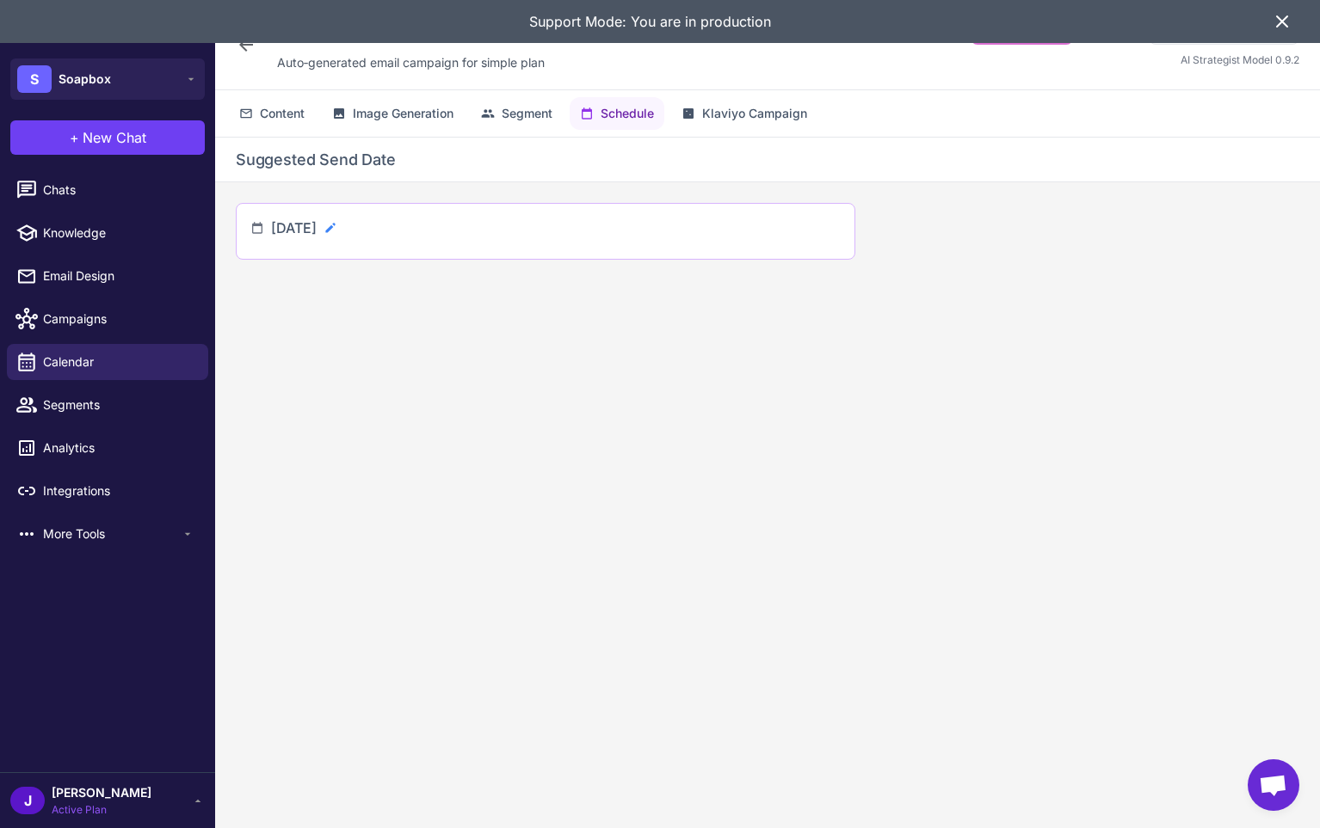
click at [337, 230] on icon at bounding box center [330, 228] width 14 height 14
click at [395, 232] on input "**********" at bounding box center [342, 235] width 143 height 34
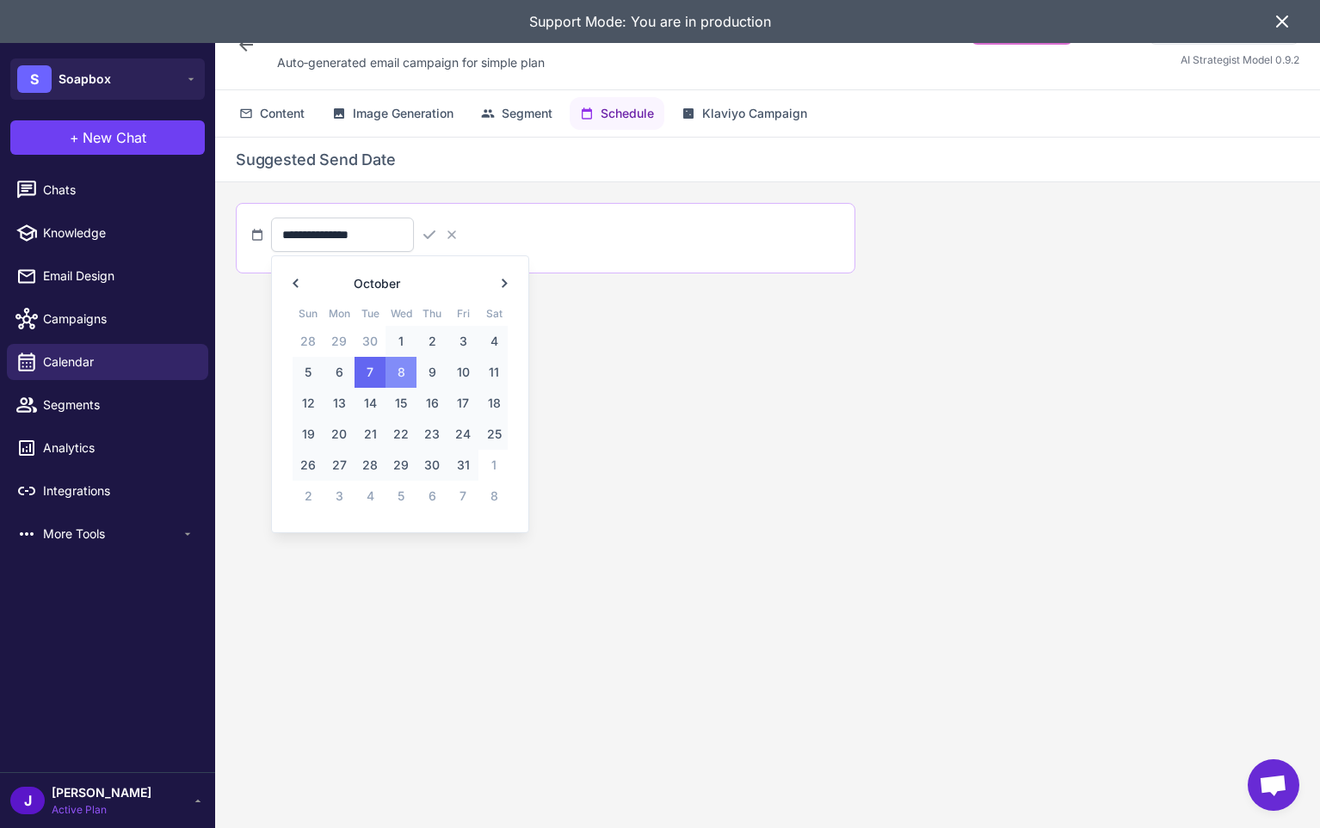
click at [398, 371] on span "8" at bounding box center [400, 372] width 31 height 31
type input "**********"
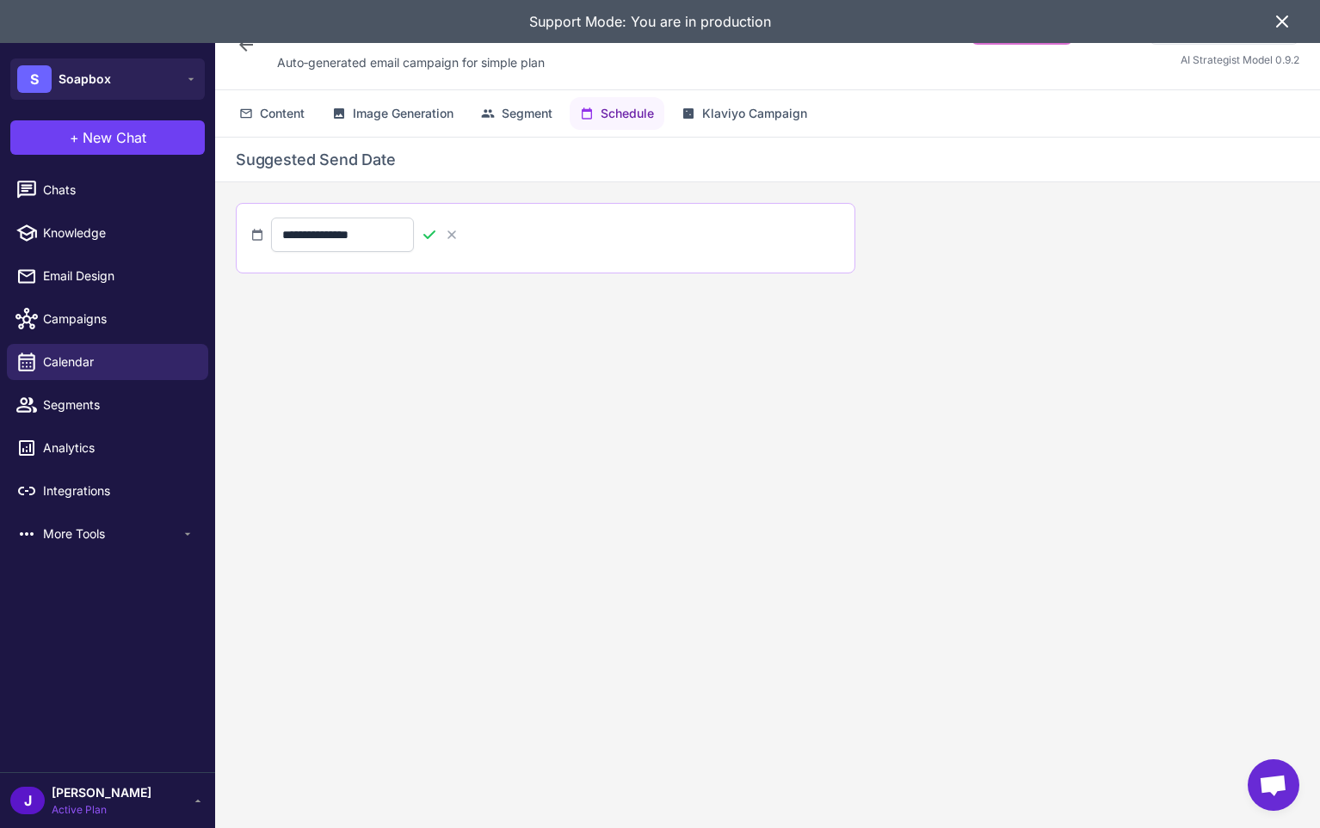
click at [438, 232] on icon at bounding box center [429, 234] width 17 height 17
click at [728, 105] on span "Klaviyo Campaign" at bounding box center [754, 113] width 105 height 19
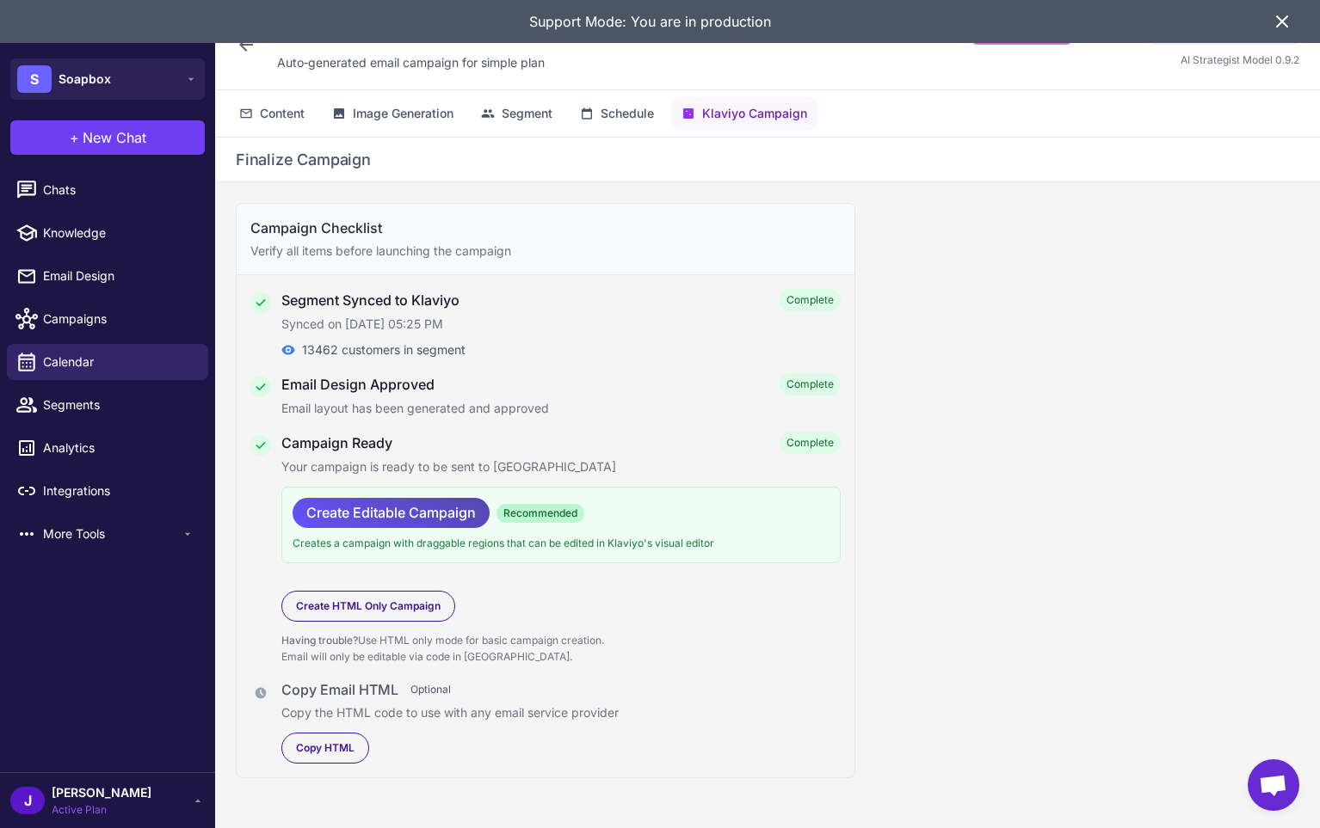
click at [375, 506] on span "Create Editable Campaign" at bounding box center [390, 513] width 169 height 30
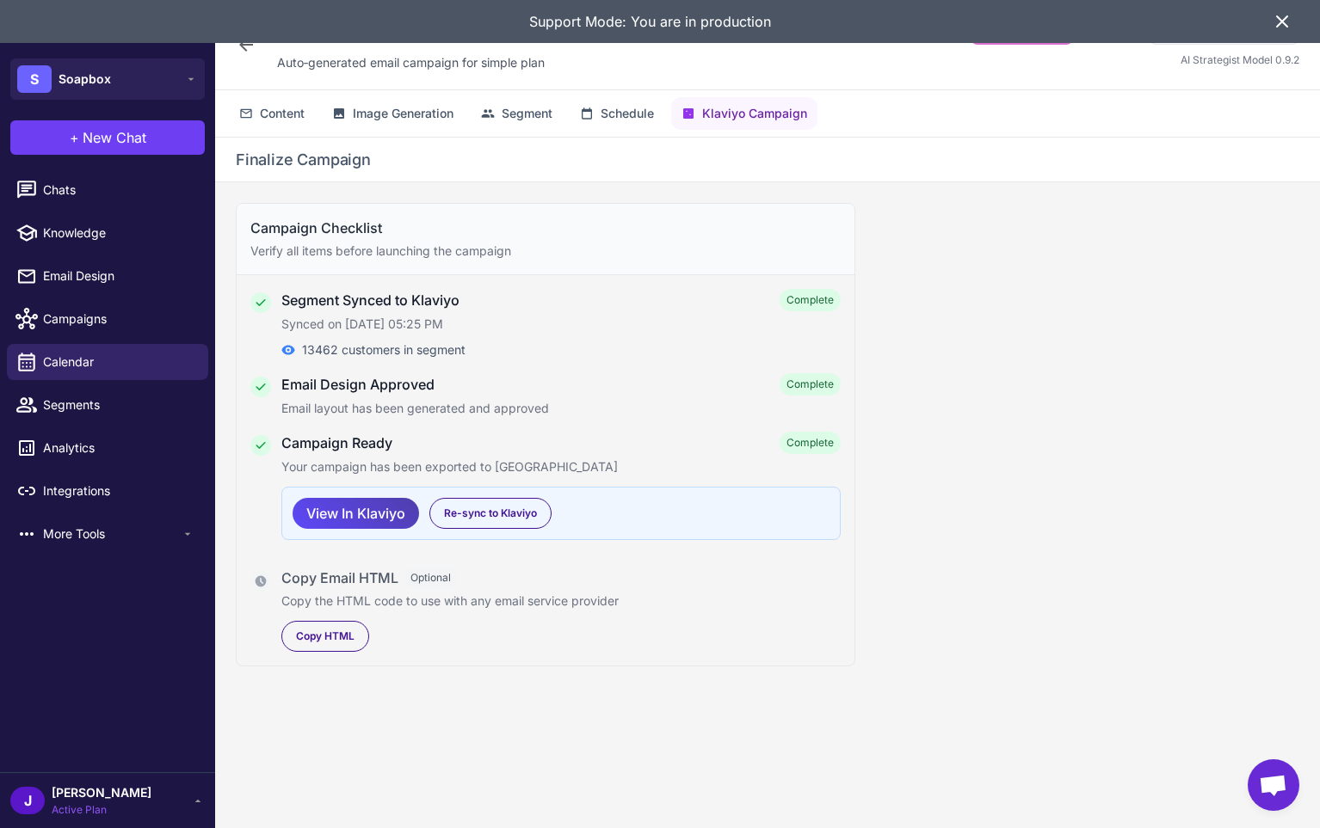
click at [945, 521] on div "Campaign Checklist Verify all items before launching the campaign Segment Synce…" at bounding box center [767, 519] width 1105 height 674
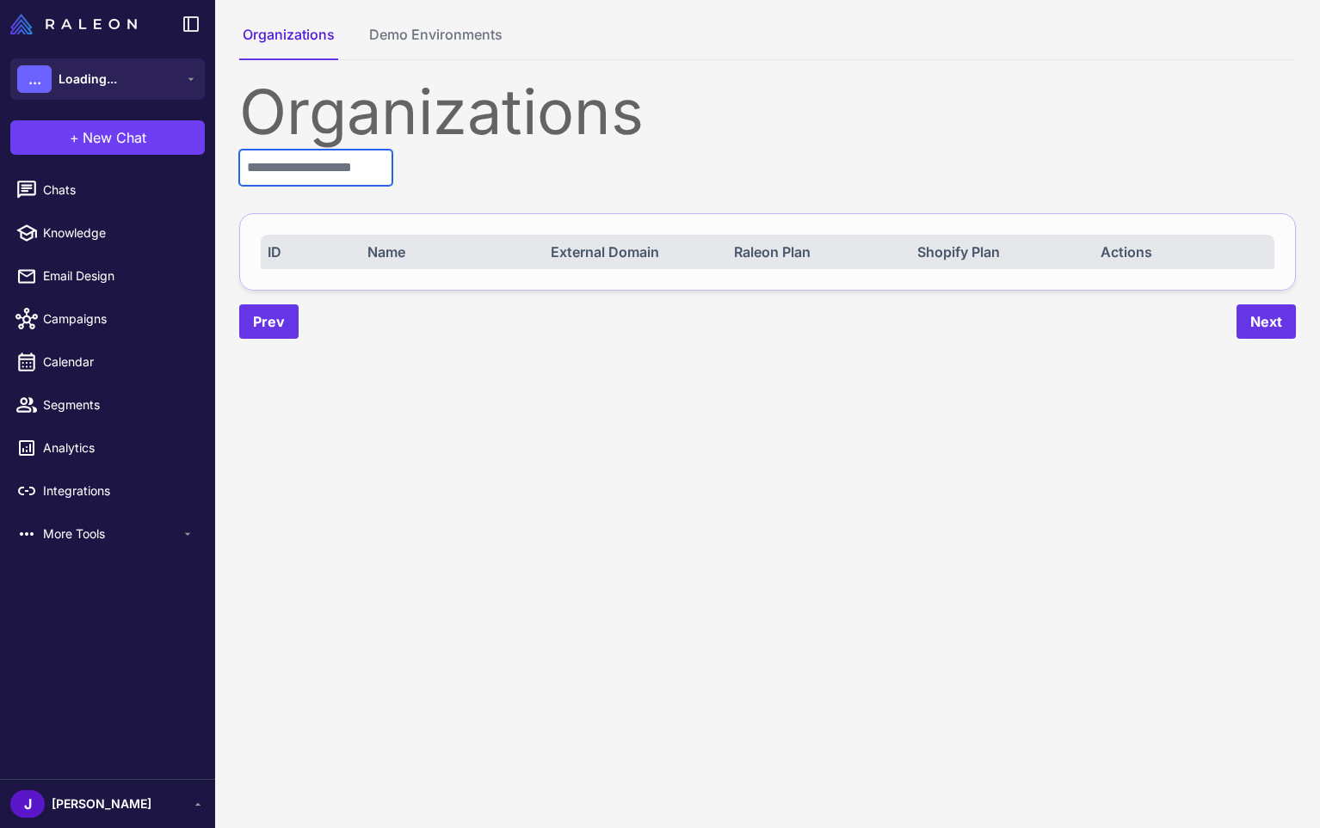
click at [336, 158] on input "text" at bounding box center [315, 168] width 153 height 36
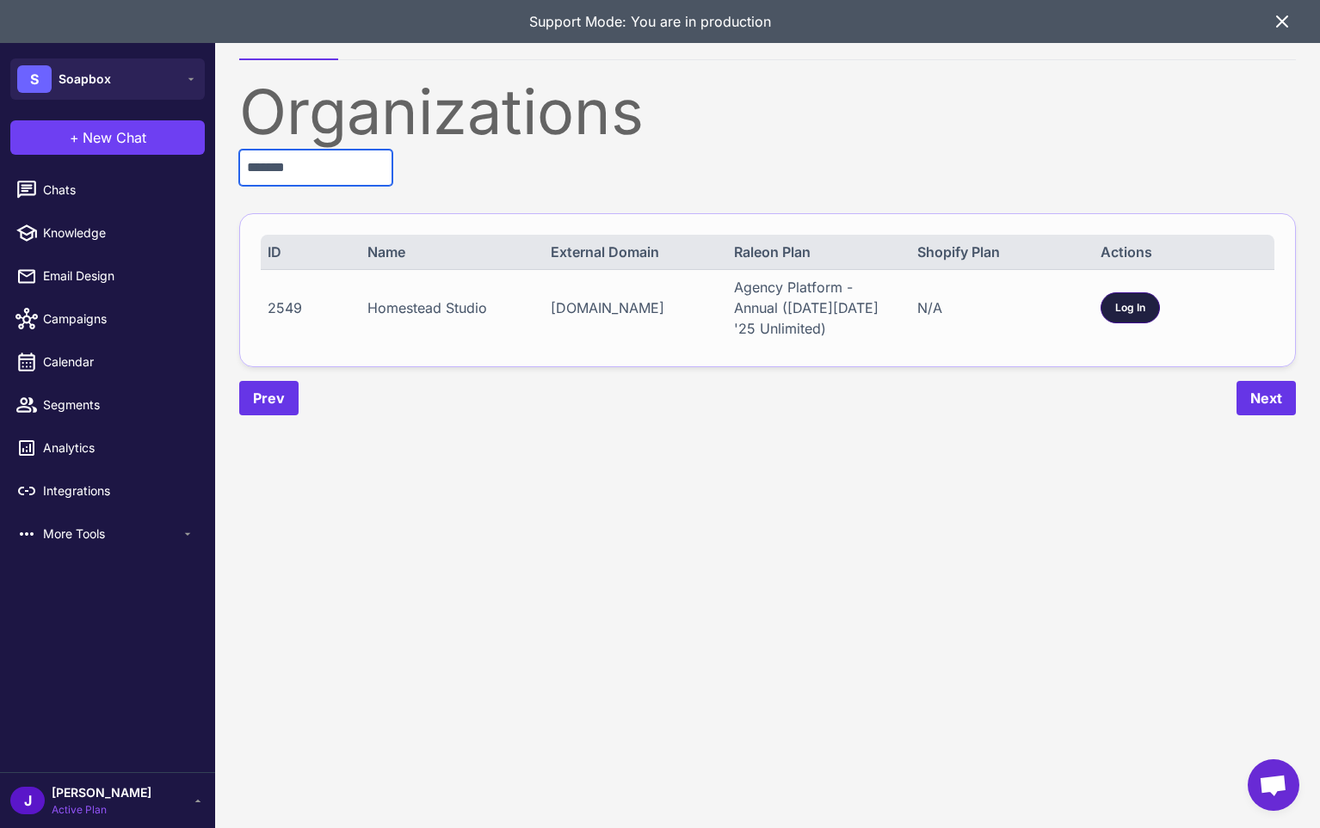
type input "*******"
click at [1149, 317] on div "Log In" at bounding box center [1129, 308] width 59 height 31
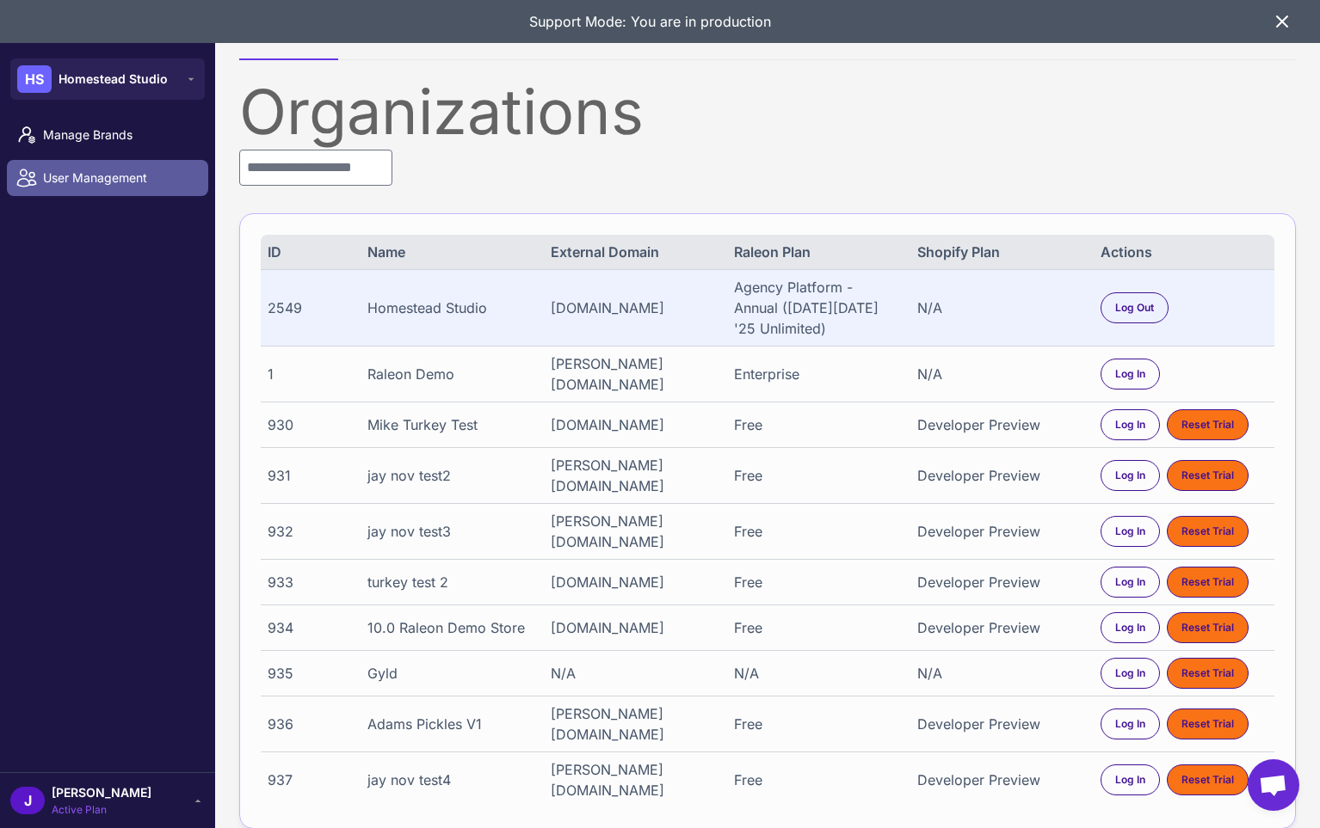
click at [63, 178] on span "User Management" at bounding box center [118, 178] width 151 height 19
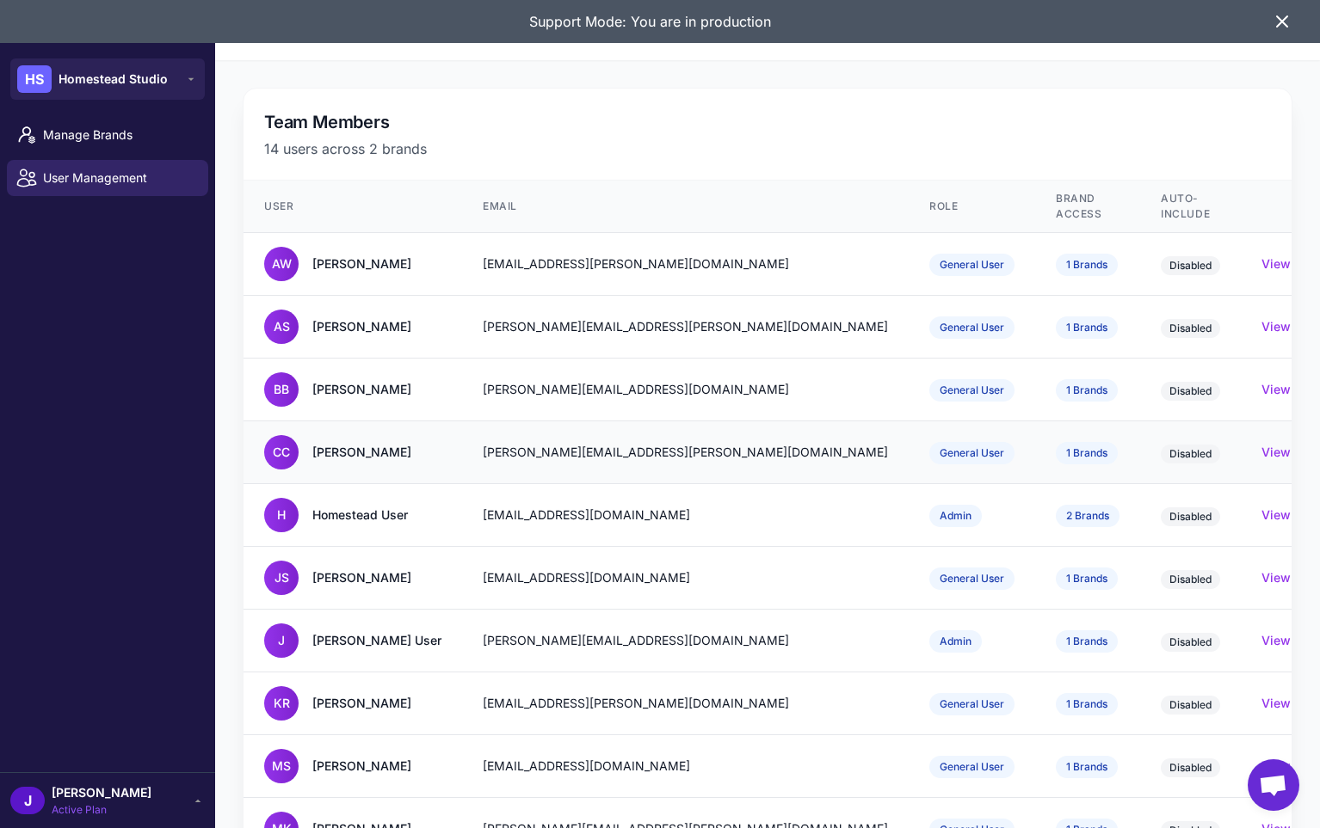
scroll to position [43, 0]
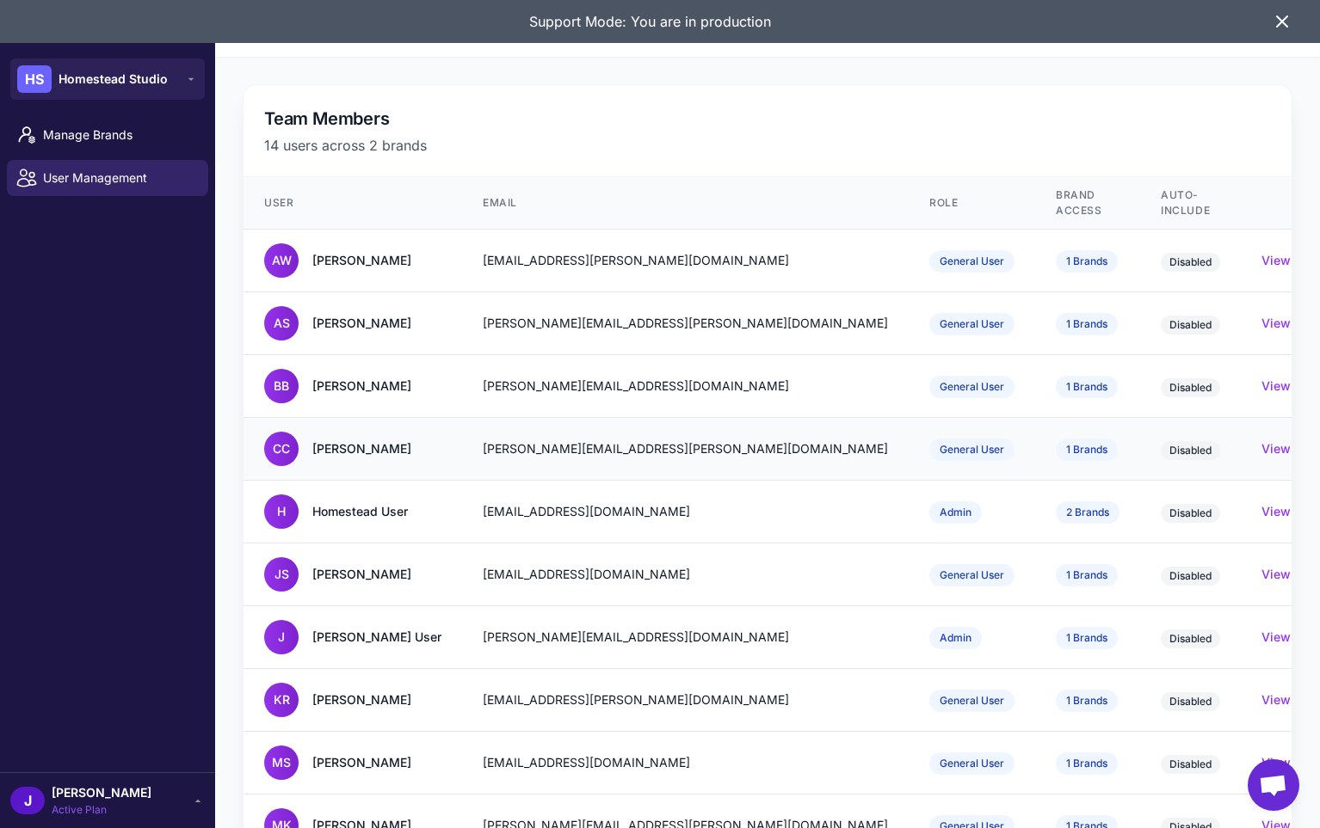
click at [1035, 450] on td "1 Brands" at bounding box center [1087, 449] width 105 height 63
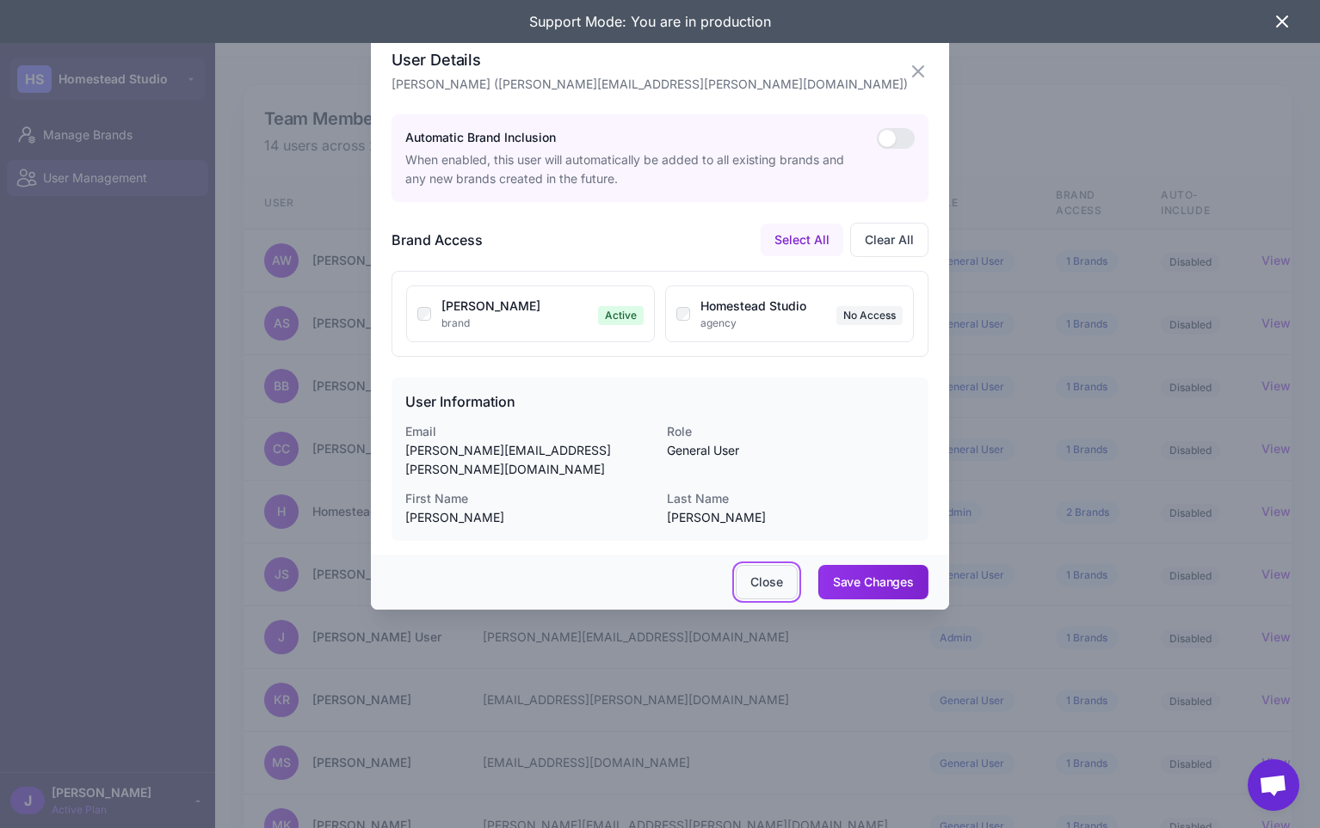
click at [766, 565] on button "Close" at bounding box center [766, 582] width 61 height 34
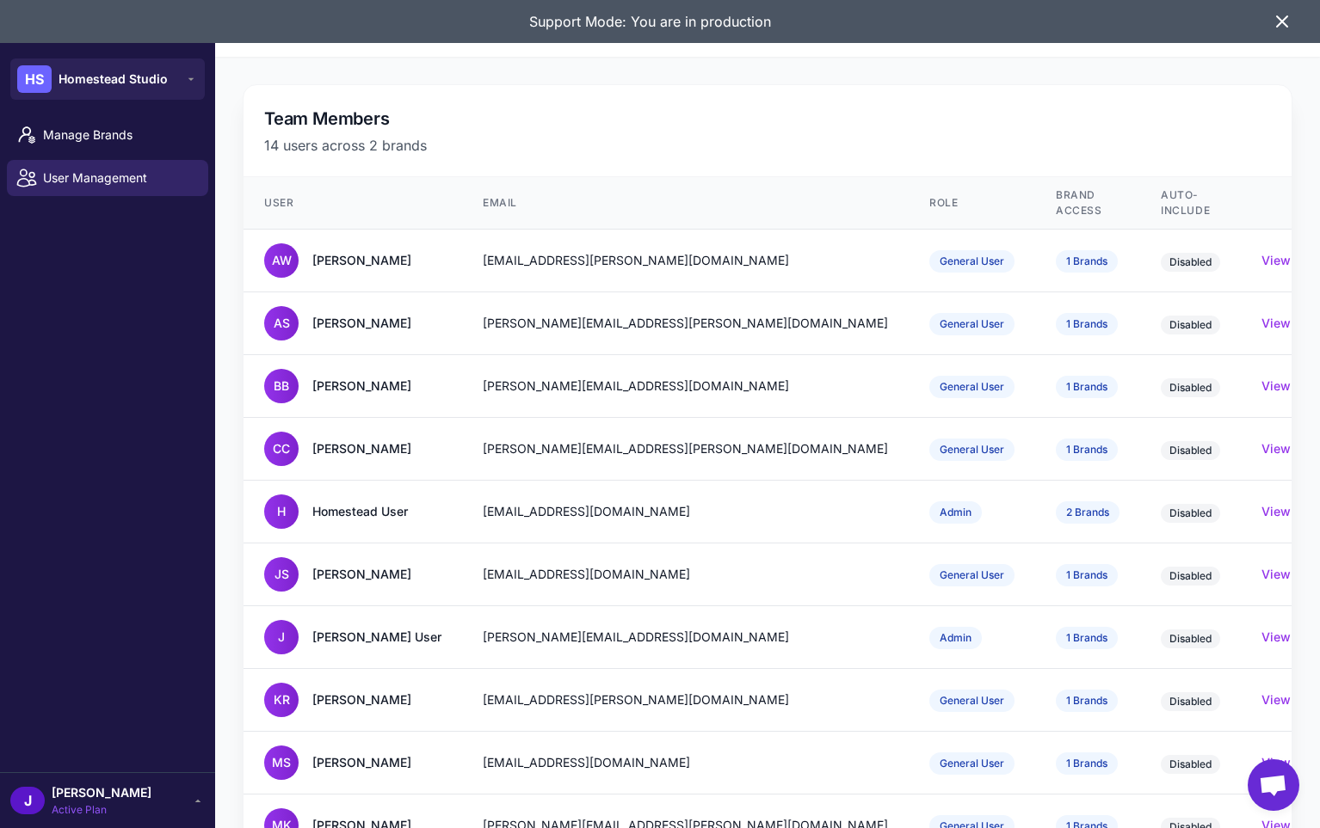
click at [1284, 19] on icon at bounding box center [1282, 21] width 21 height 21
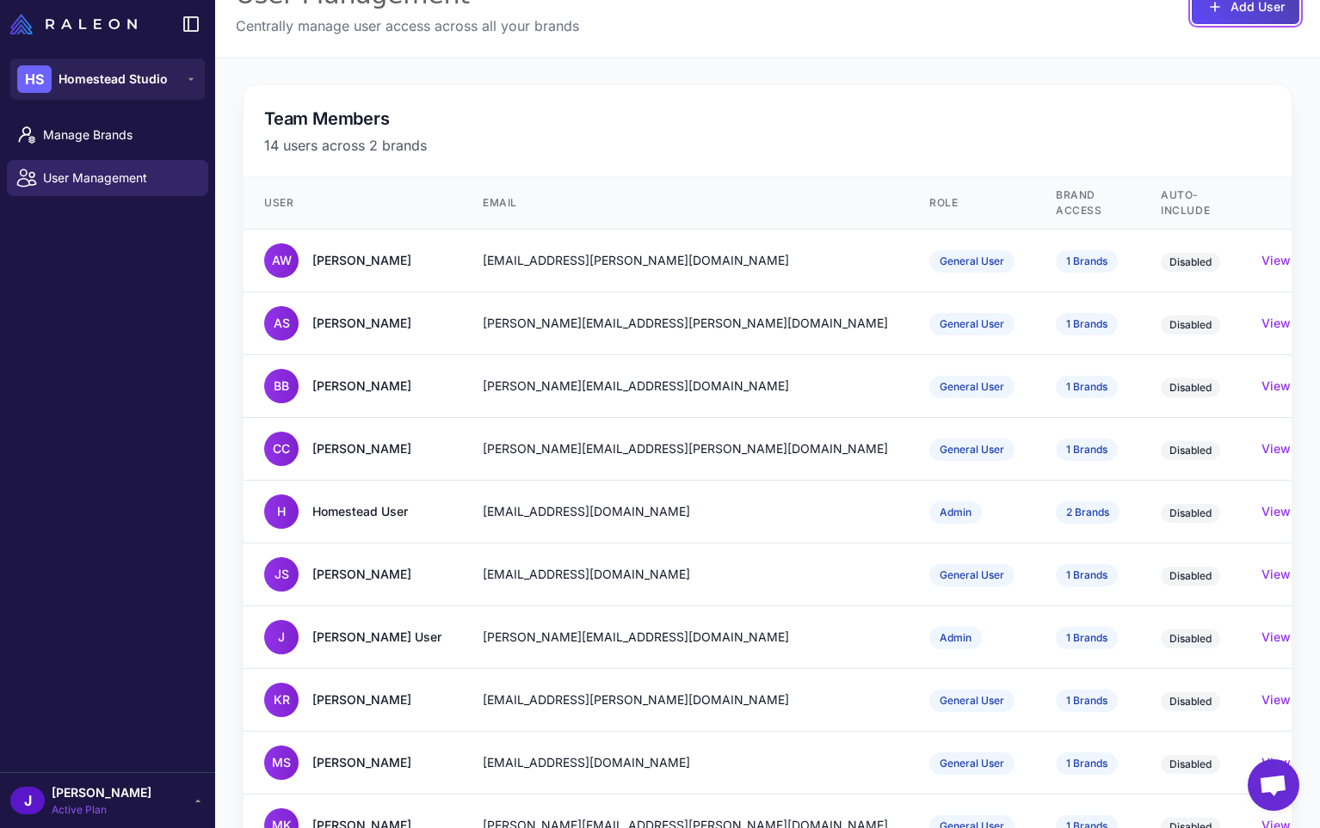
click at [1284, 19] on button "Add User" at bounding box center [1246, 7] width 108 height 34
select select "*******"
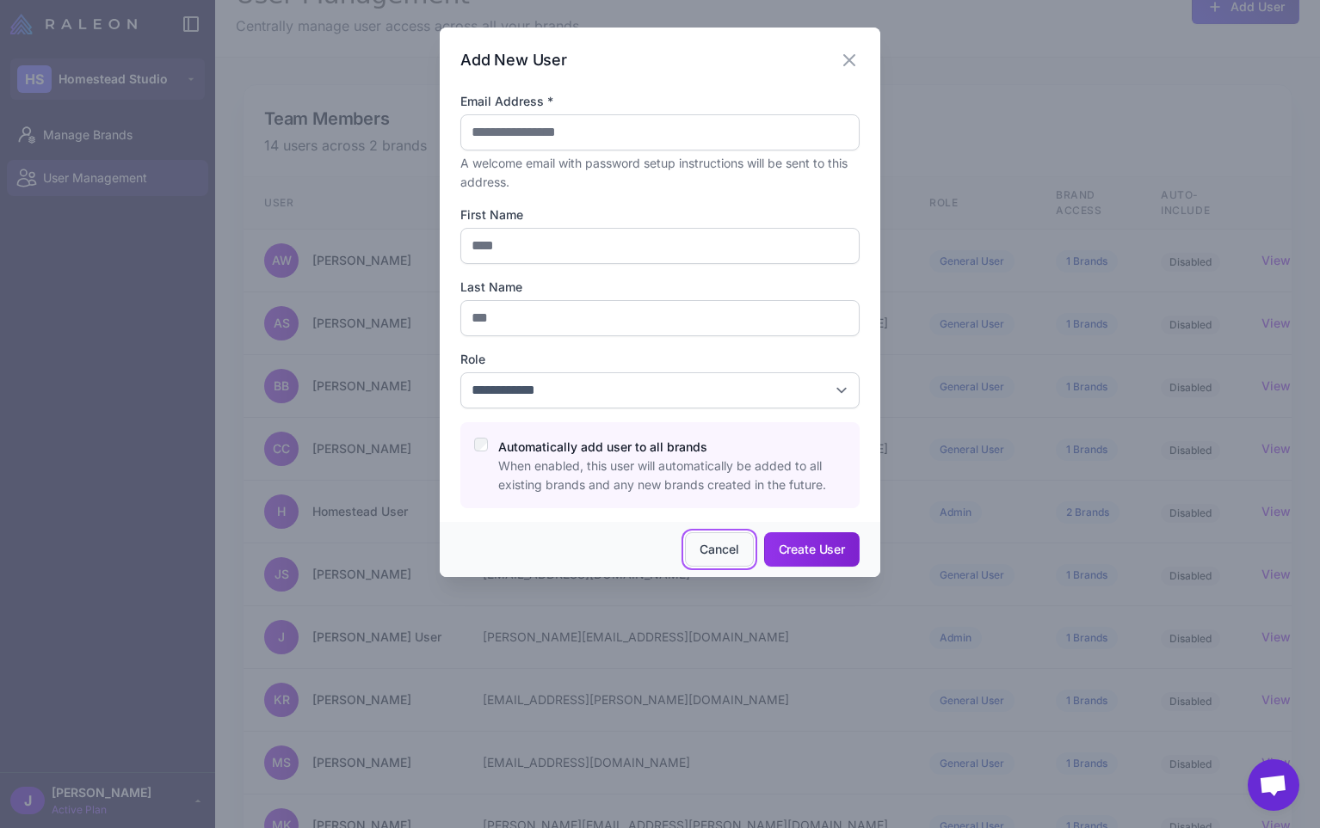
click at [709, 555] on button "Cancel" at bounding box center [719, 550] width 68 height 34
